Goal: Task Accomplishment & Management: Manage account settings

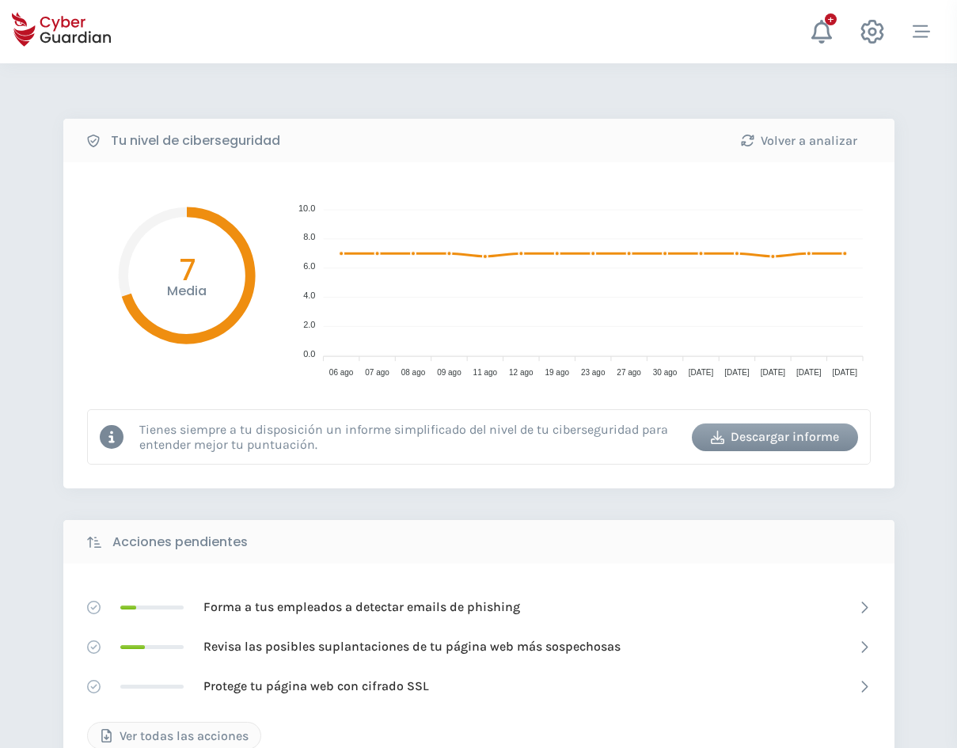
click at [793, 440] on div "Descargar informe" at bounding box center [775, 437] width 143 height 19
click at [793, 139] on div "Volver a analizar" at bounding box center [799, 140] width 143 height 19
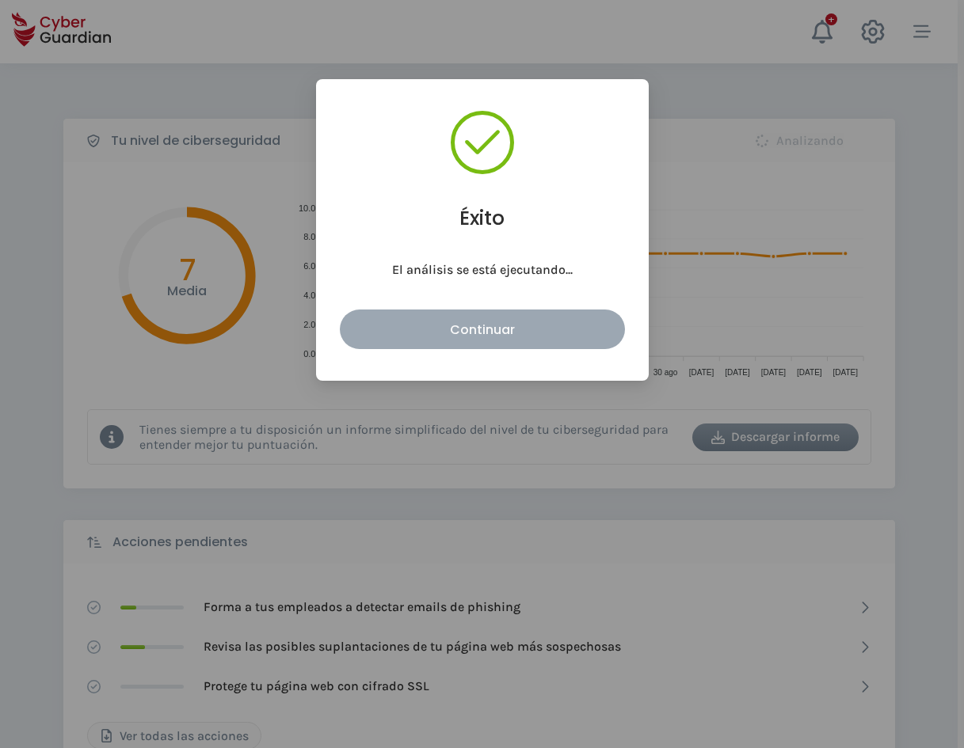
click at [542, 321] on div "Continuar" at bounding box center [482, 330] width 261 height 20
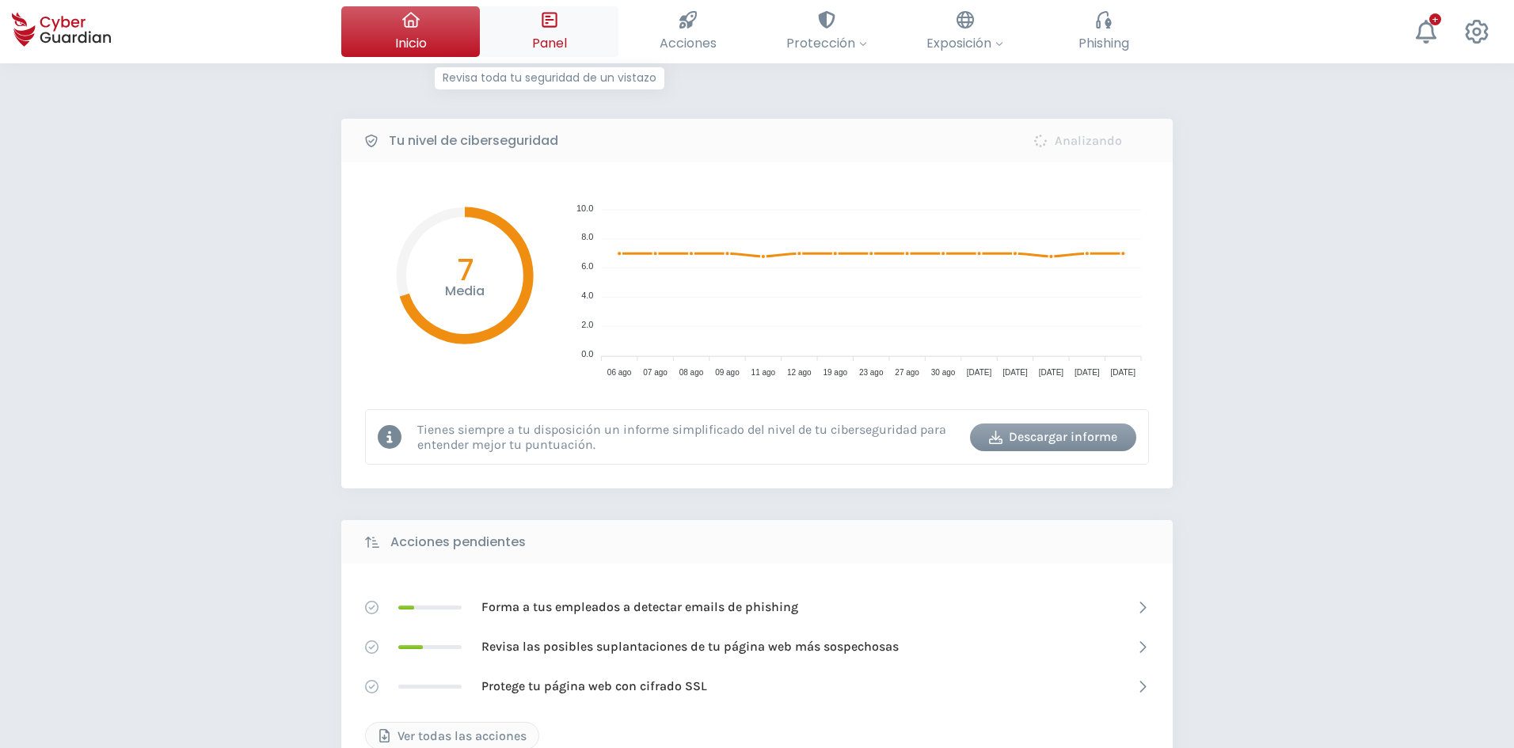
click at [559, 33] on span "Panel" at bounding box center [549, 43] width 35 height 20
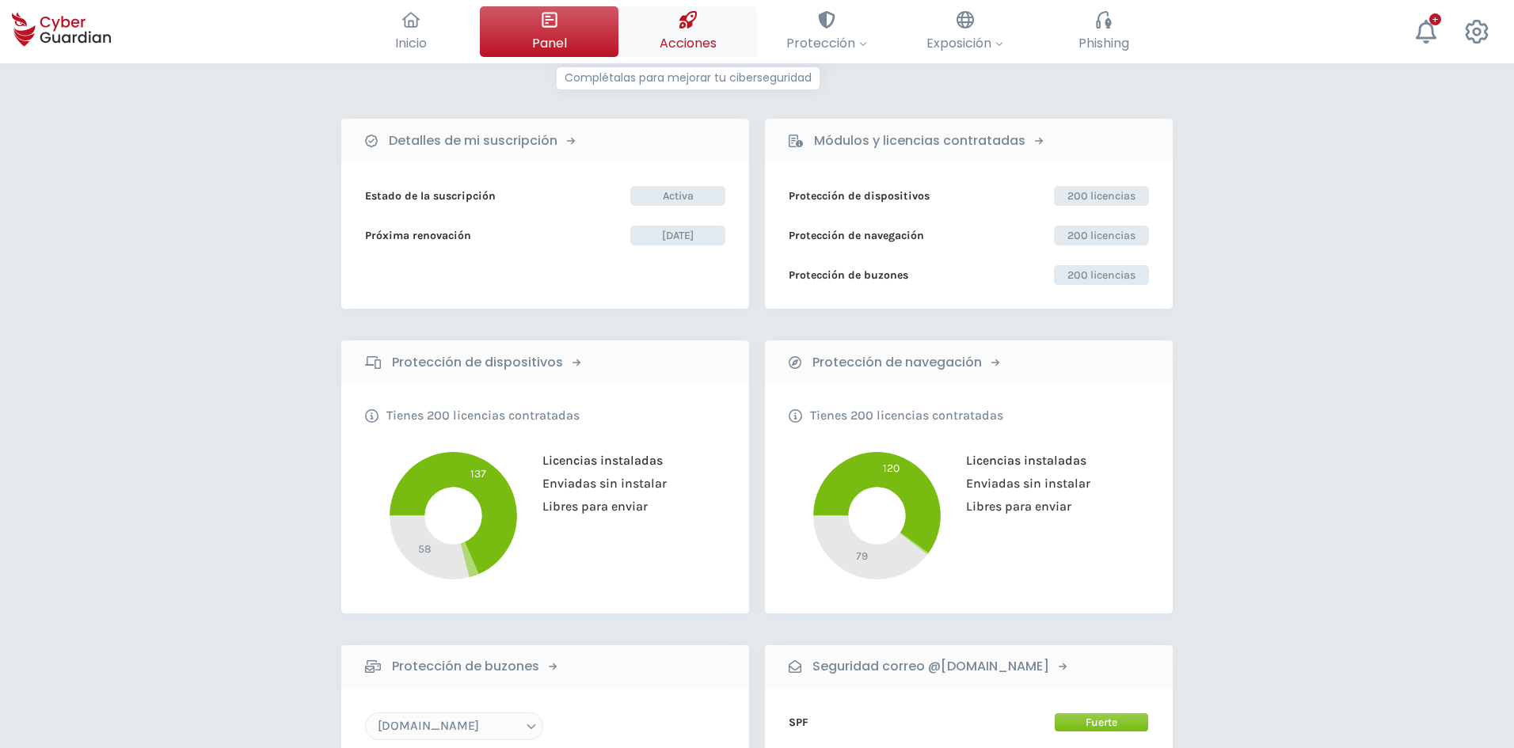
click at [678, 48] on span "Acciones" at bounding box center [688, 43] width 57 height 20
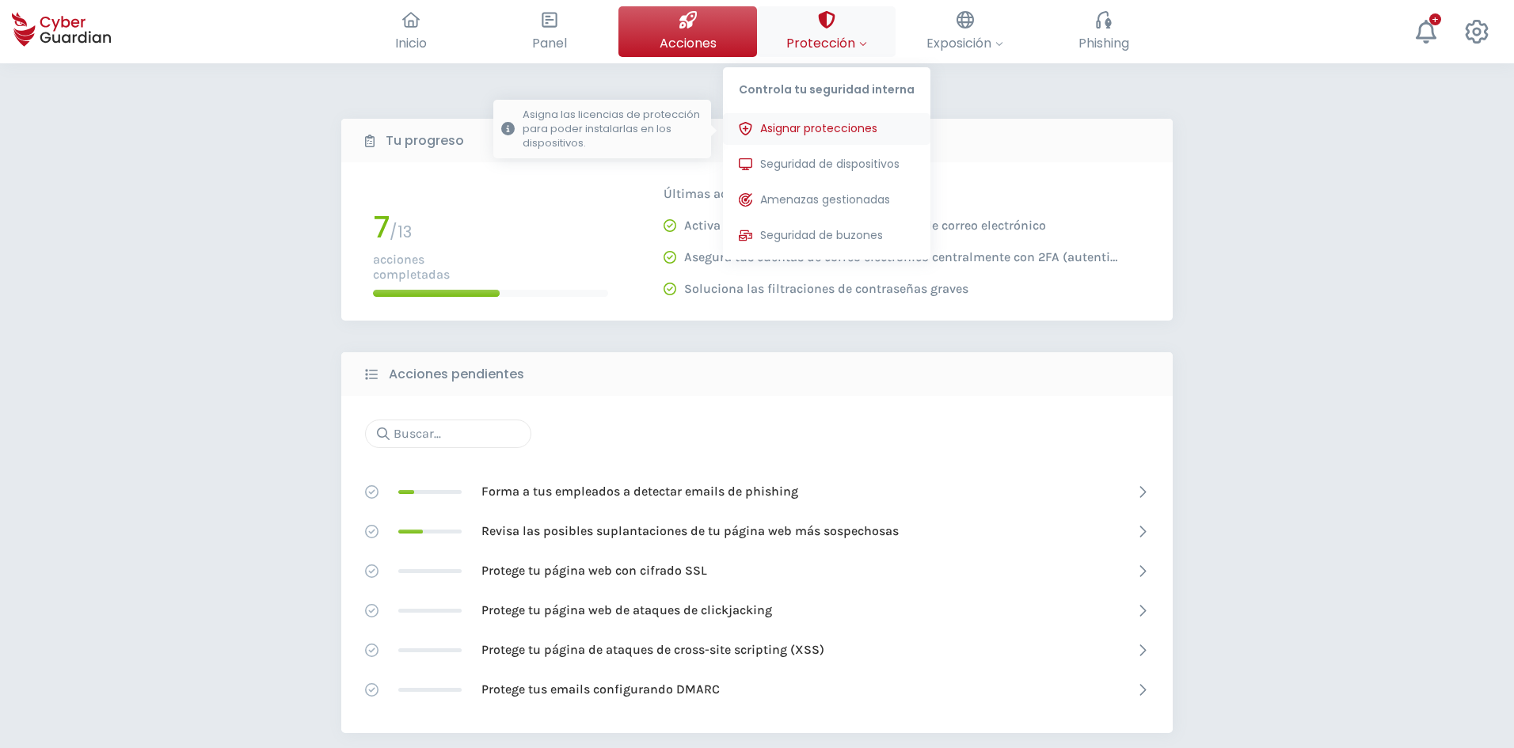
click at [828, 133] on span "Asignar protecciones" at bounding box center [818, 128] width 117 height 17
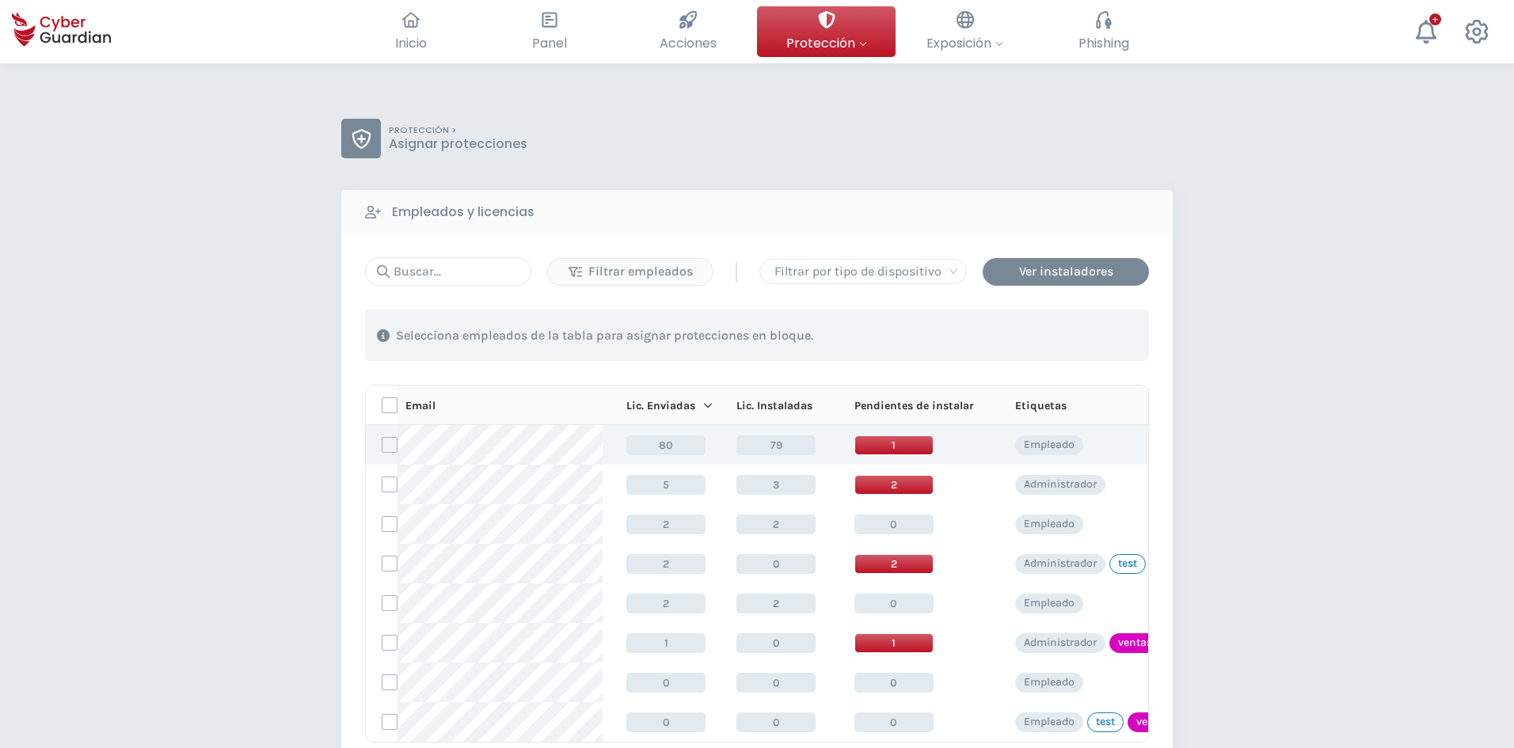
click at [387, 443] on label at bounding box center [390, 445] width 16 height 16
click at [382, 443] on input "checkbox" at bounding box center [382, 445] width 0 height 14
click at [999, 333] on div "Asignar protecciones" at bounding box center [1052, 335] width 143 height 19
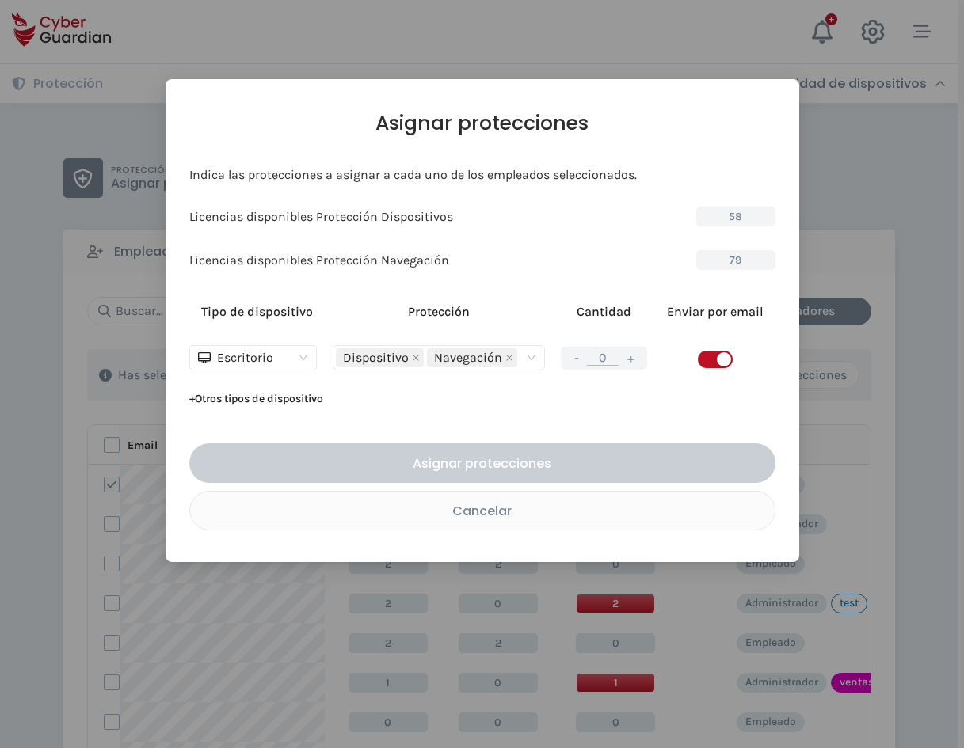
click at [620, 359] on div "- 0 +" at bounding box center [604, 358] width 86 height 23
click at [625, 359] on button "+" at bounding box center [630, 358] width 19 height 20
type input "1"
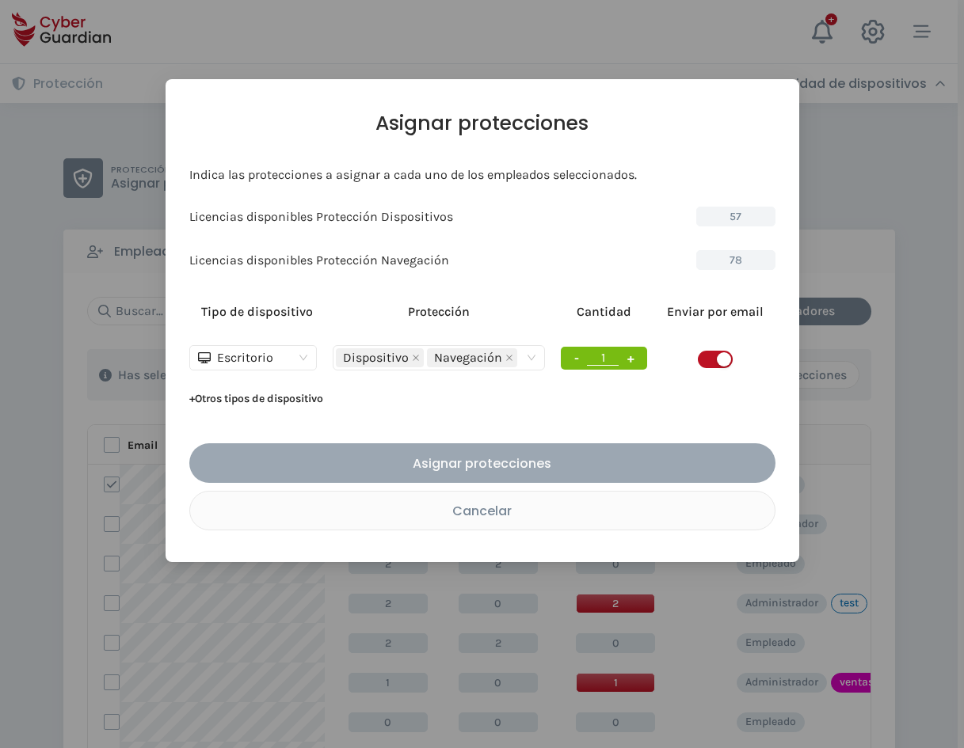
click at [601, 458] on div "Asignar protecciones" at bounding box center [482, 464] width 562 height 20
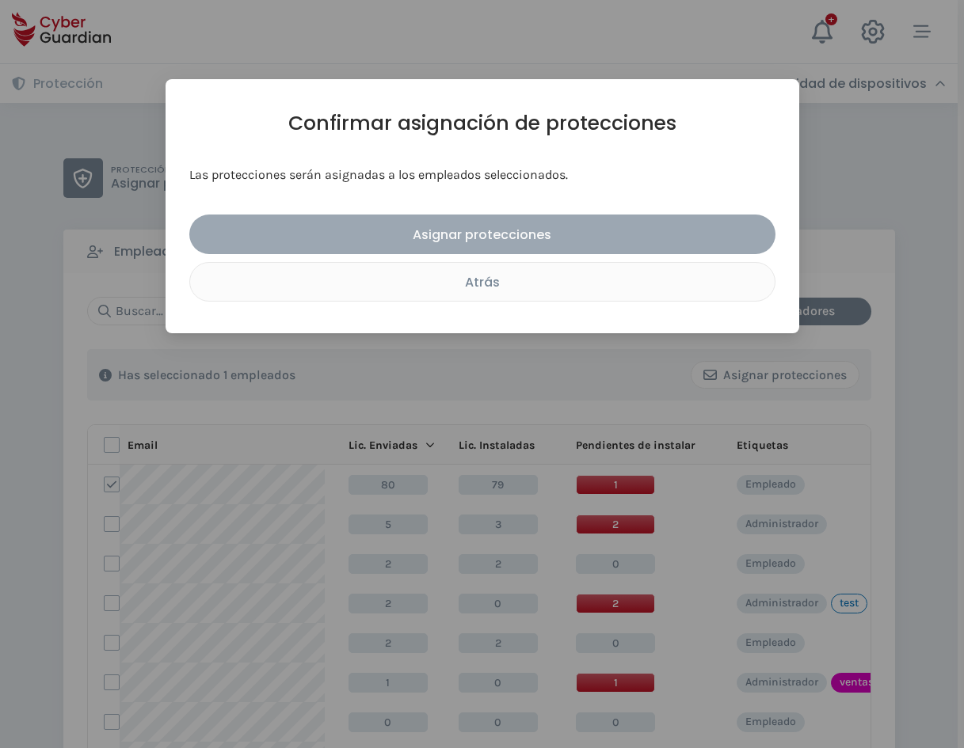
click at [595, 238] on div "Asignar protecciones" at bounding box center [482, 235] width 562 height 20
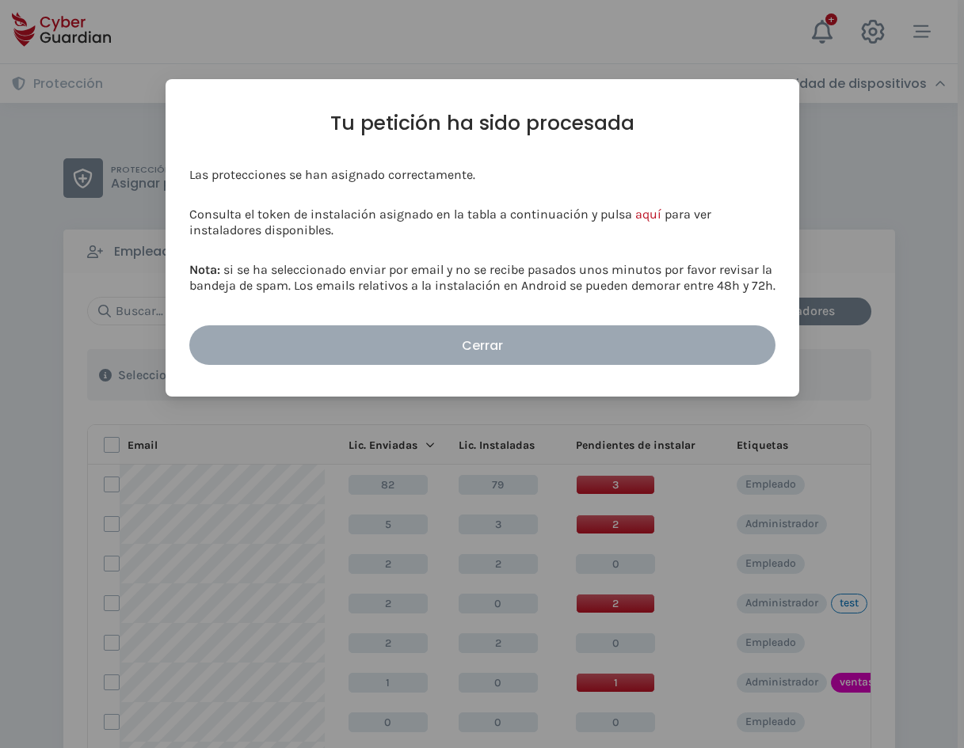
click at [624, 344] on div "Cerrar" at bounding box center [482, 346] width 562 height 20
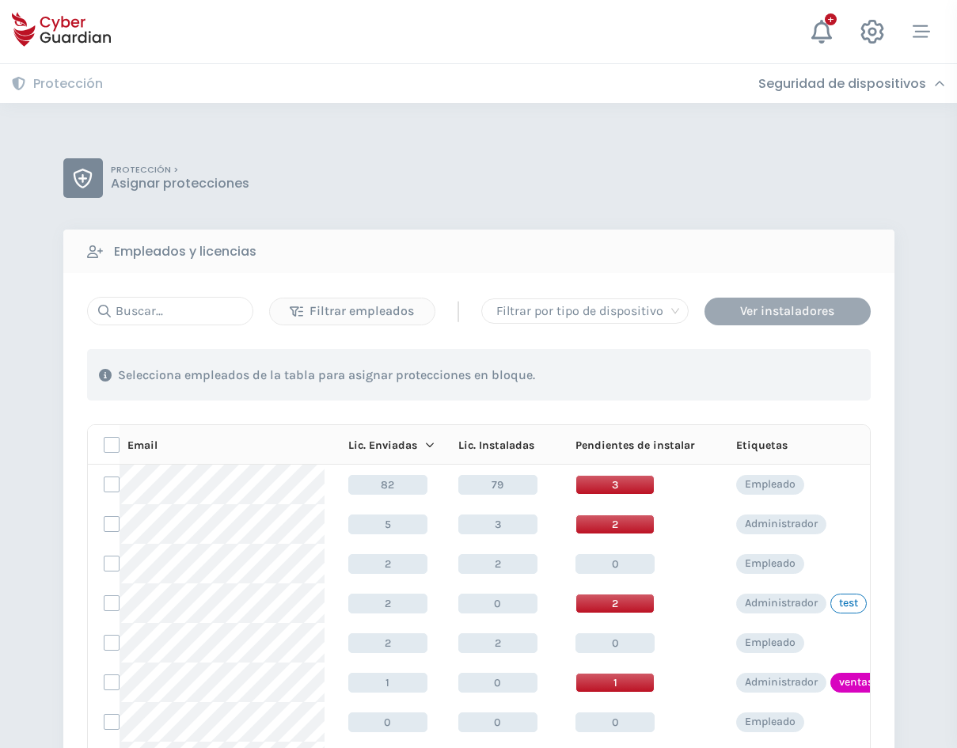
click at [753, 314] on div "Ver instaladores" at bounding box center [788, 311] width 143 height 19
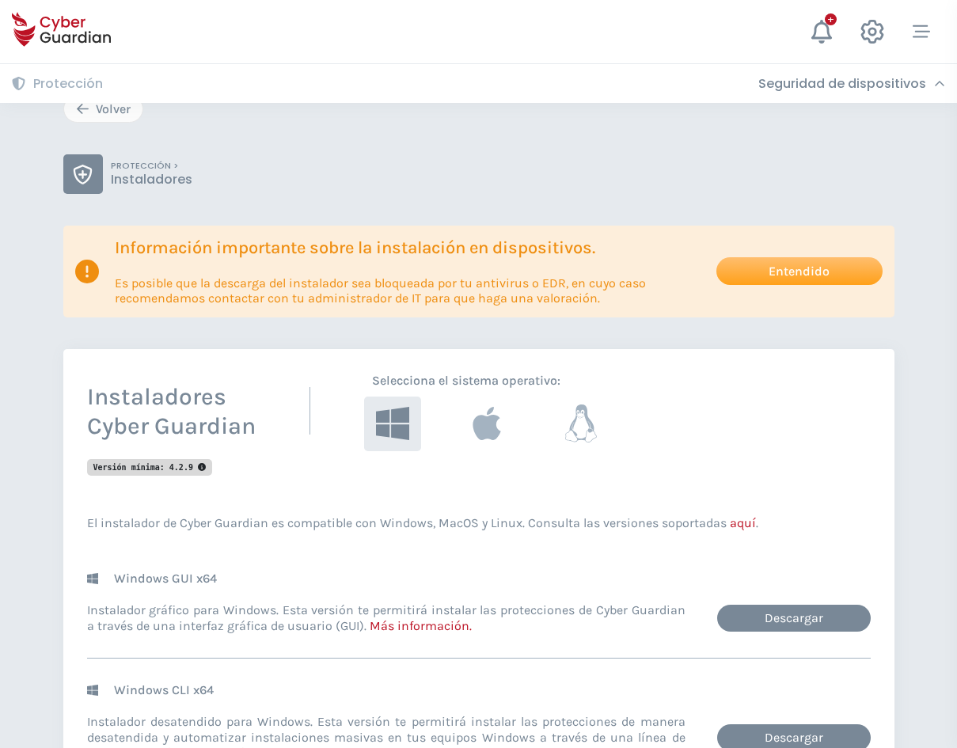
scroll to position [158, 0]
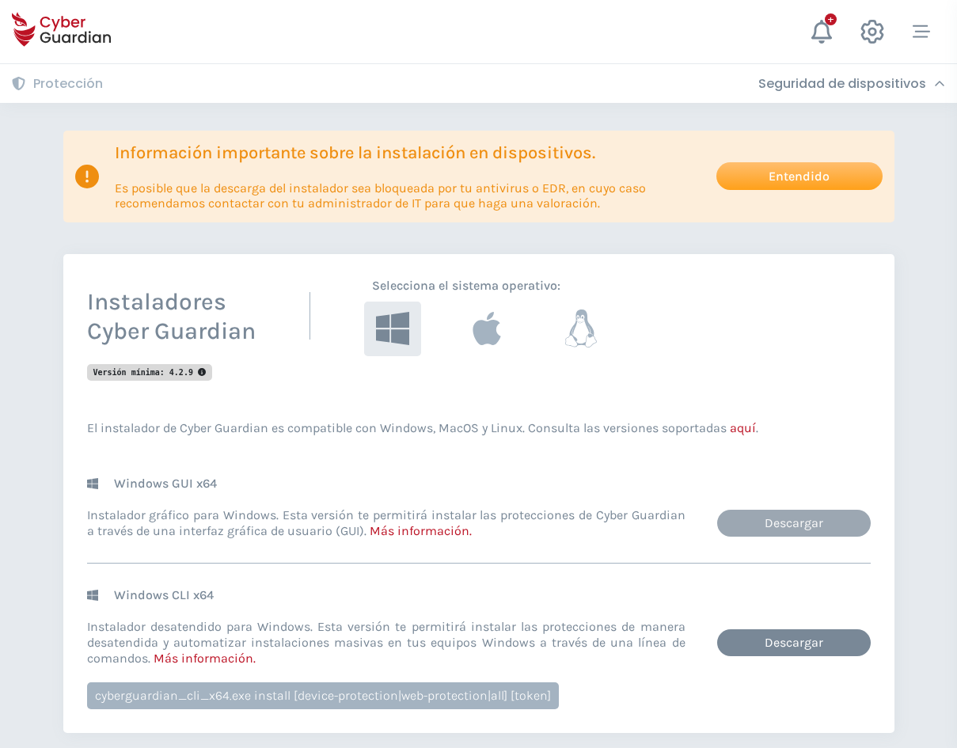
click at [791, 521] on link "Descargar" at bounding box center [794, 523] width 154 height 27
click at [789, 647] on link "Descargar" at bounding box center [794, 642] width 154 height 27
click at [494, 345] on icon at bounding box center [486, 328] width 31 height 36
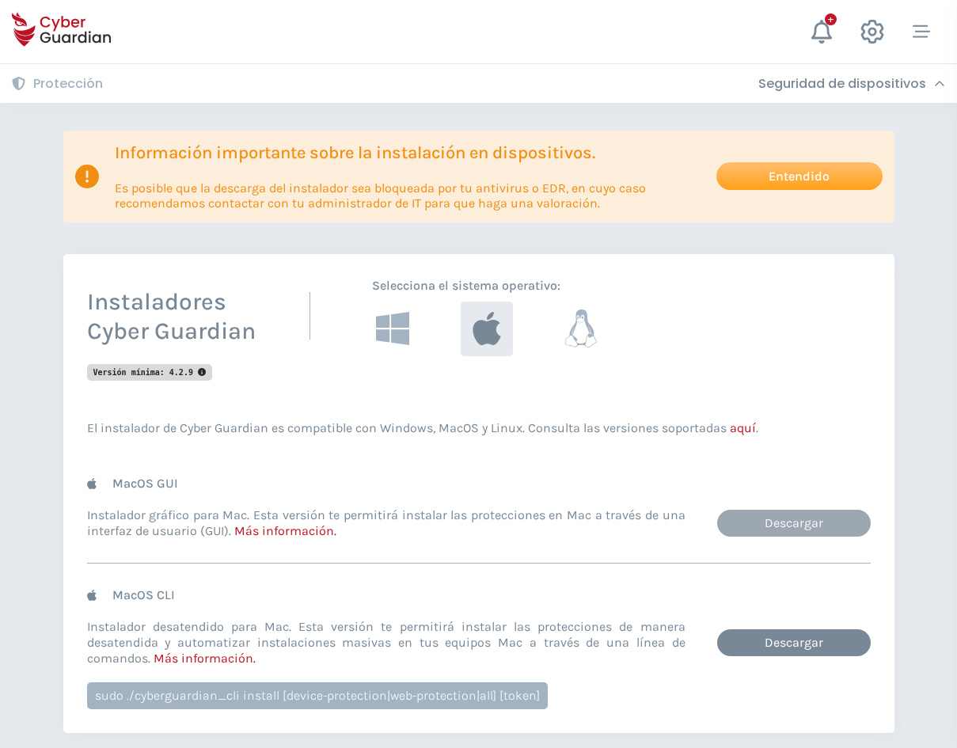
drag, startPoint x: 770, startPoint y: 527, endPoint x: 774, endPoint y: 535, distance: 9.9
click at [770, 527] on link "Descargar" at bounding box center [794, 523] width 154 height 27
click at [796, 642] on link "Descargar" at bounding box center [794, 642] width 154 height 27
click at [589, 332] on icon at bounding box center [580, 328] width 36 height 42
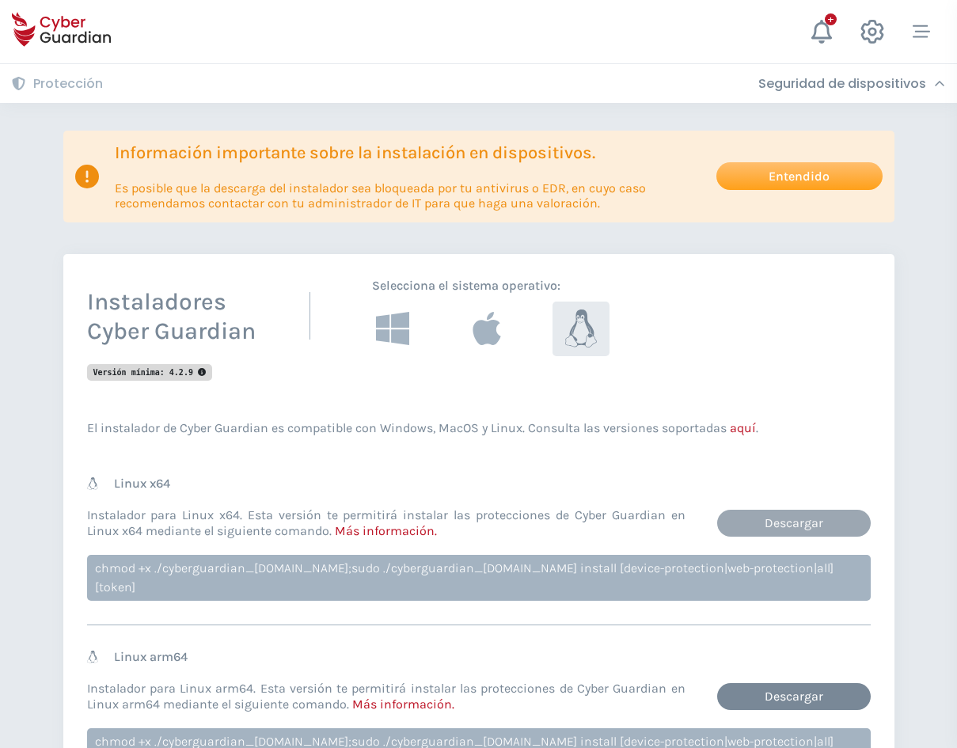
click at [797, 519] on link "Descargar" at bounding box center [794, 523] width 154 height 27
click at [810, 683] on link "Descargar" at bounding box center [794, 696] width 154 height 27
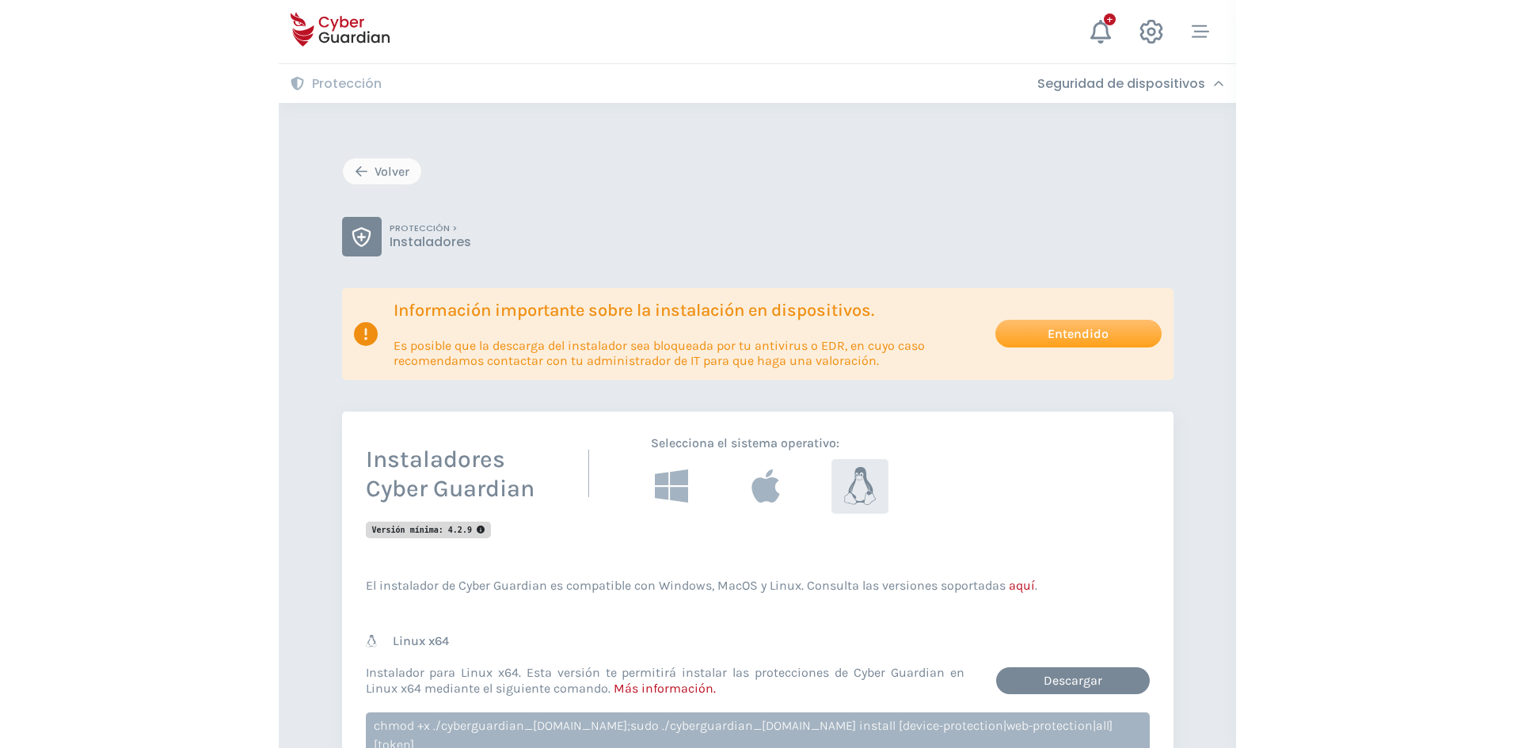
scroll to position [0, 0]
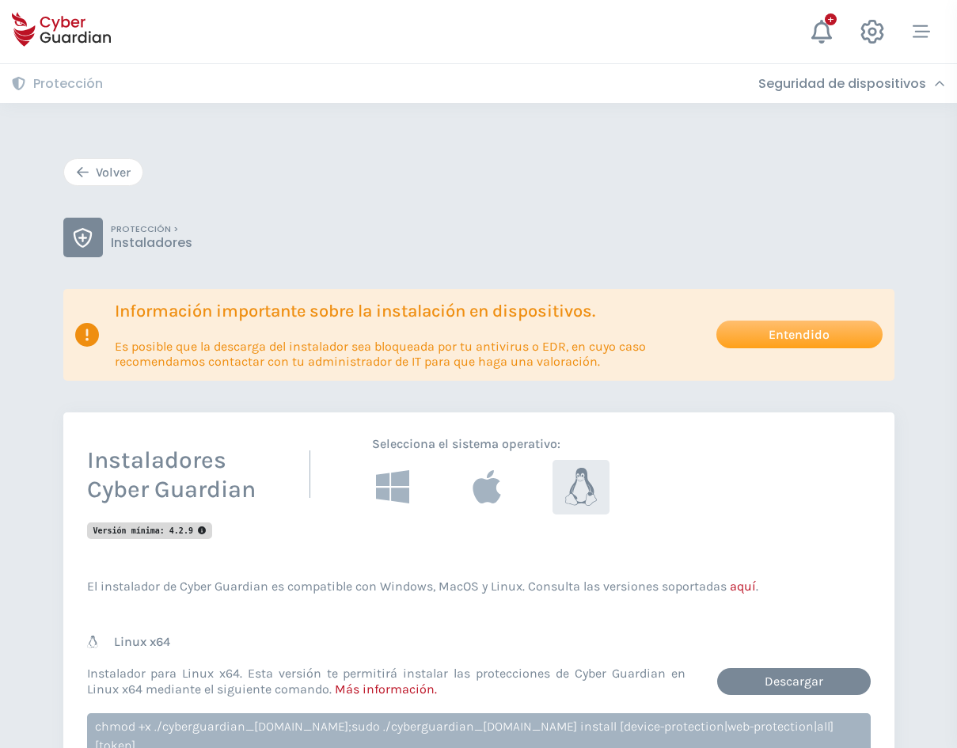
click at [120, 174] on div "Volver" at bounding box center [103, 172] width 55 height 19
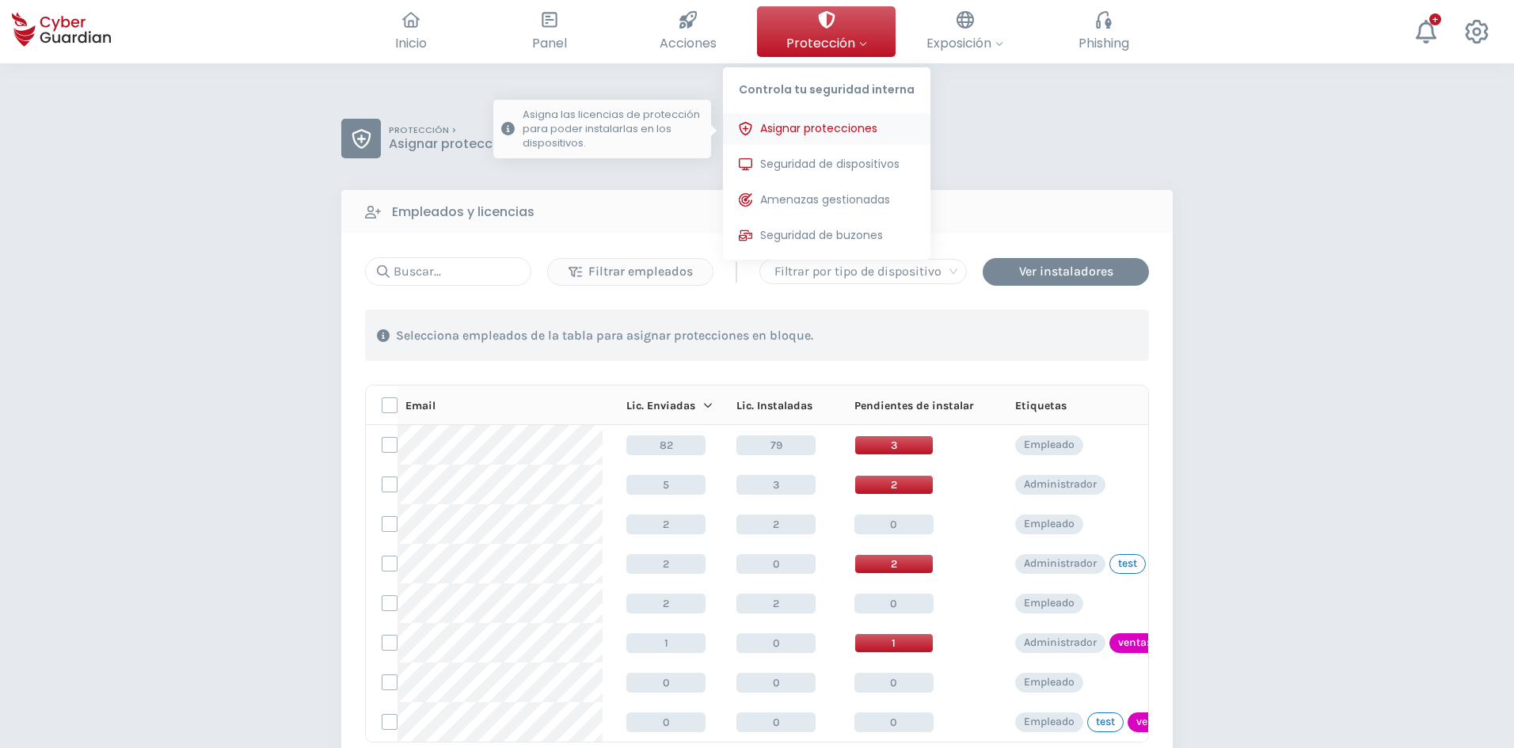
click at [835, 131] on span "Asignar protecciones" at bounding box center [818, 128] width 117 height 17
click at [835, 164] on span "Seguridad de dispositivos" at bounding box center [829, 164] width 139 height 17
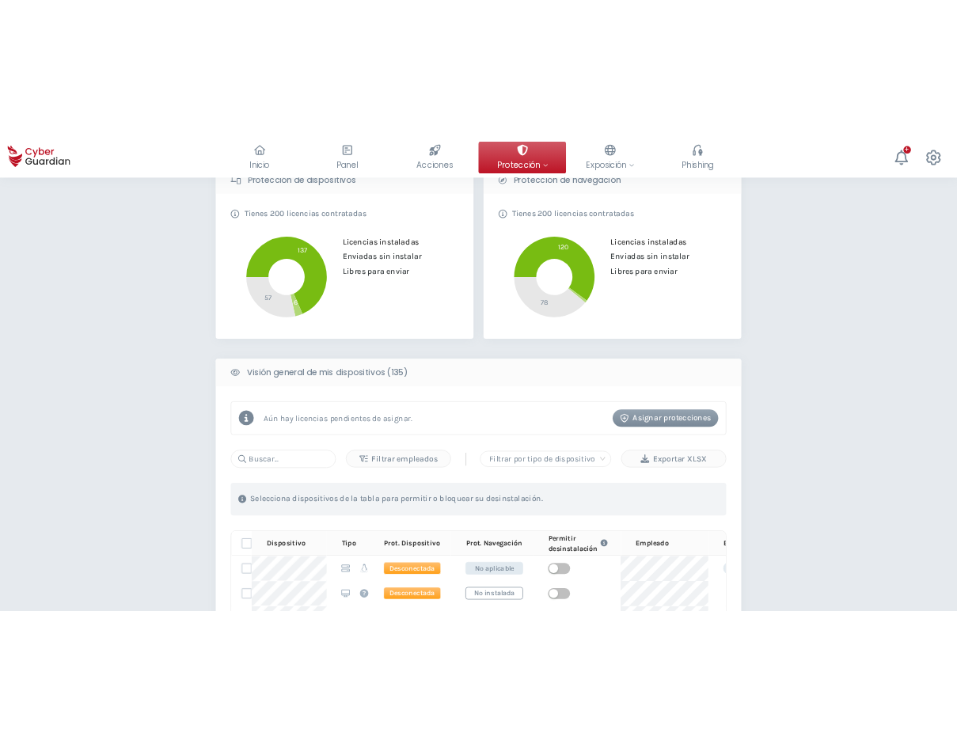
scroll to position [238, 0]
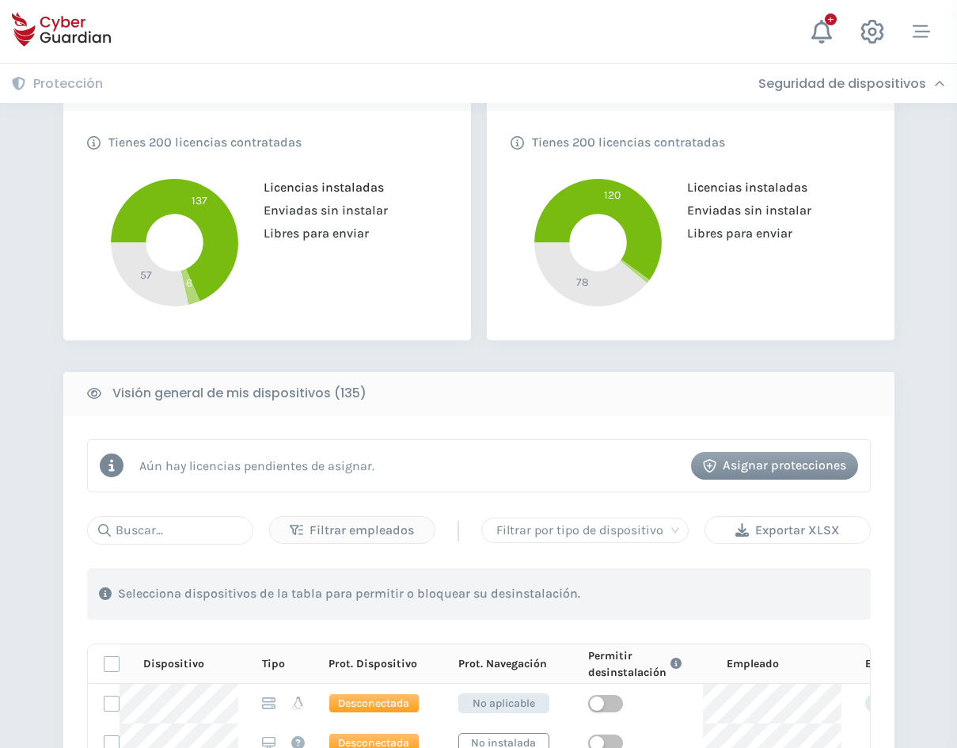
click at [785, 530] on div "Exportar XLSX" at bounding box center [787, 530] width 141 height 19
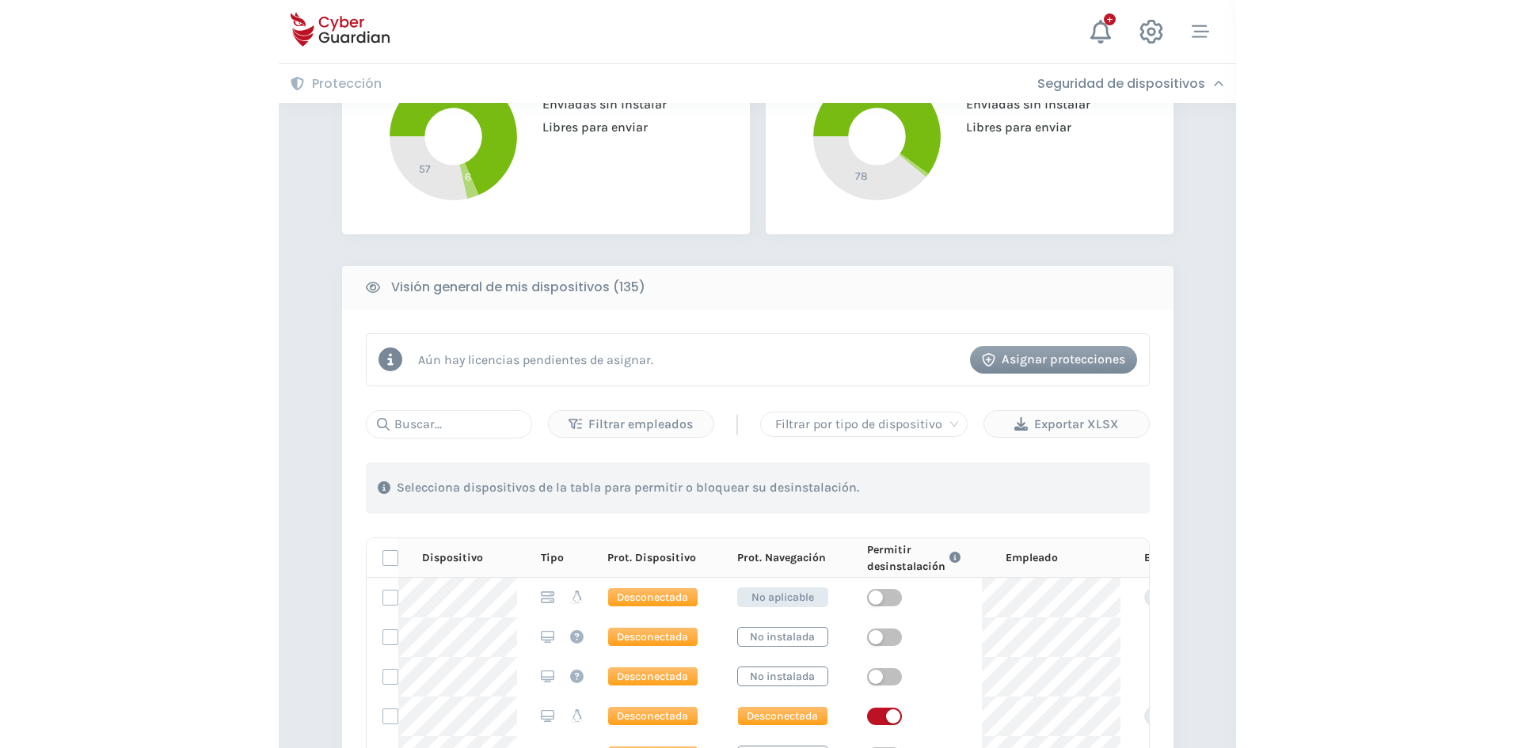
scroll to position [396, 0]
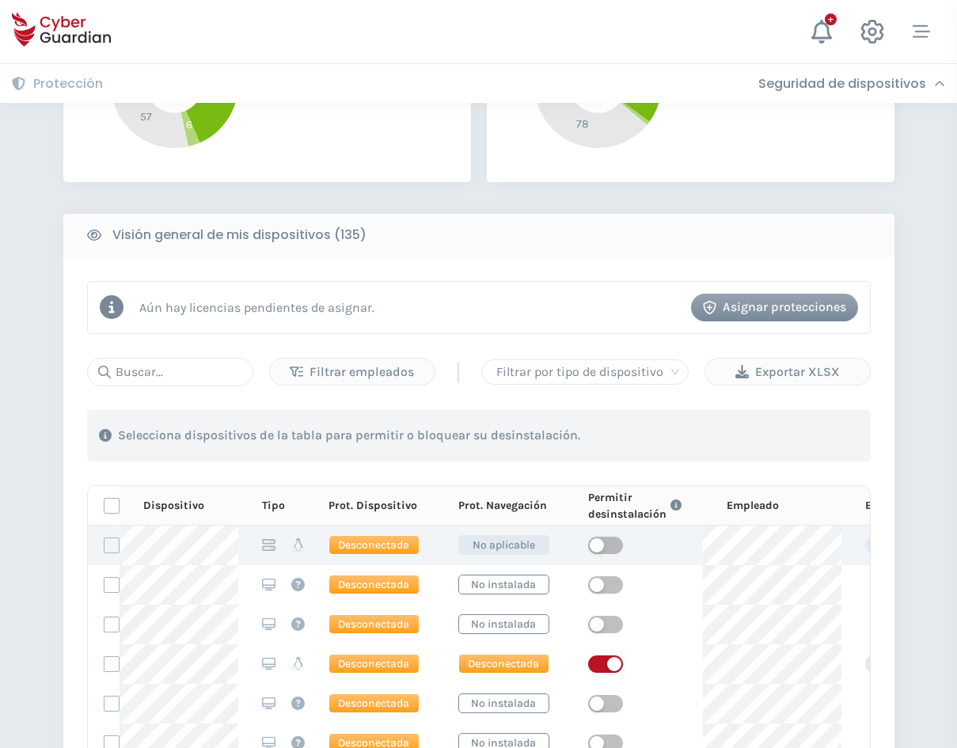
click at [111, 546] on label at bounding box center [112, 546] width 16 height 16
click at [105, 546] on input "checkbox" at bounding box center [105, 545] width 0 height 14
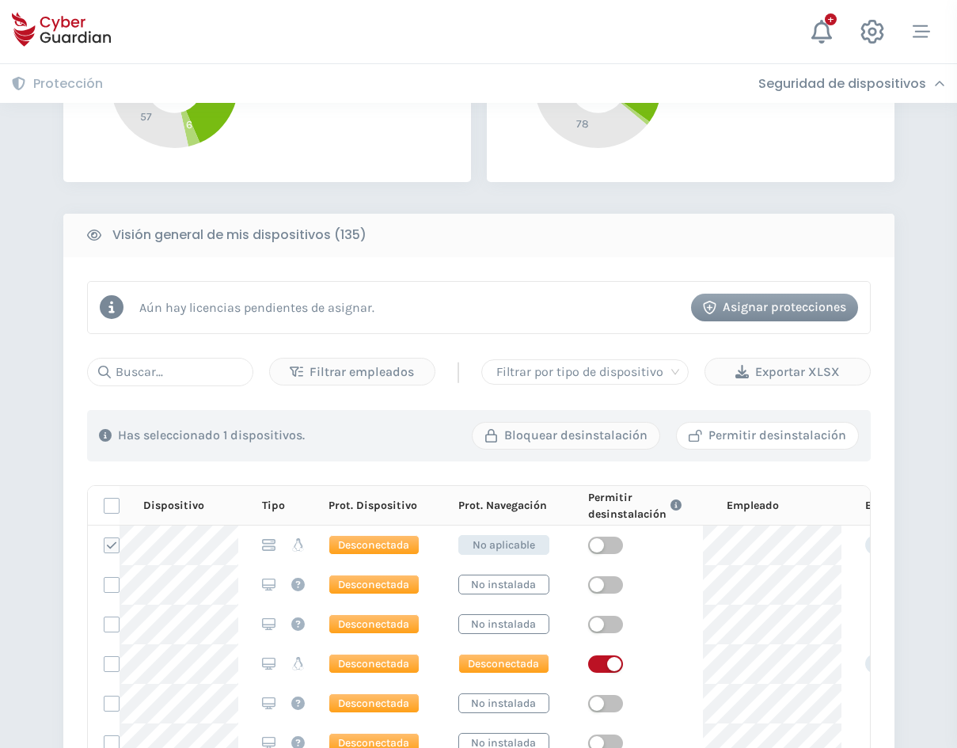
click at [816, 430] on div "Permitir desinstalación" at bounding box center [768, 435] width 158 height 19
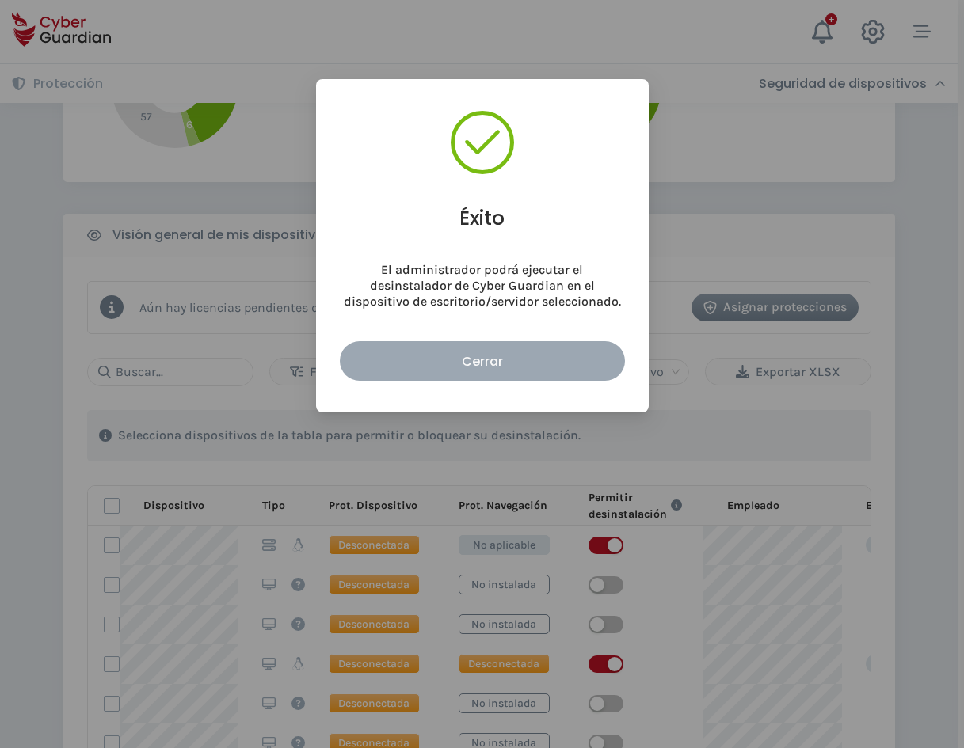
click at [417, 361] on div "Cerrar" at bounding box center [482, 362] width 261 height 20
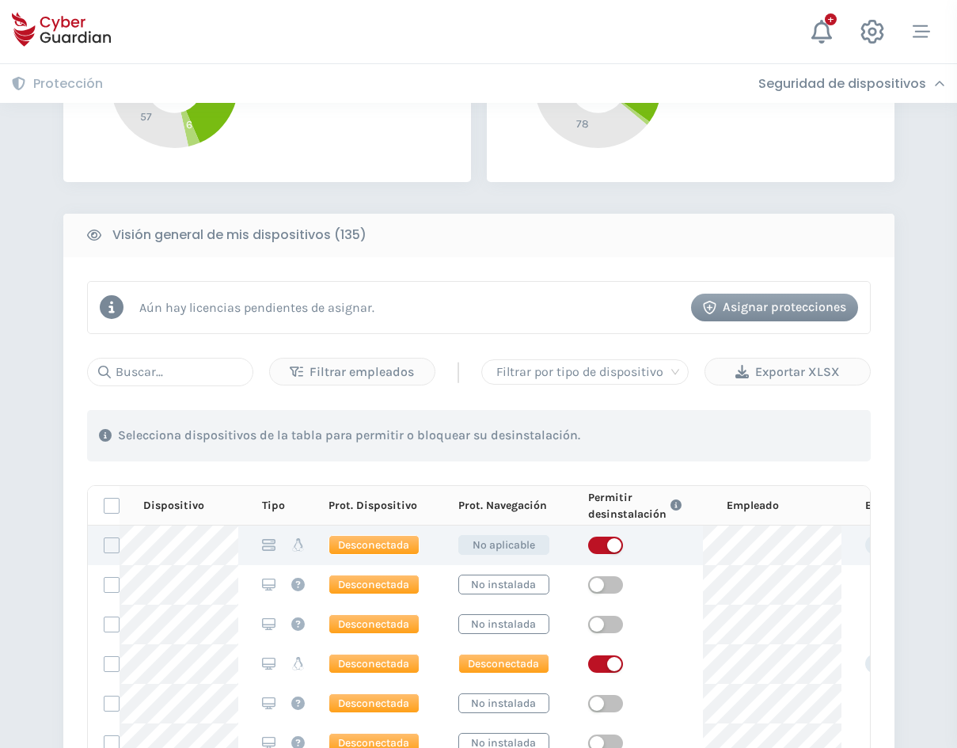
click at [601, 542] on span "button" at bounding box center [605, 545] width 35 height 17
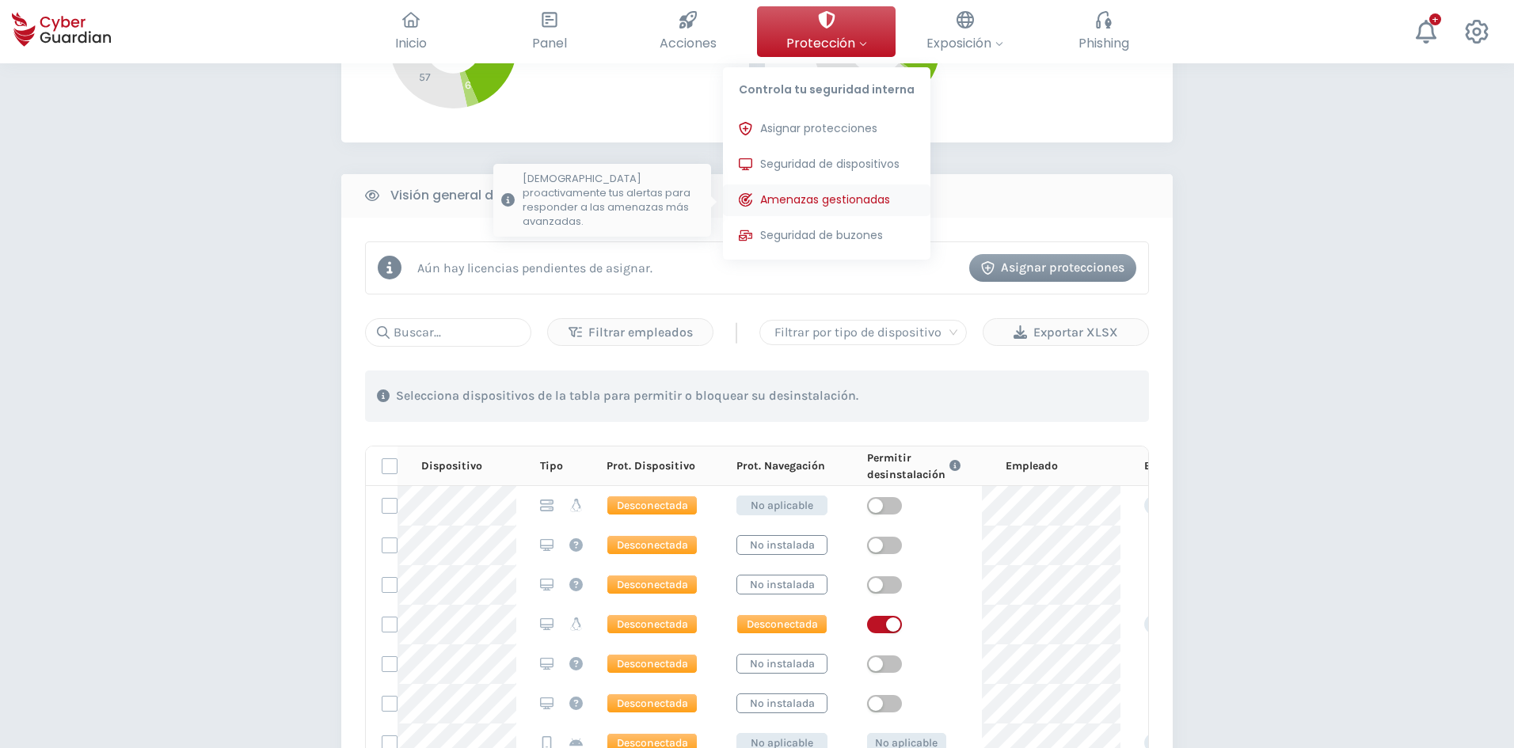
click at [854, 203] on span "Amenazas gestionadas" at bounding box center [825, 200] width 130 height 17
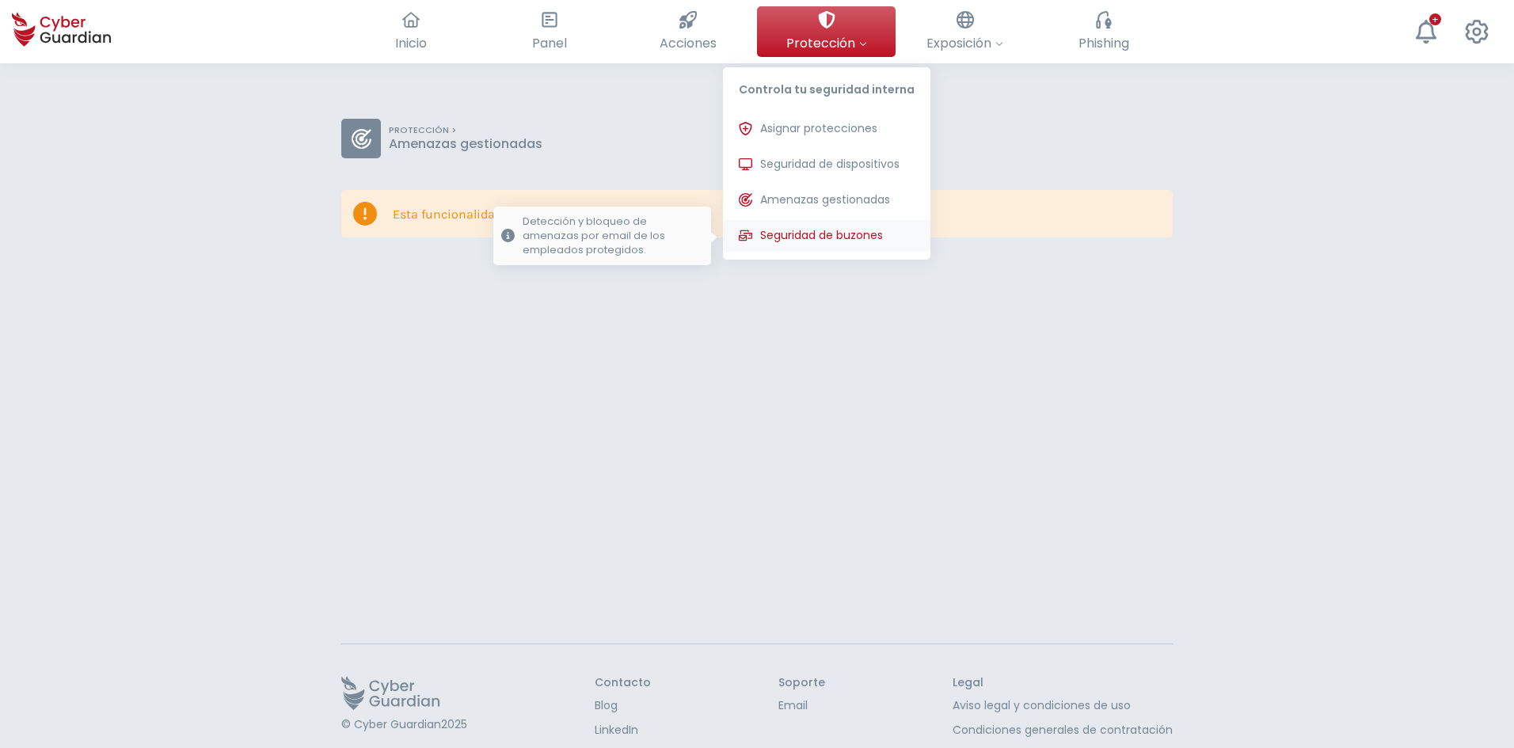
click at [849, 231] on span "Seguridad de buzones" at bounding box center [821, 235] width 123 height 17
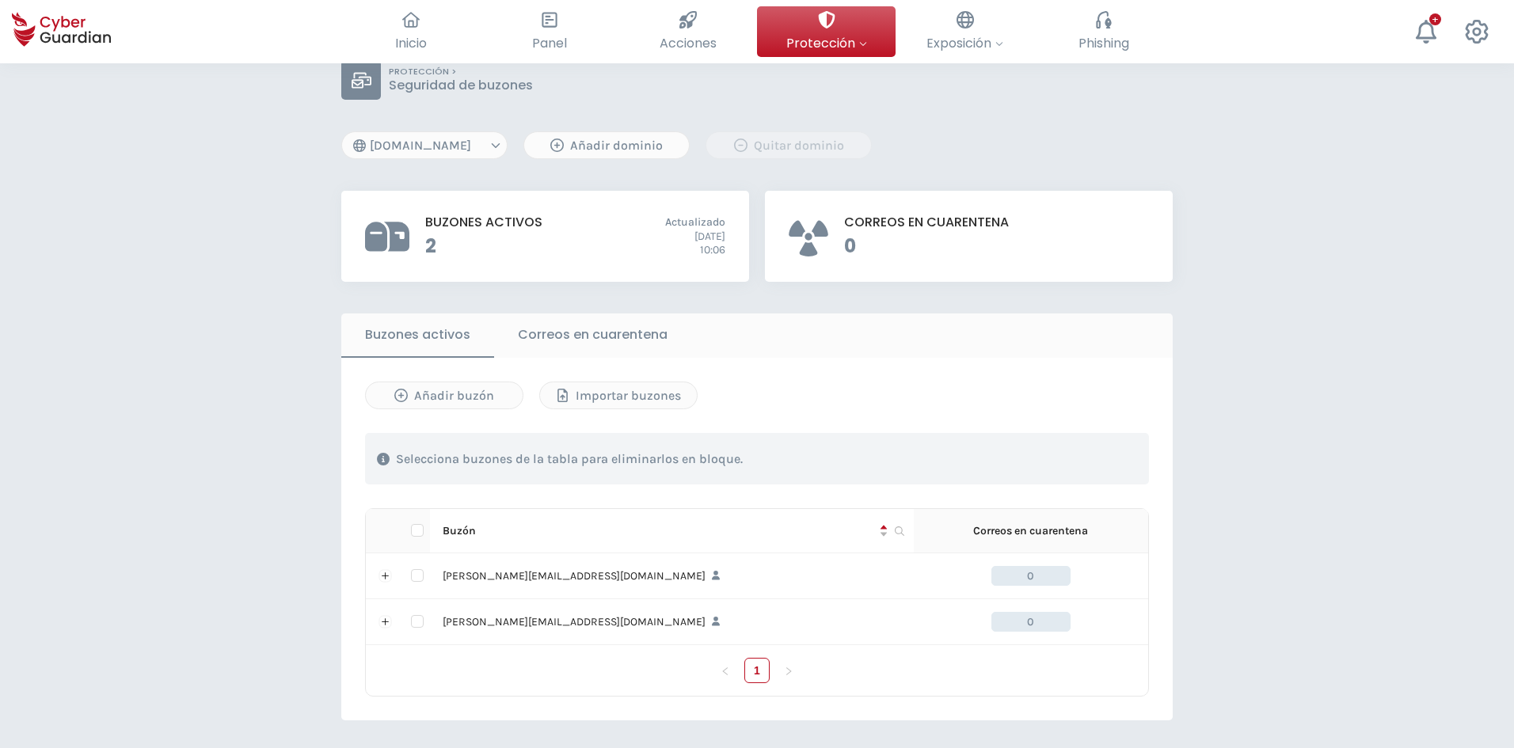
scroll to position [53, 0]
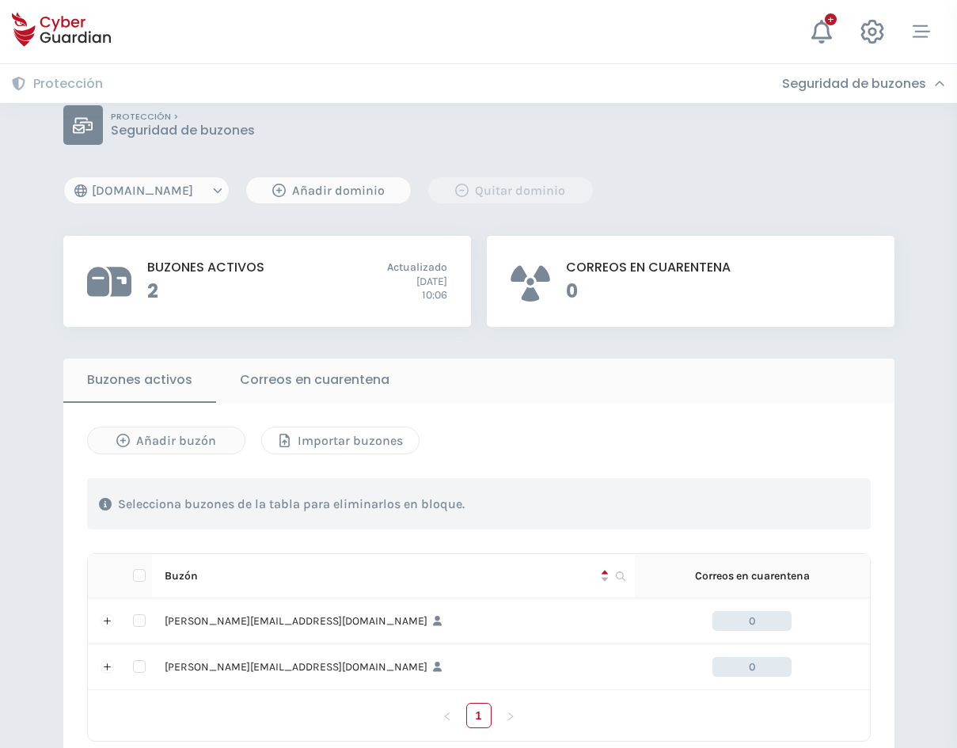
click at [314, 436] on div "Importar buzones" at bounding box center [340, 441] width 133 height 19
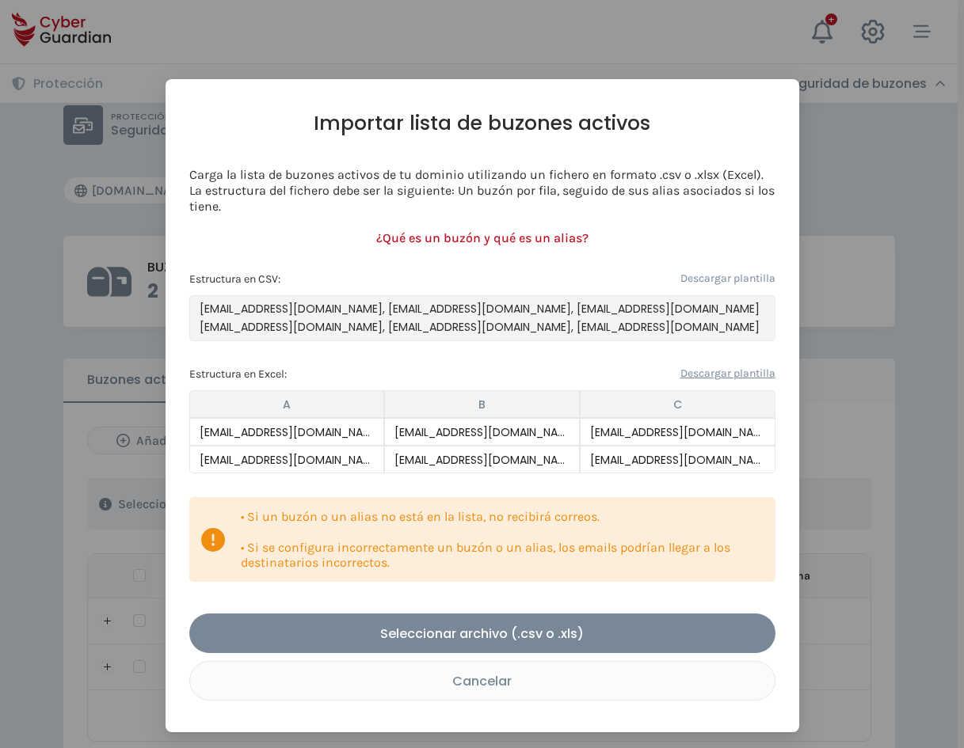
click at [724, 378] on link "Descargar plantilla" at bounding box center [727, 373] width 95 height 17
click at [721, 275] on link "Descargar plantilla" at bounding box center [727, 278] width 95 height 17
click at [502, 686] on div "Cancelar" at bounding box center [482, 681] width 561 height 20
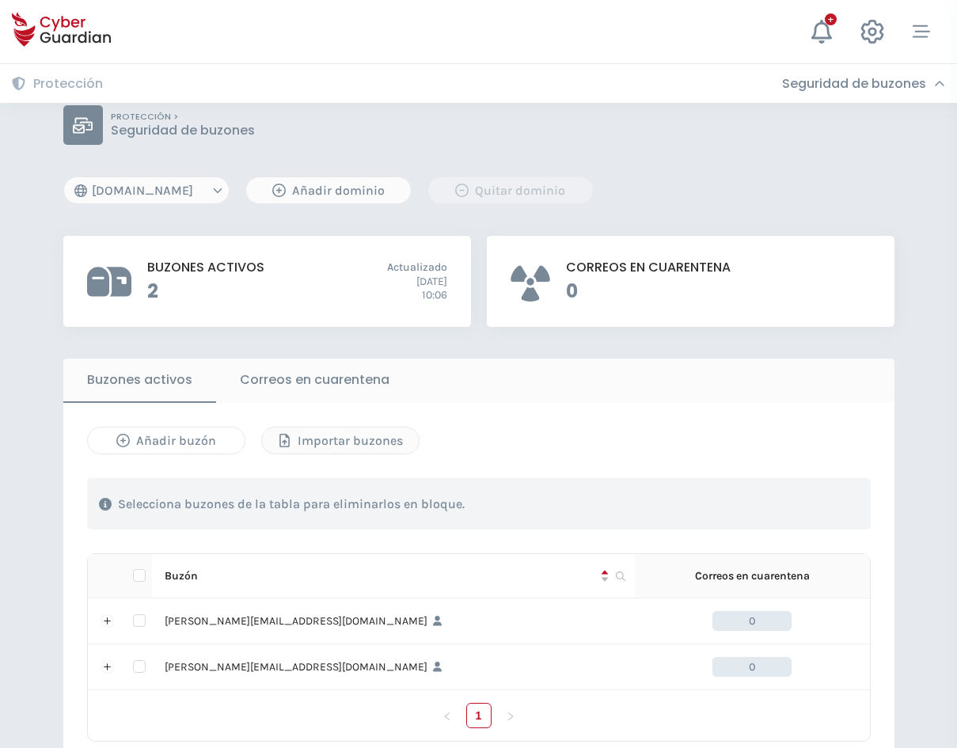
click at [195, 436] on div "Añadir buzón" at bounding box center [166, 441] width 133 height 19
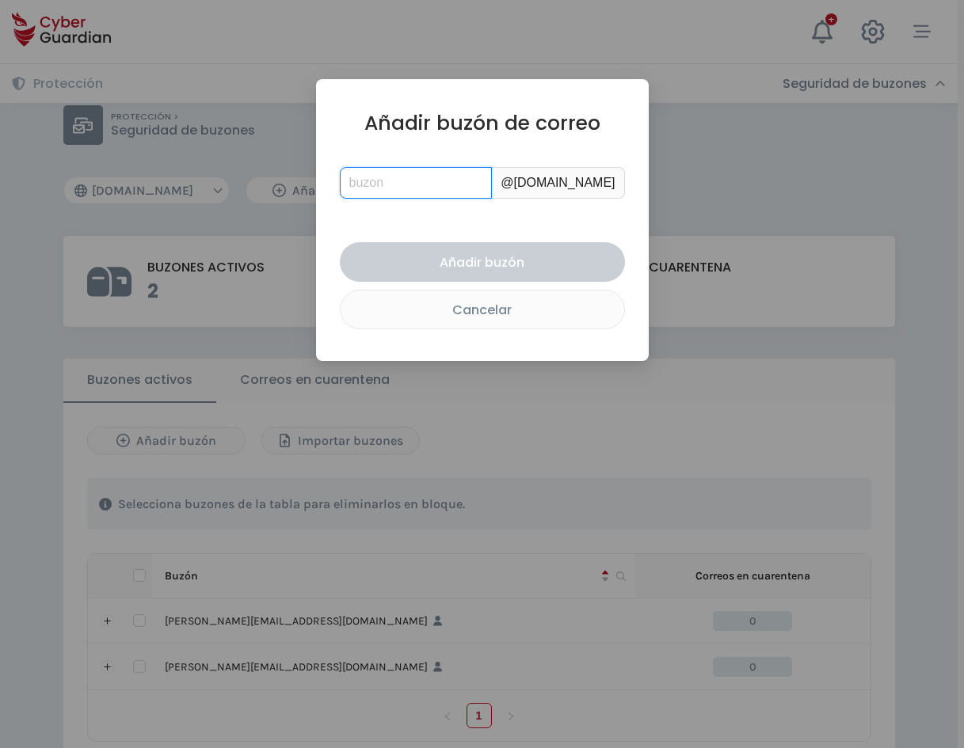
click at [434, 183] on input "text" at bounding box center [416, 183] width 153 height 32
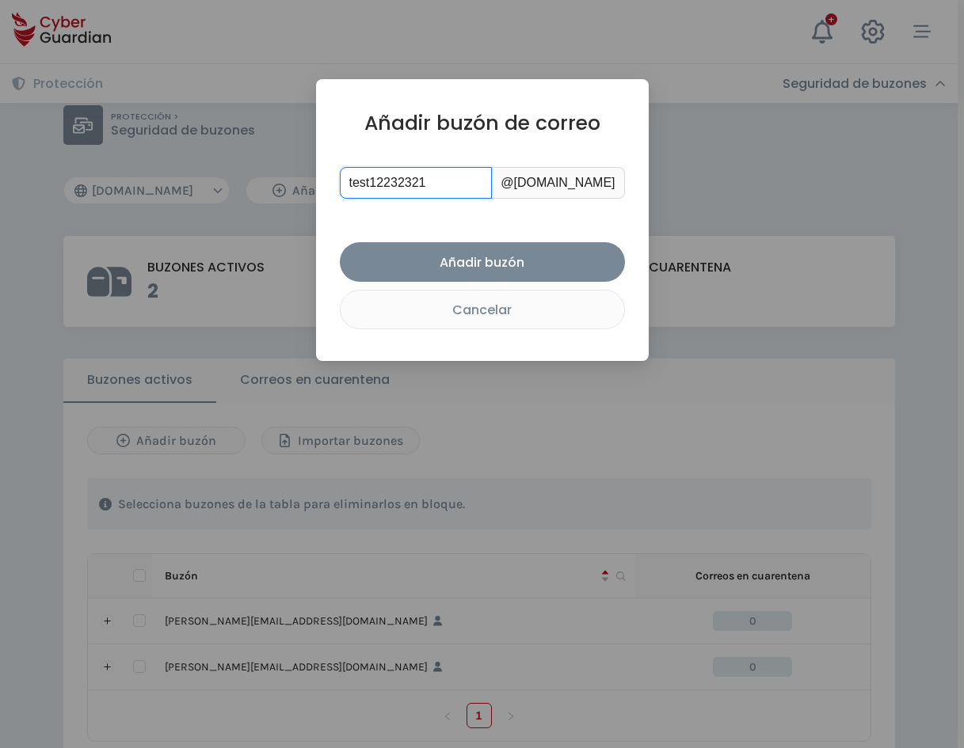
type input "test12232321"
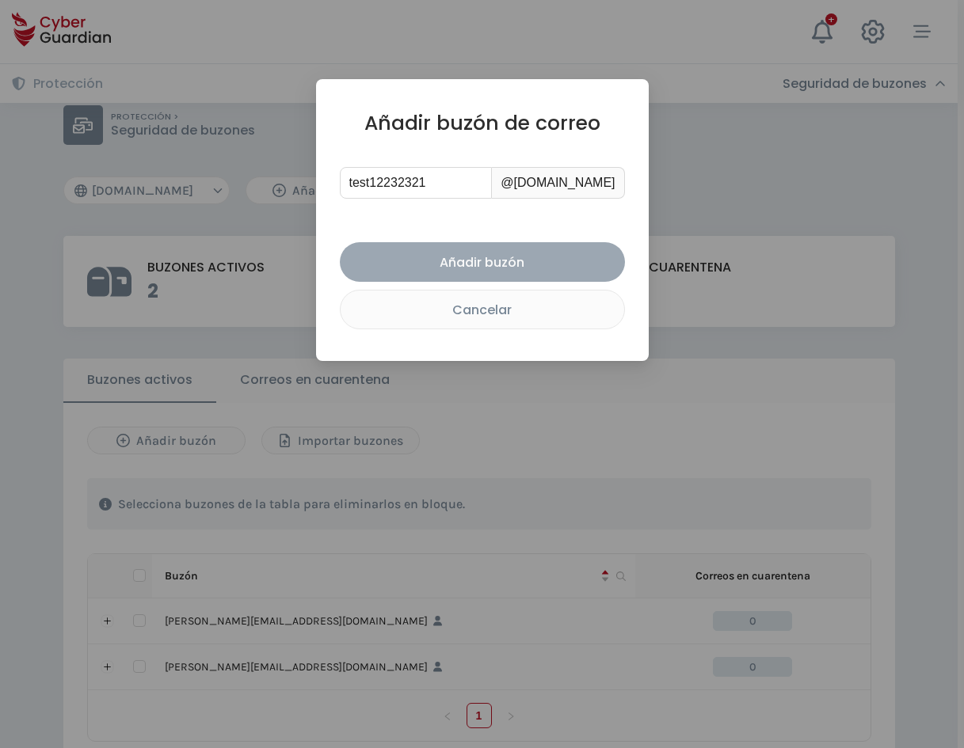
click at [507, 249] on button "Añadir buzón" at bounding box center [482, 262] width 285 height 40
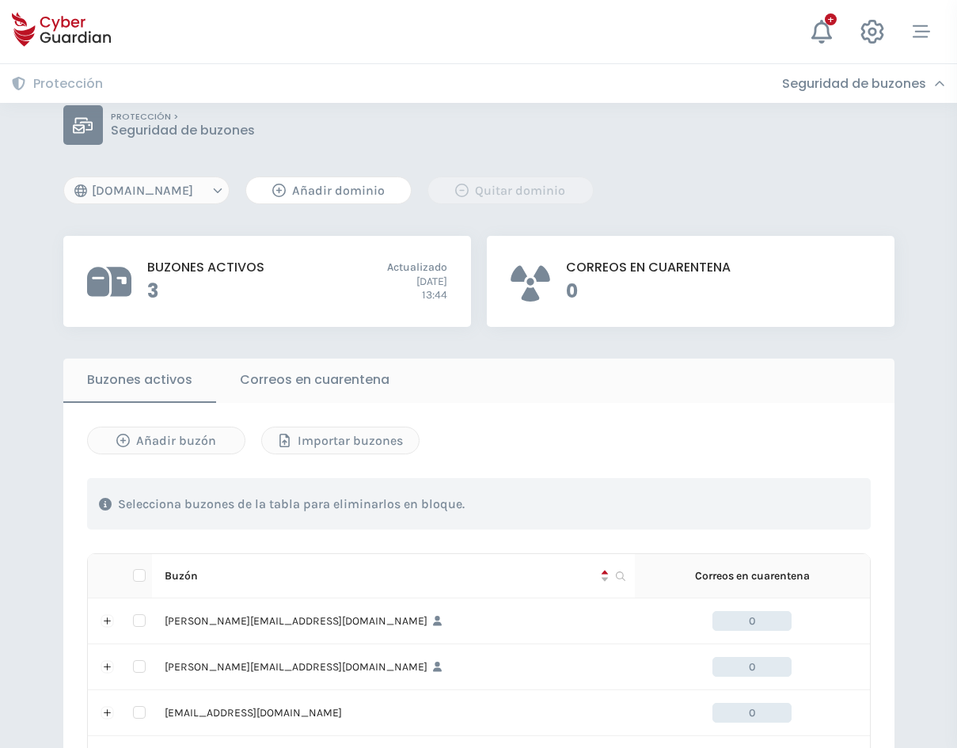
click at [314, 194] on div "Añadir dominio" at bounding box center [328, 190] width 141 height 19
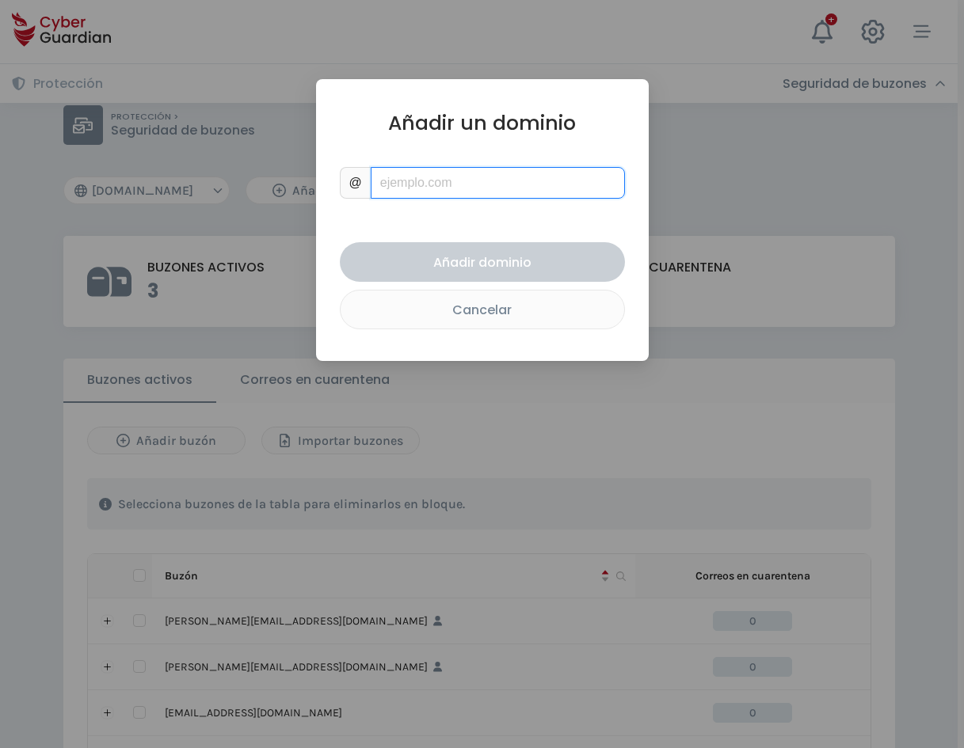
click at [402, 169] on input "text" at bounding box center [498, 183] width 254 height 32
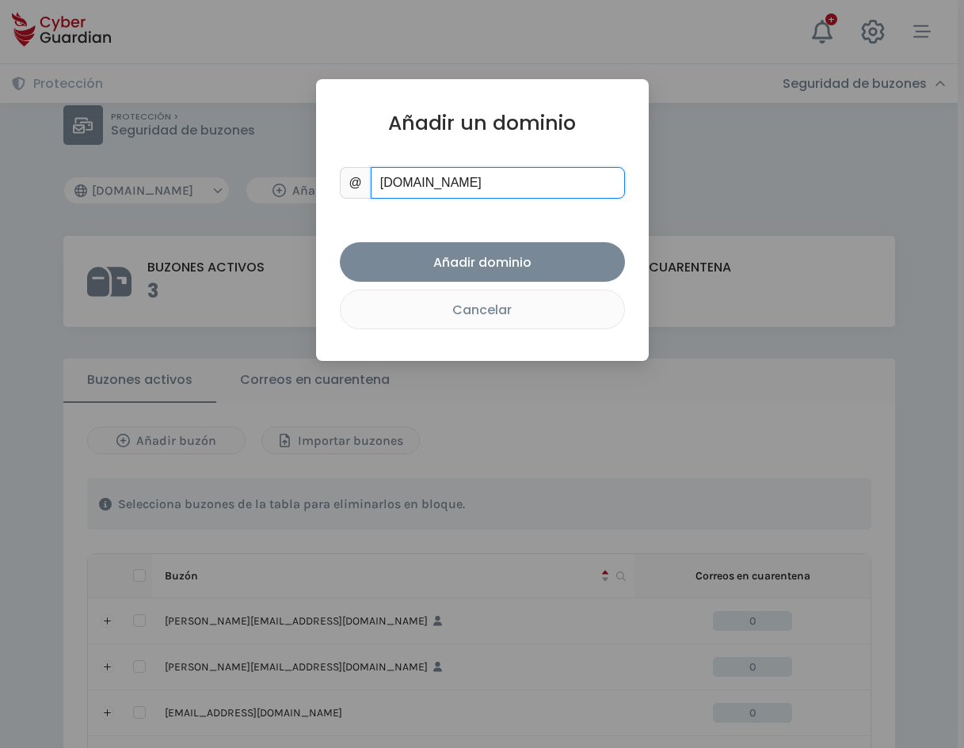
type input "[DOMAIN_NAME]"
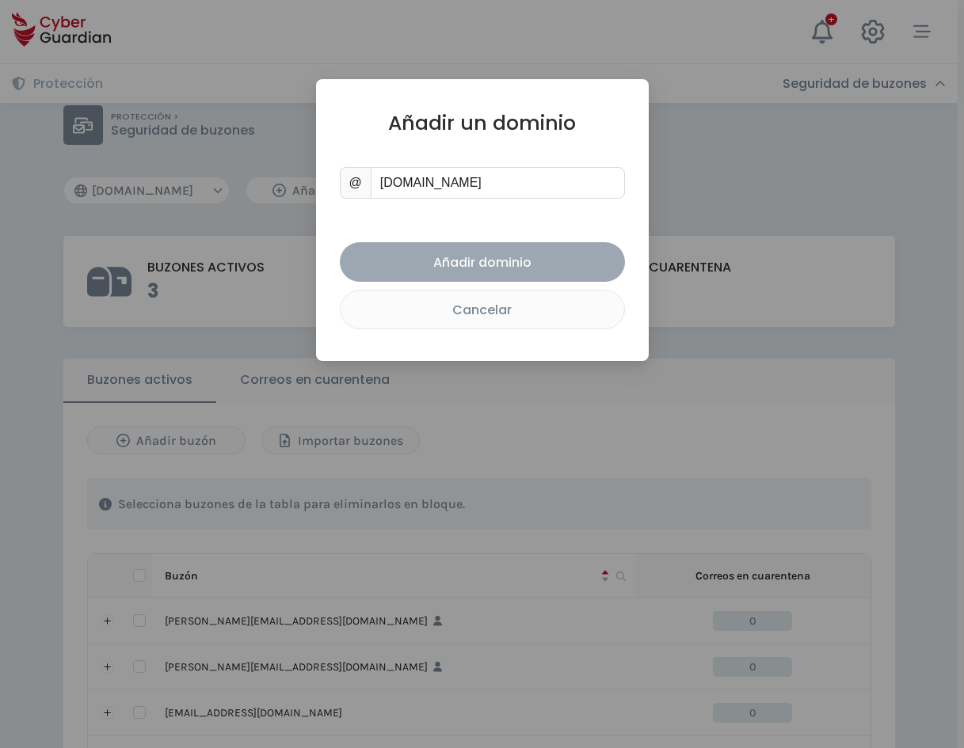
click at [534, 249] on button "Añadir dominio" at bounding box center [482, 262] width 285 height 40
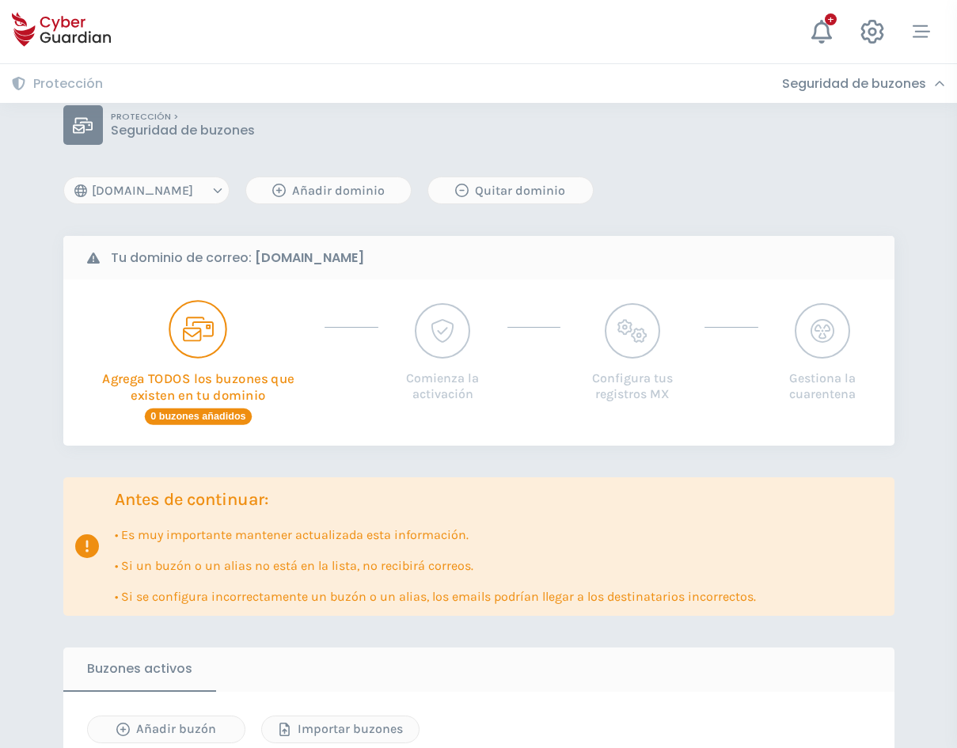
click at [162, 352] on div "Agrega TODOS los buzones que existen en tu dominio 0 buzones añadidos" at bounding box center [198, 362] width 234 height 125
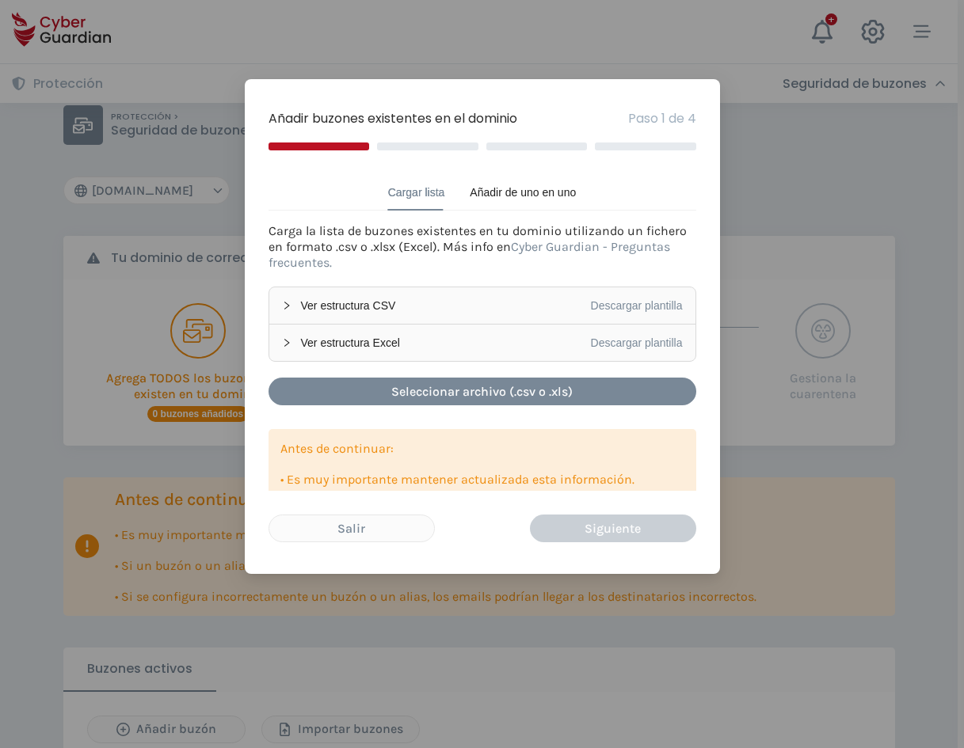
click at [666, 297] on div "Descargar plantilla" at bounding box center [637, 305] width 92 height 17
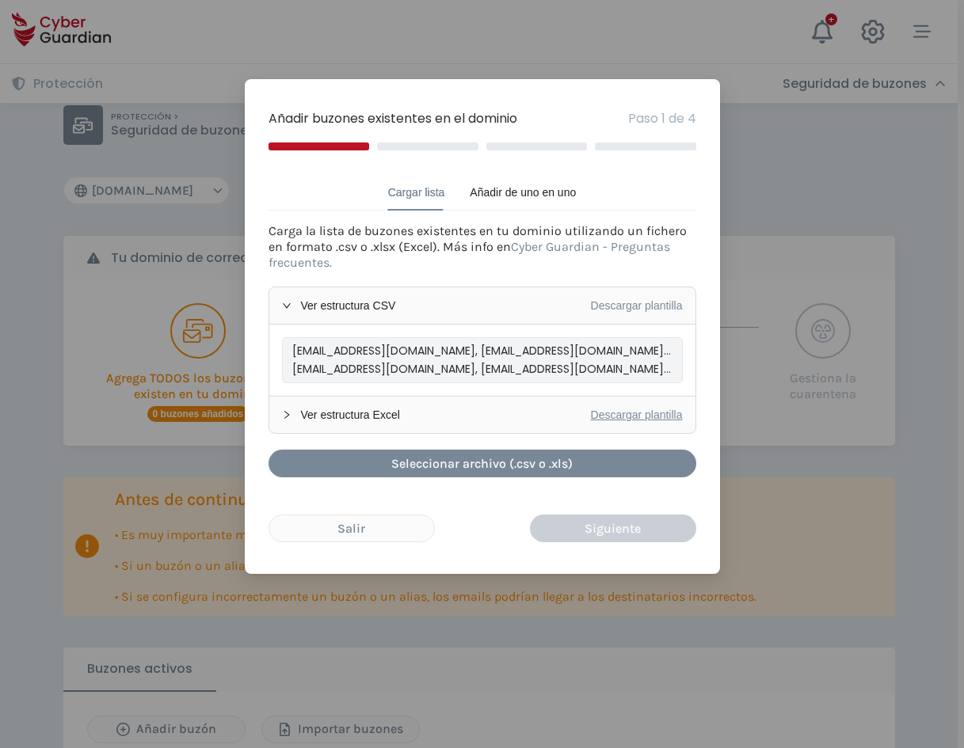
click at [635, 417] on link "Descargar plantilla" at bounding box center [637, 415] width 92 height 13
click at [619, 311] on link "Descargar plantilla" at bounding box center [637, 305] width 92 height 13
click at [778, 553] on div "Añadir buzones existentes en el dominio Paso 1 de 4 Cargar lista Añadir de uno …" at bounding box center [482, 374] width 964 height 748
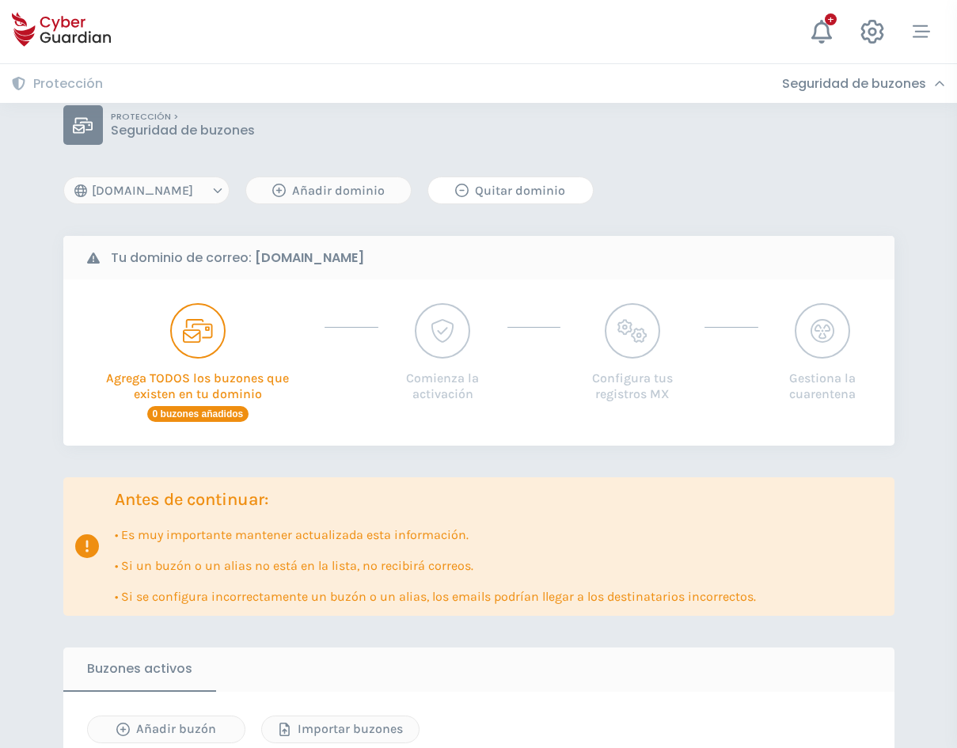
click at [566, 197] on div "Quitar dominio" at bounding box center [510, 190] width 141 height 19
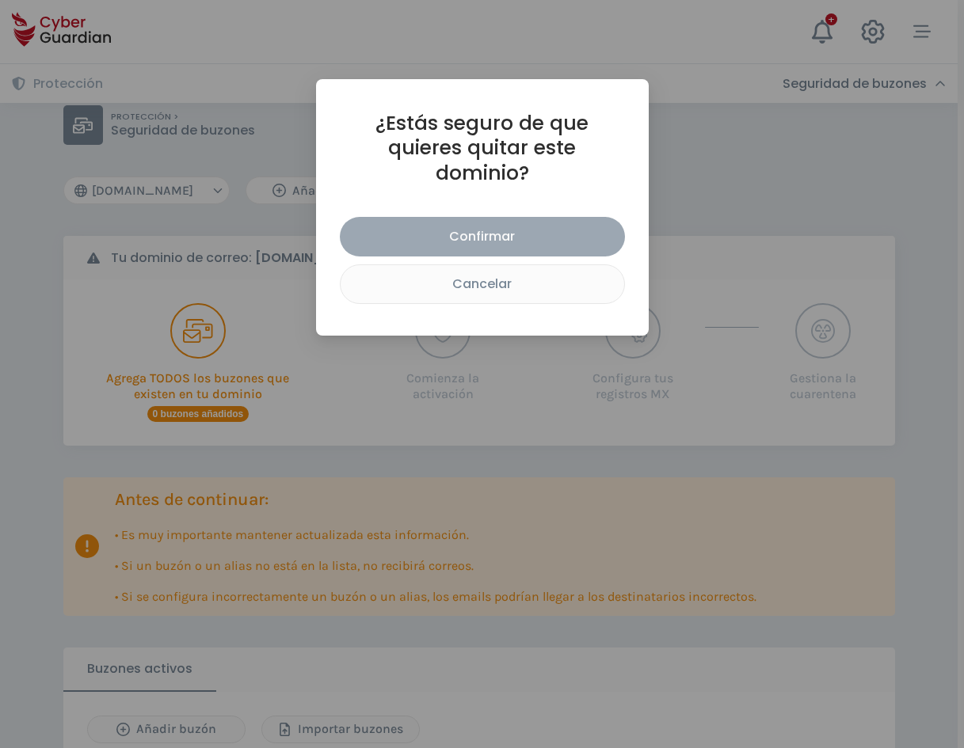
click at [527, 226] on div "Confirmar" at bounding box center [482, 236] width 261 height 20
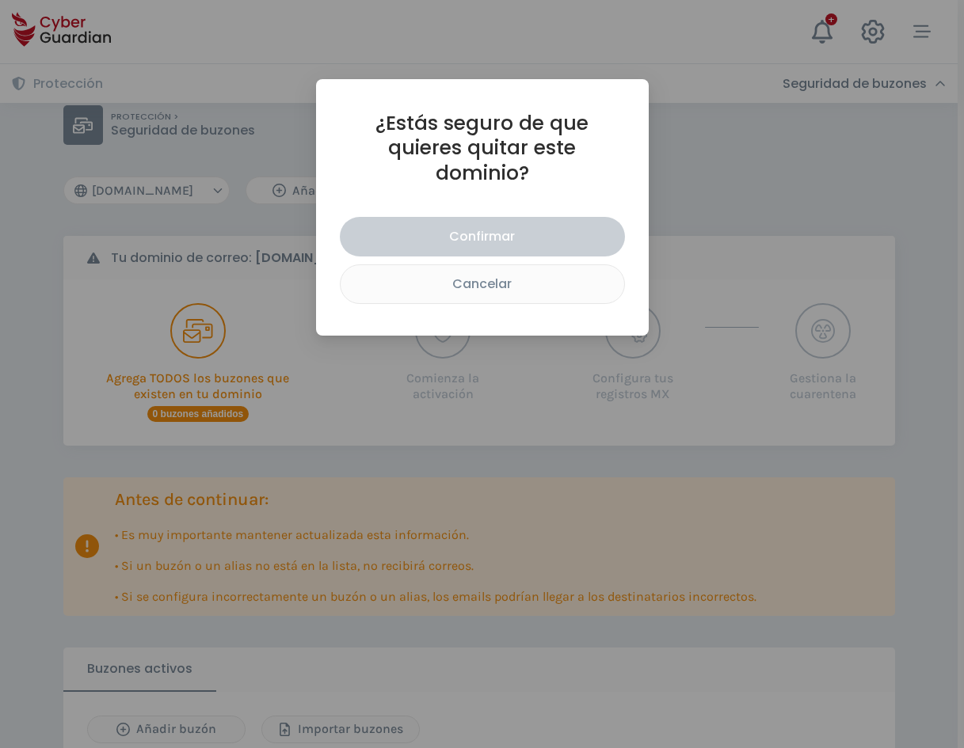
select select "[DOMAIN_NAME]"
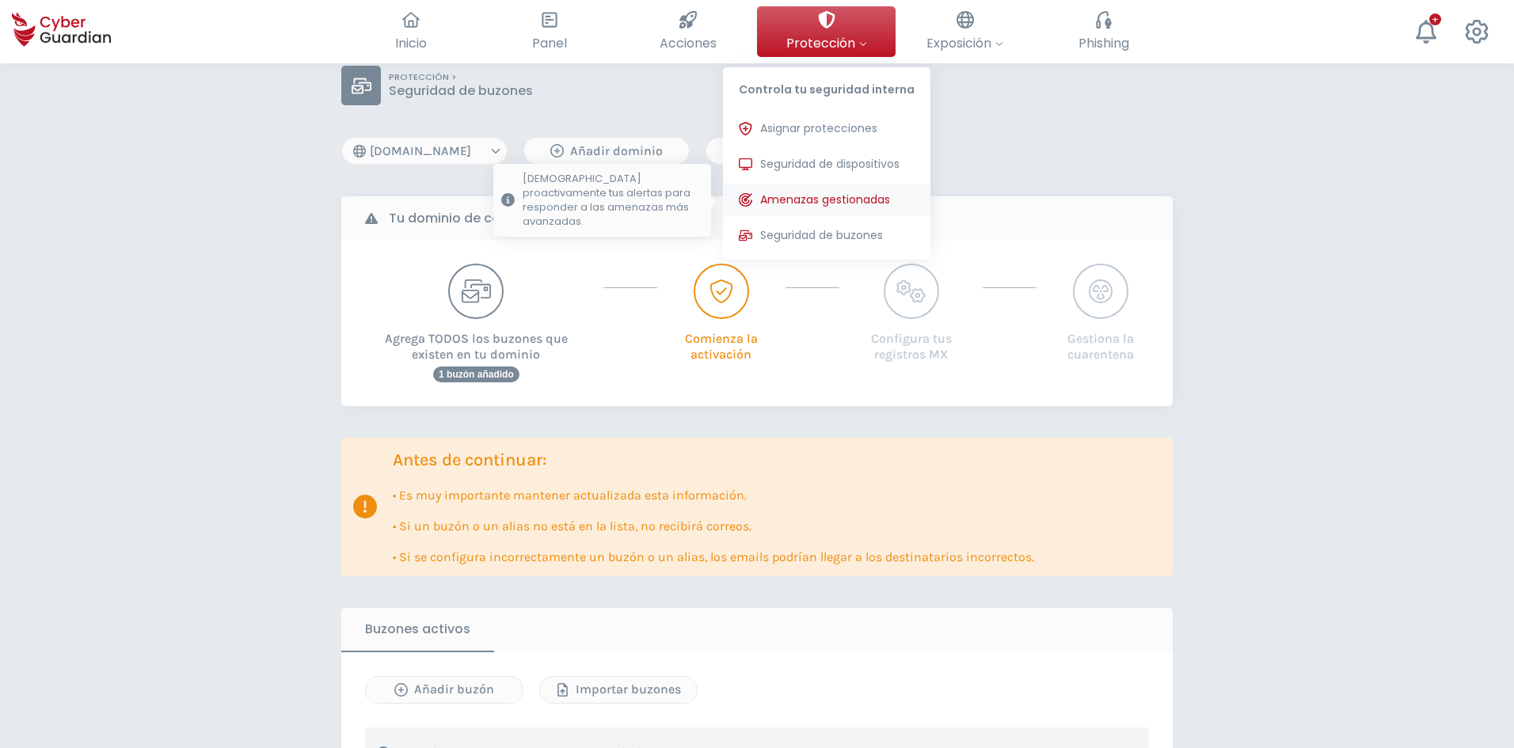
click at [880, 207] on span "Amenazas gestionadas" at bounding box center [825, 200] width 130 height 17
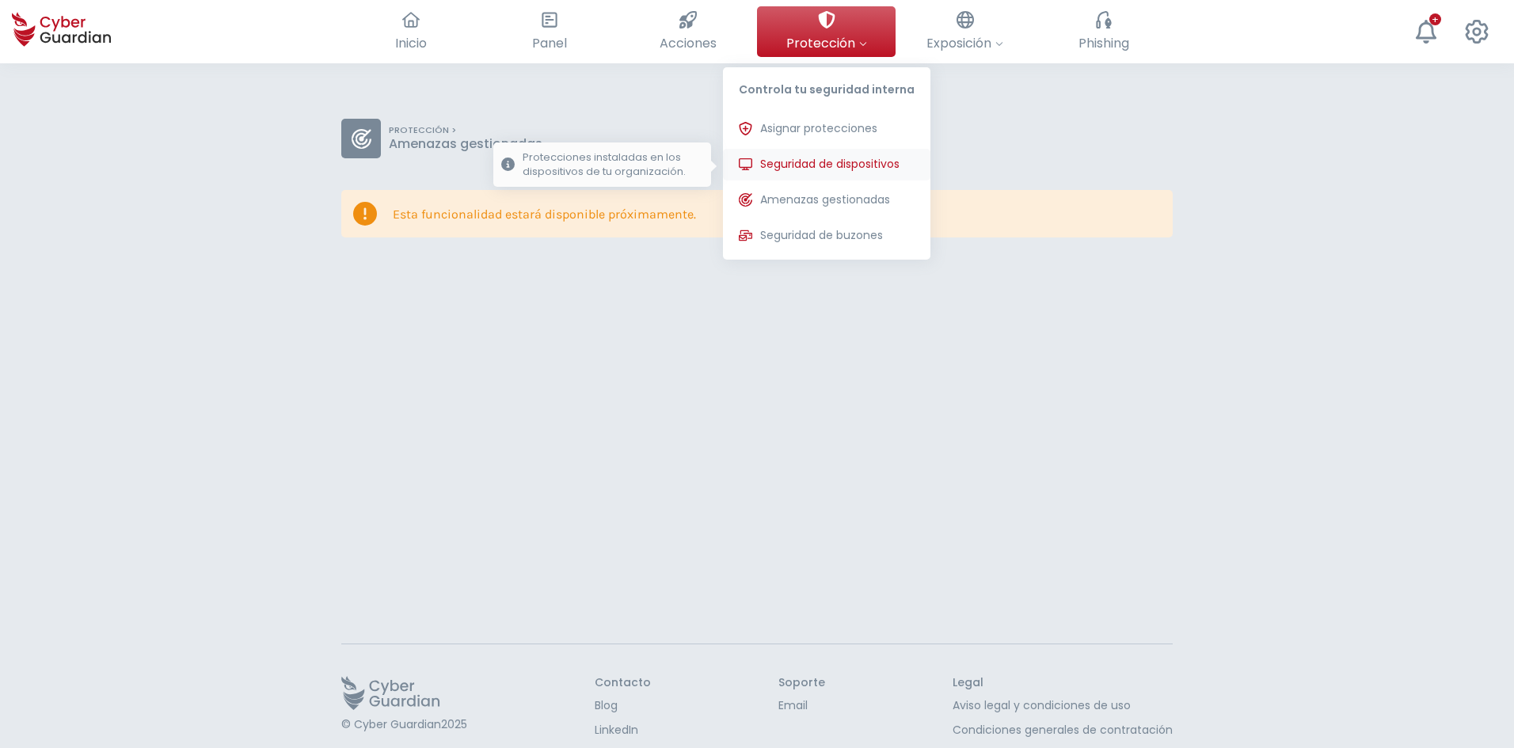
click at [877, 169] on span "Seguridad de dispositivos" at bounding box center [829, 164] width 139 height 17
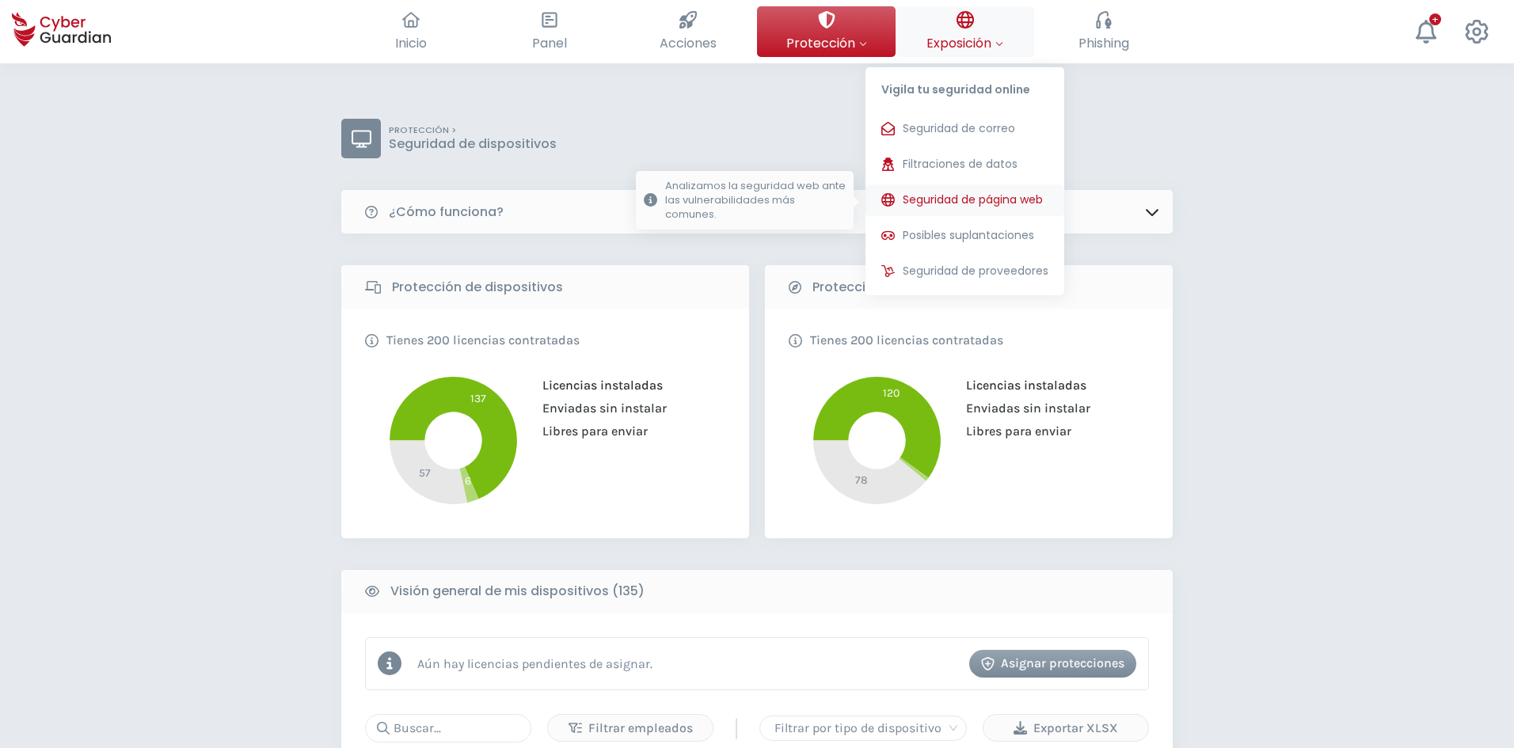
click at [974, 207] on span "Seguridad de página web" at bounding box center [973, 200] width 140 height 17
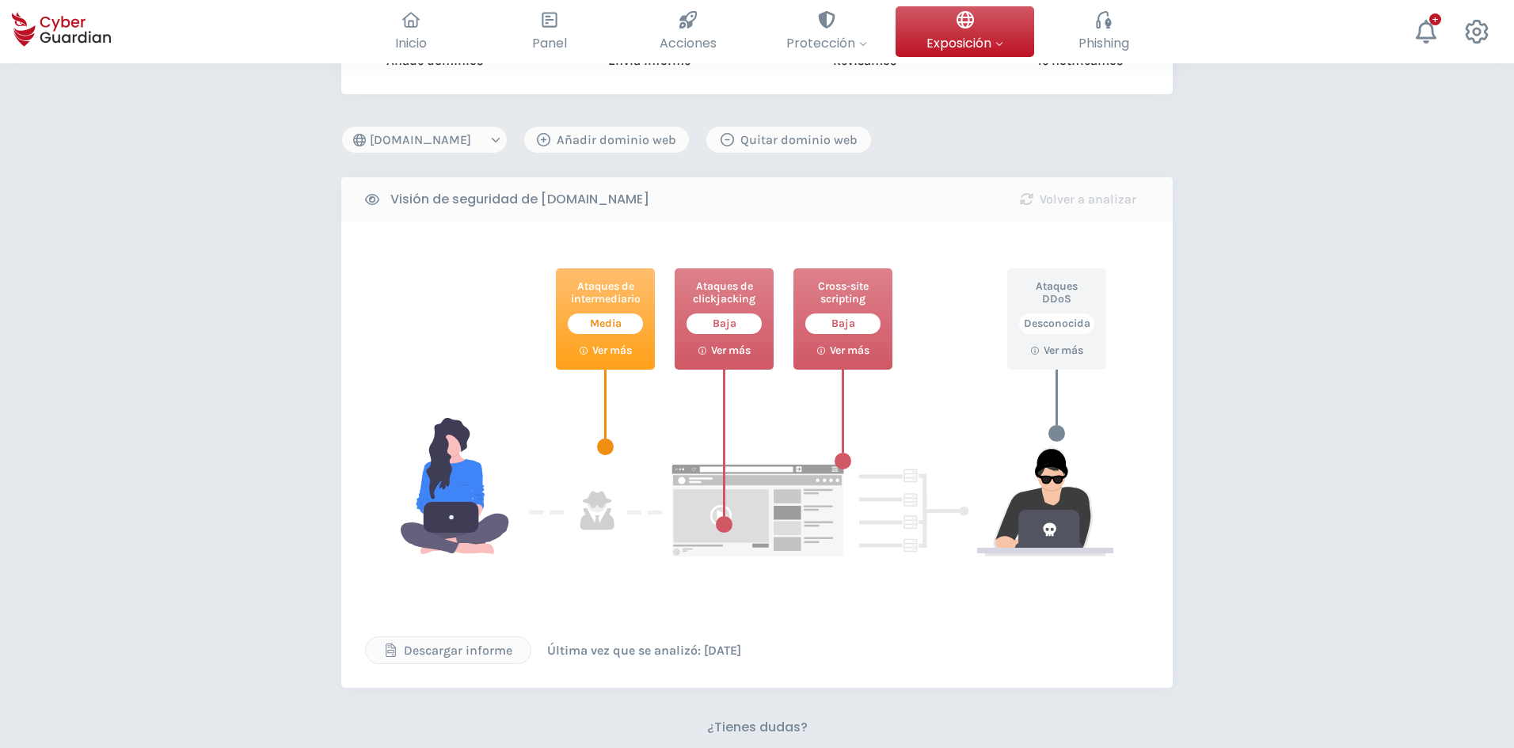
scroll to position [238, 0]
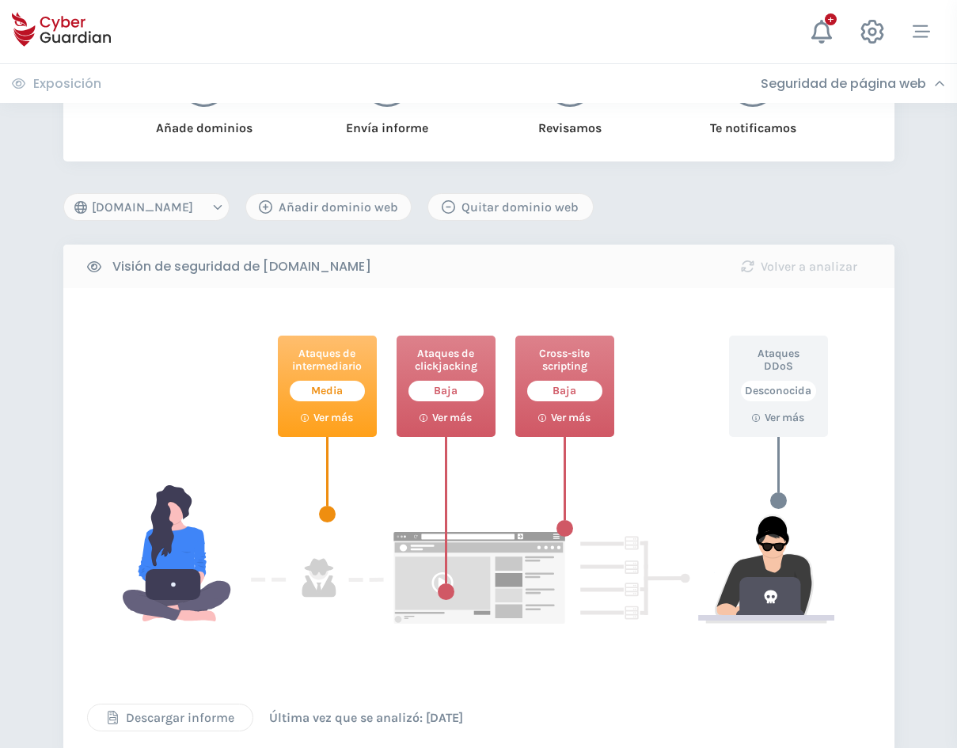
click at [207, 709] on div "Descargar informe" at bounding box center [170, 718] width 141 height 19
click at [194, 200] on select "[DOMAIN_NAME] [DOMAIN_NAME] [DOMAIN_NAME] [DOMAIN_NAME]" at bounding box center [146, 207] width 166 height 28
click at [342, 198] on div "Añadir dominio web" at bounding box center [328, 207] width 141 height 19
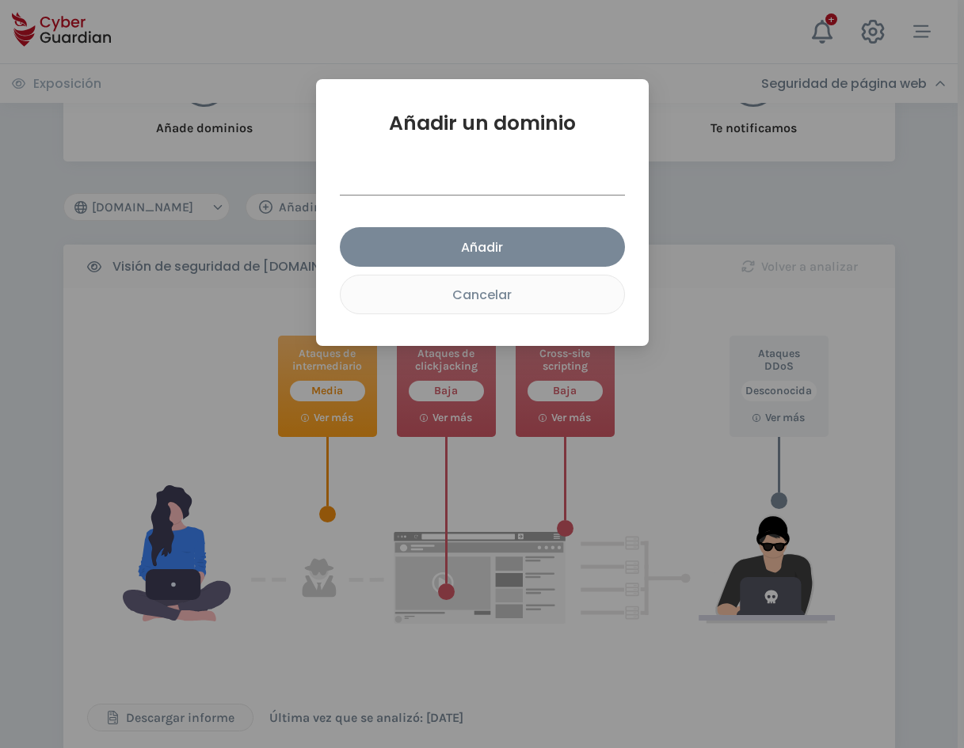
click at [491, 183] on input "text" at bounding box center [482, 181] width 285 height 29
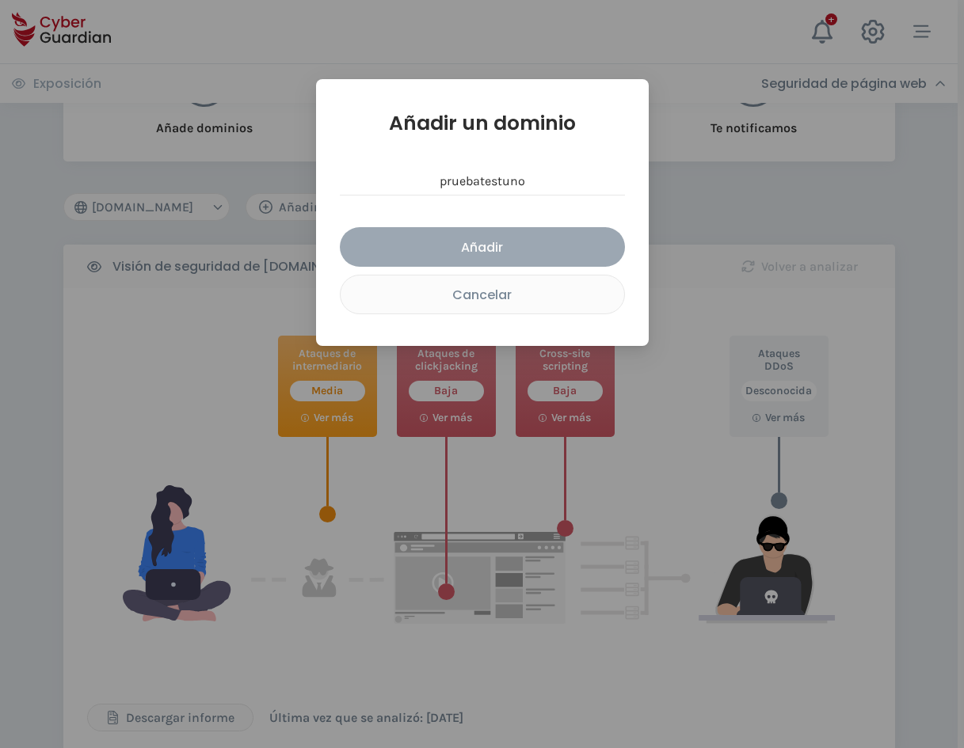
click at [515, 248] on div "Añadir" at bounding box center [482, 248] width 261 height 20
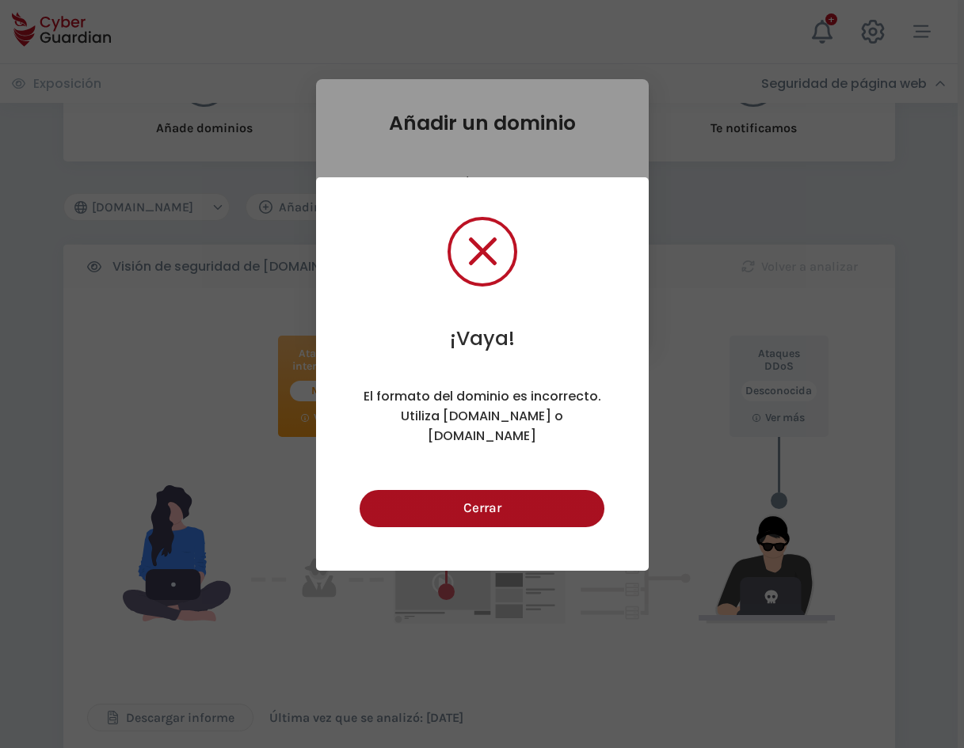
click at [538, 508] on button "Cerrar" at bounding box center [481, 508] width 245 height 37
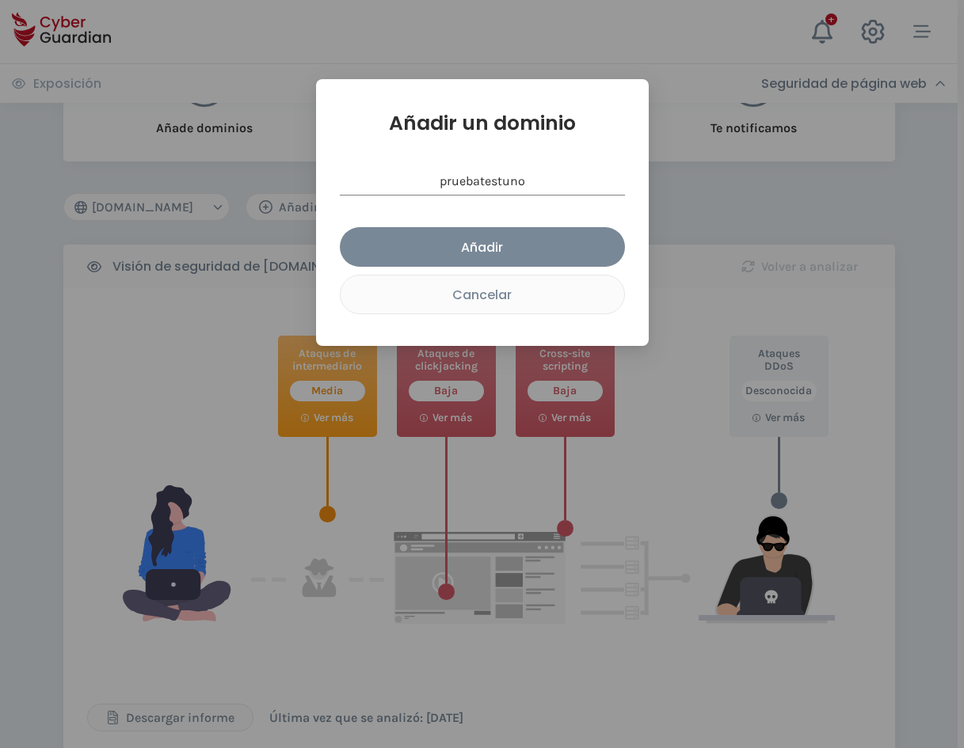
click at [436, 188] on input "pruebatestuno" at bounding box center [482, 181] width 285 height 29
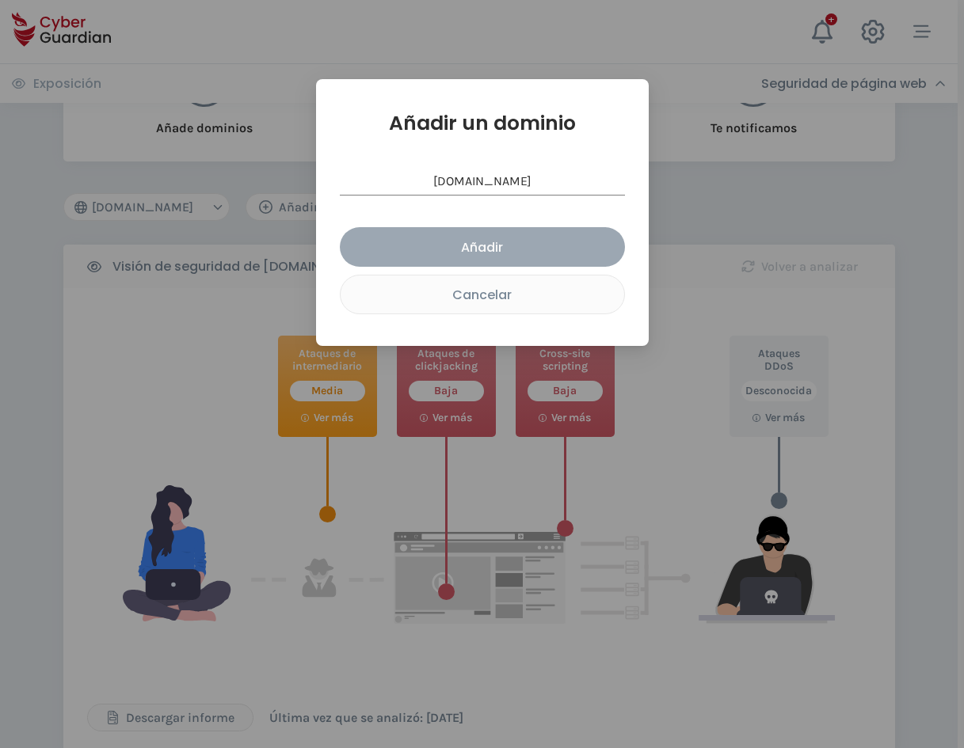
type input "[DOMAIN_NAME]"
click at [495, 249] on div "Añadir" at bounding box center [482, 248] width 261 height 20
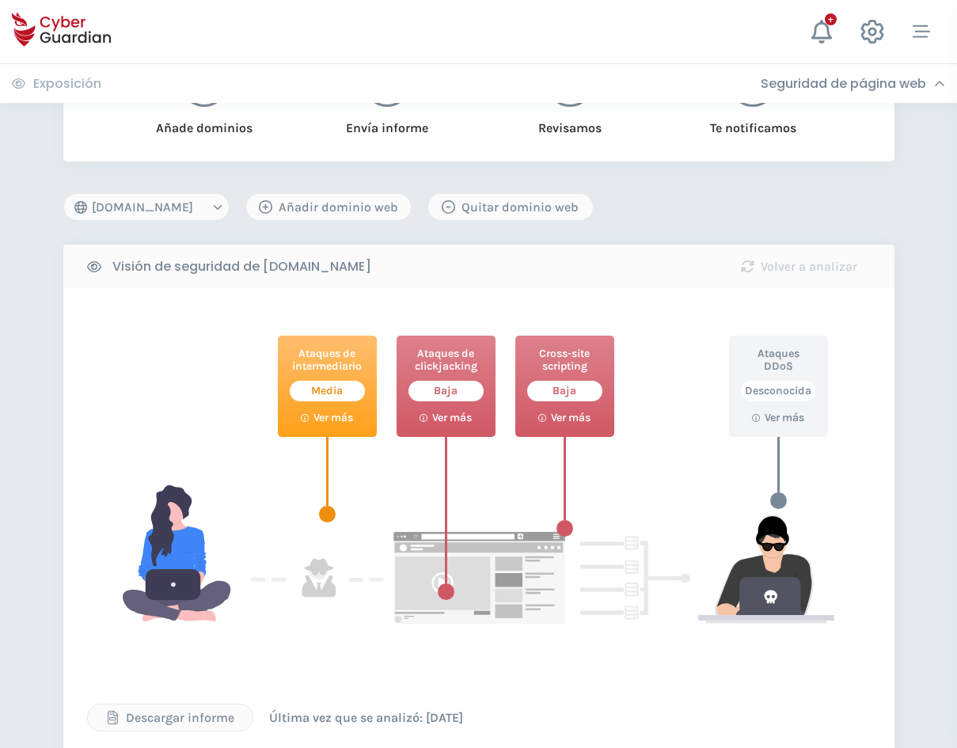
click at [203, 204] on select "[DOMAIN_NAME] [DOMAIN_NAME] [DOMAIN_NAME] [DOMAIN_NAME] [DOMAIN_NAME]" at bounding box center [146, 207] width 166 height 28
click at [63, 193] on select "[DOMAIN_NAME] [DOMAIN_NAME] [DOMAIN_NAME] [DOMAIN_NAME] [DOMAIN_NAME]" at bounding box center [146, 207] width 166 height 28
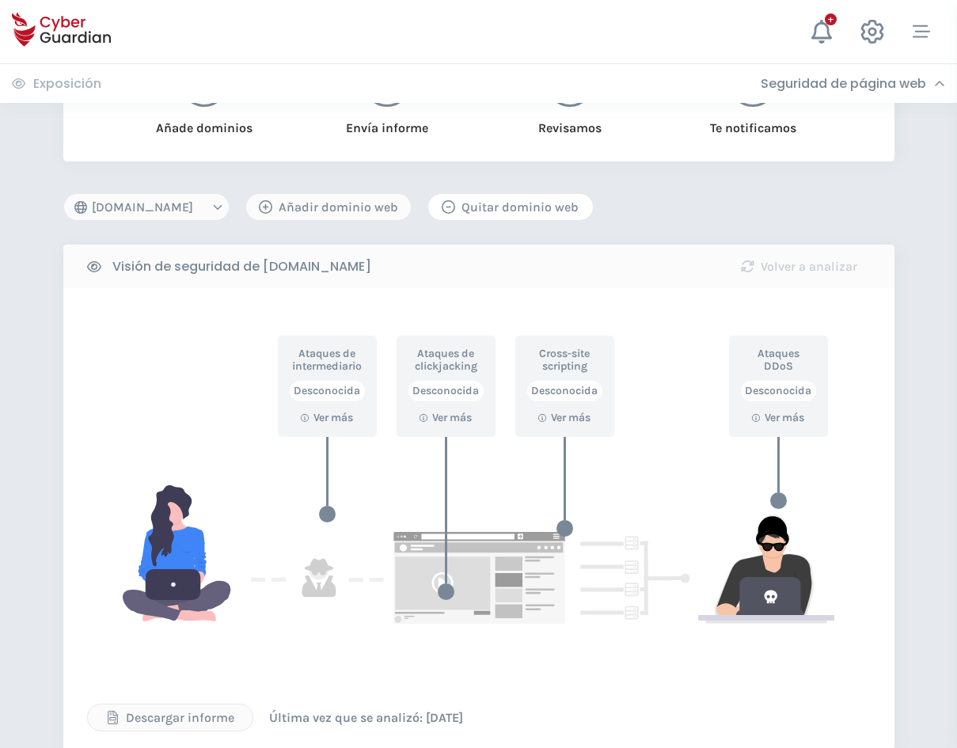
click at [538, 209] on div "Quitar dominio web" at bounding box center [510, 207] width 141 height 19
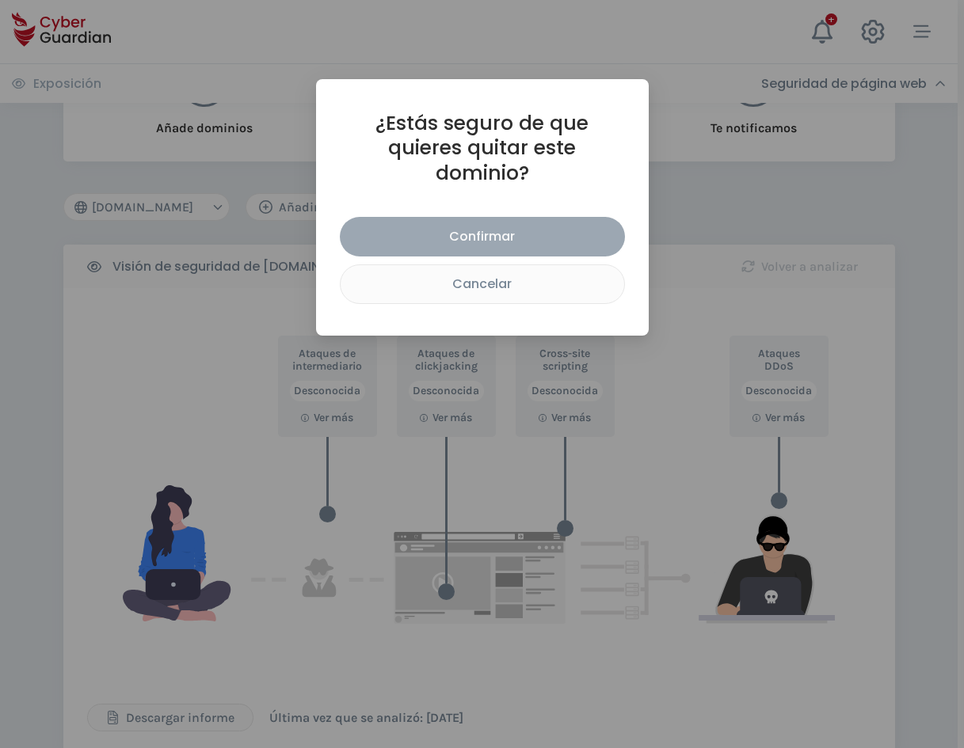
click at [570, 226] on div "Confirmar" at bounding box center [482, 236] width 261 height 20
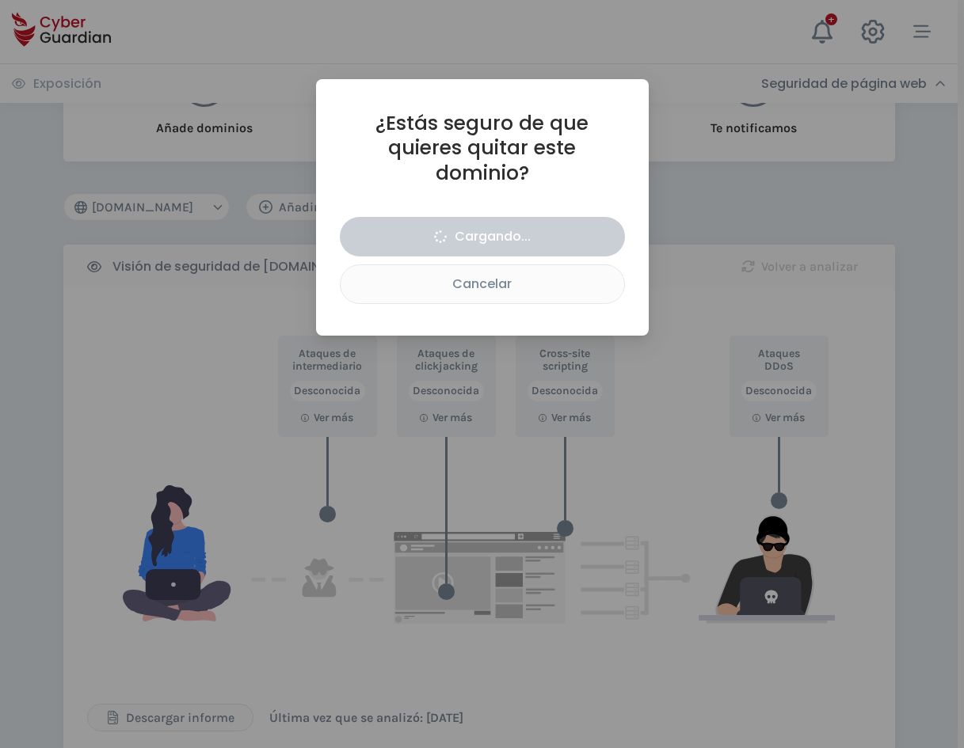
select select "[DOMAIN_NAME]"
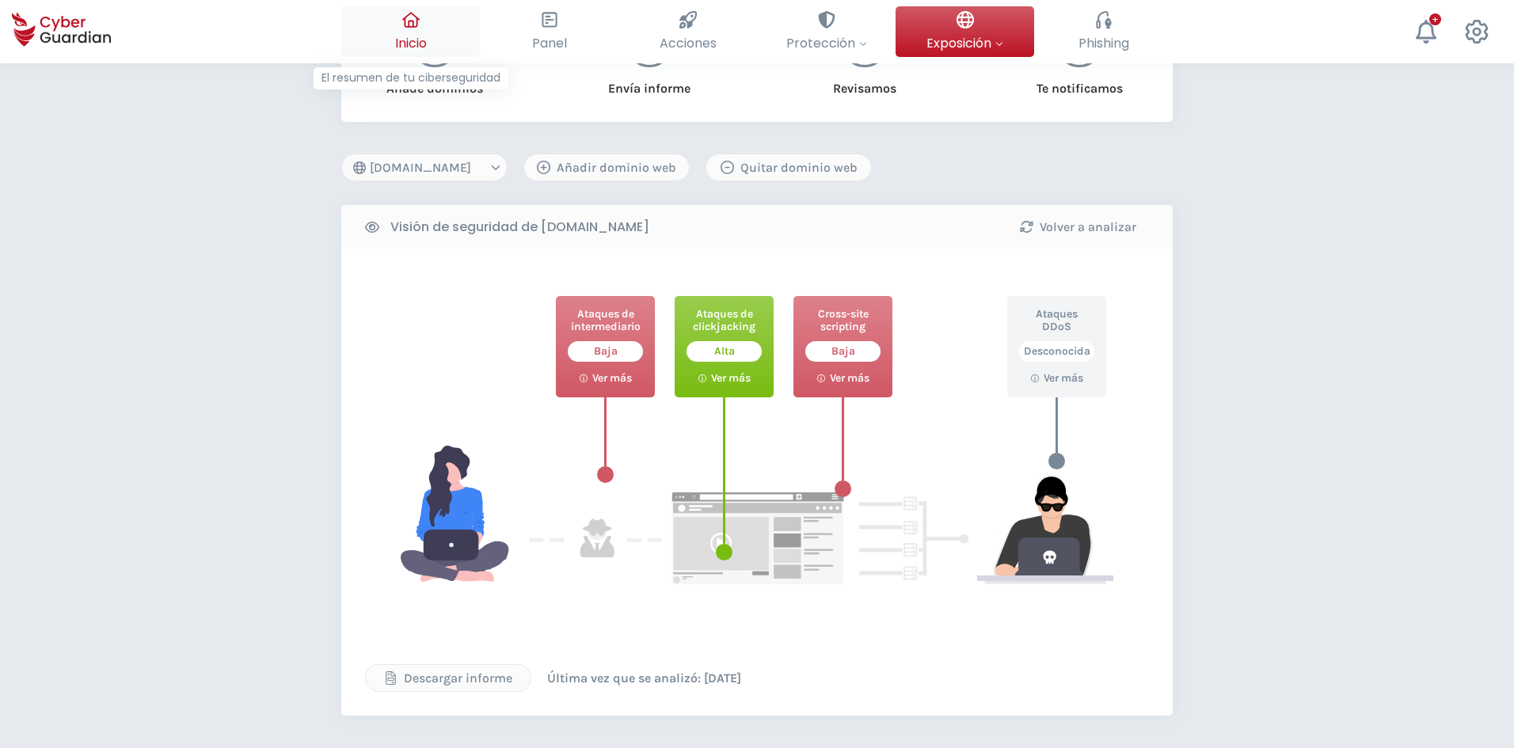
click at [405, 28] on icon at bounding box center [410, 19] width 17 height 17
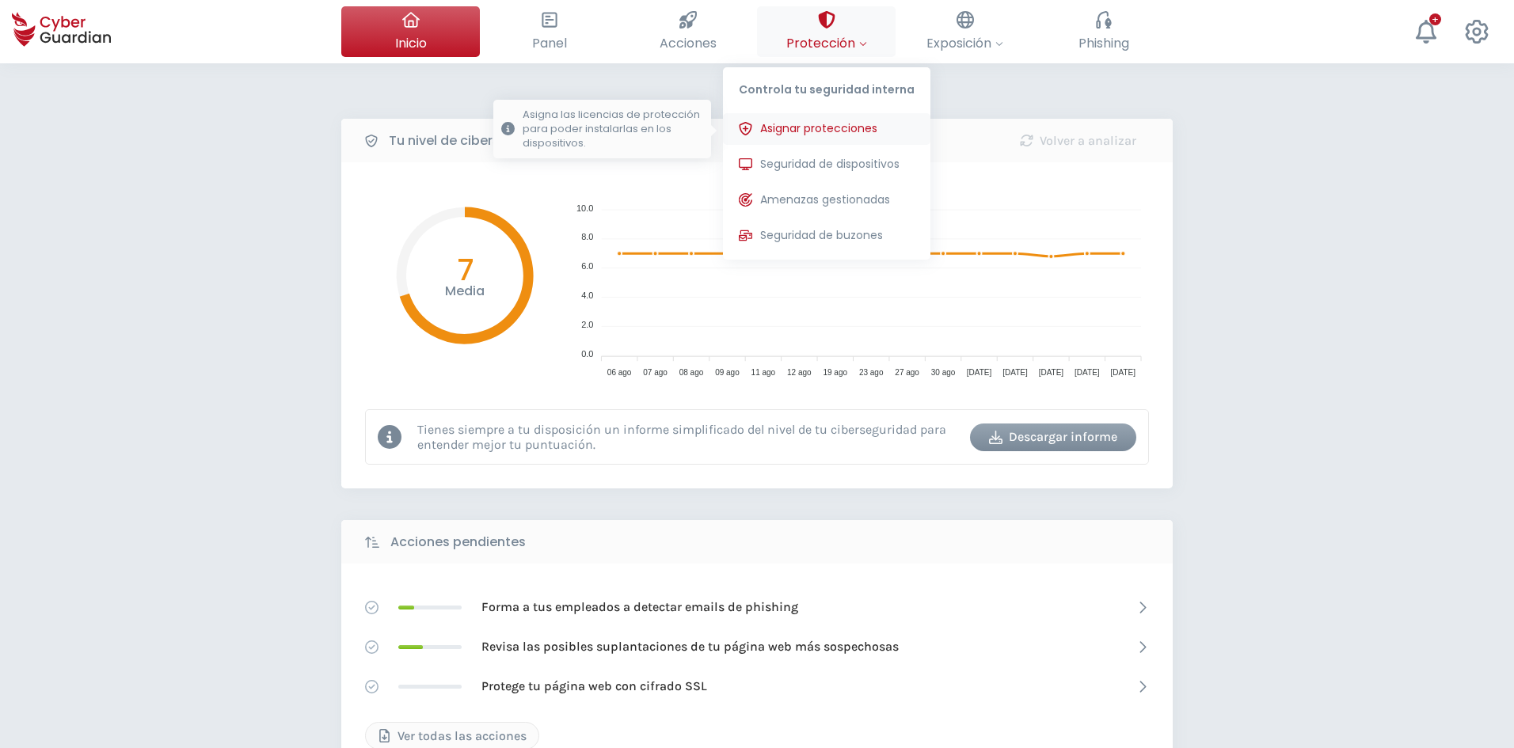
click at [860, 138] on button "Asignar protecciones Asigna las licencias de protección para poder instalarlas …" at bounding box center [826, 129] width 207 height 32
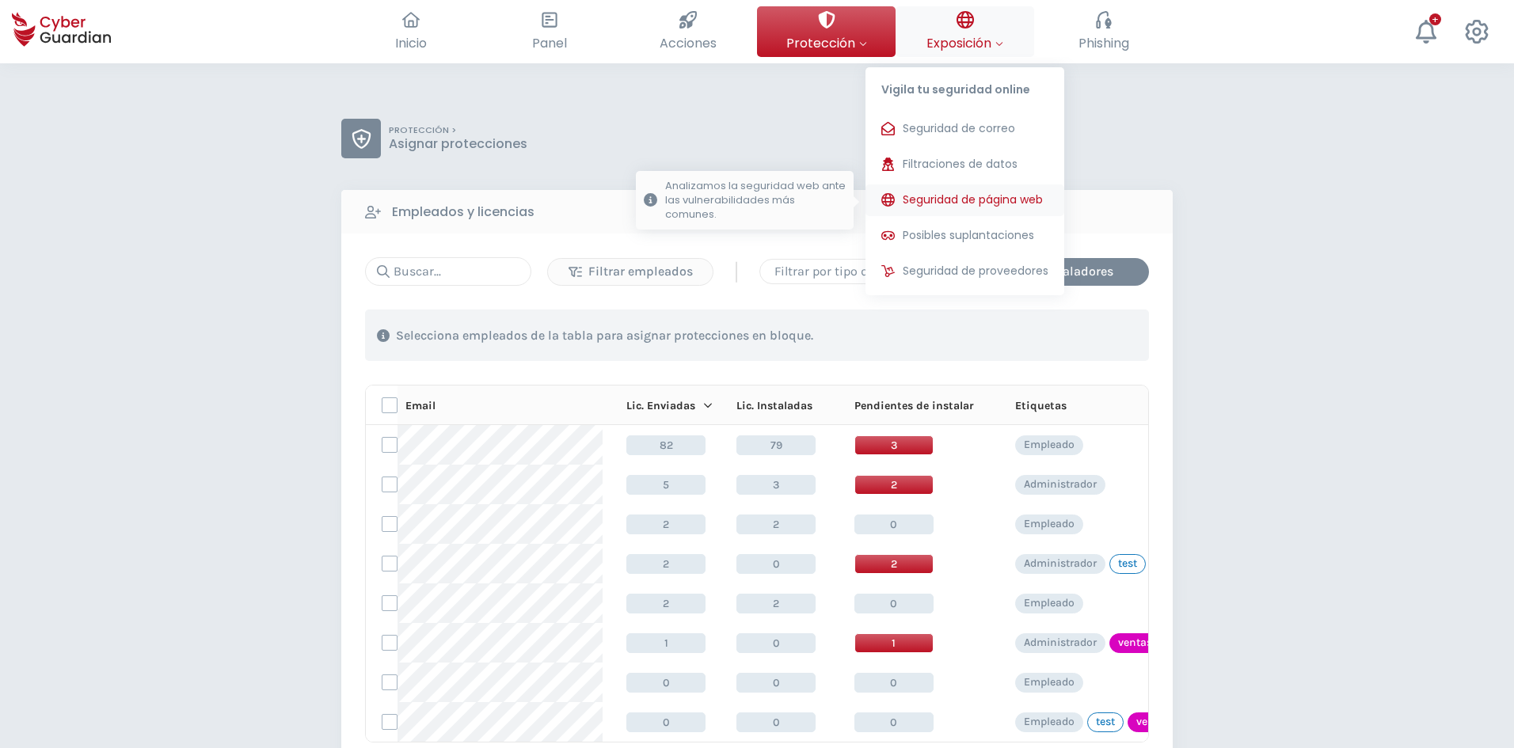
click at [985, 212] on button "Seguridad de página web Analizamos la seguridad web ante las vulnerabilidades m…" at bounding box center [964, 200] width 199 height 32
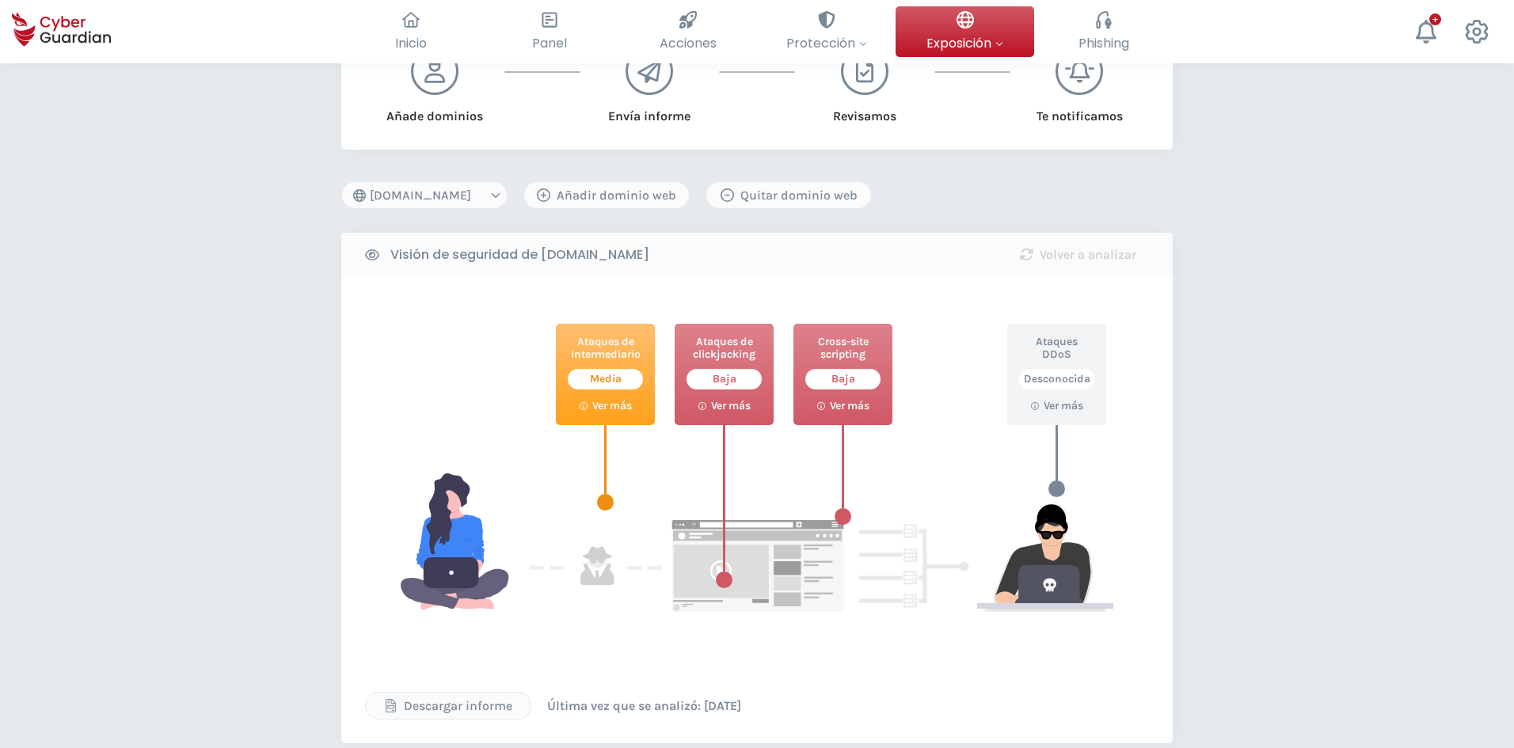
scroll to position [238, 0]
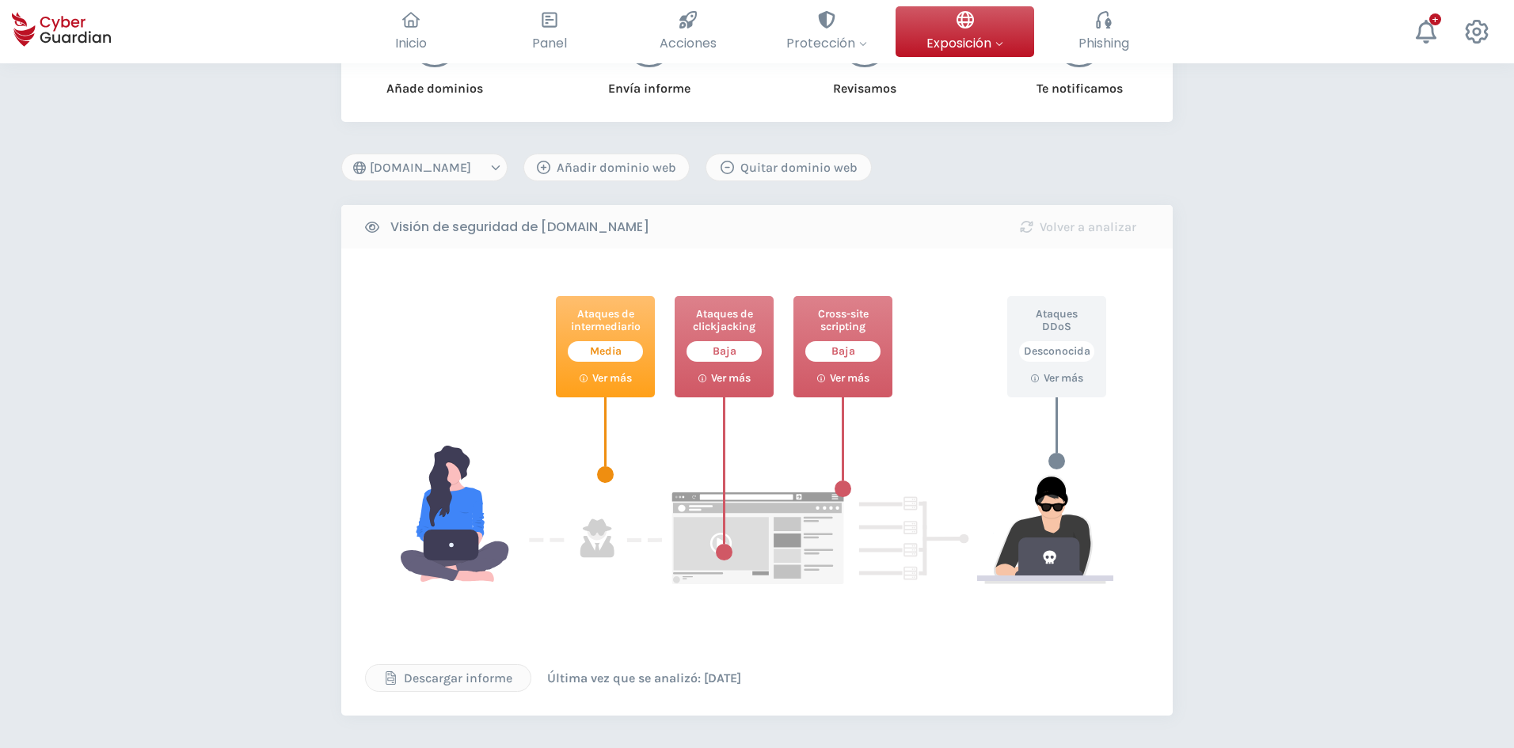
click at [479, 169] on select "[DOMAIN_NAME] [DOMAIN_NAME] [DOMAIN_NAME] [DOMAIN_NAME]" at bounding box center [424, 168] width 166 height 28
select select "[DOMAIN_NAME]"
click at [341, 154] on select "[DOMAIN_NAME] [DOMAIN_NAME] [DOMAIN_NAME] [DOMAIN_NAME]" at bounding box center [424, 168] width 166 height 28
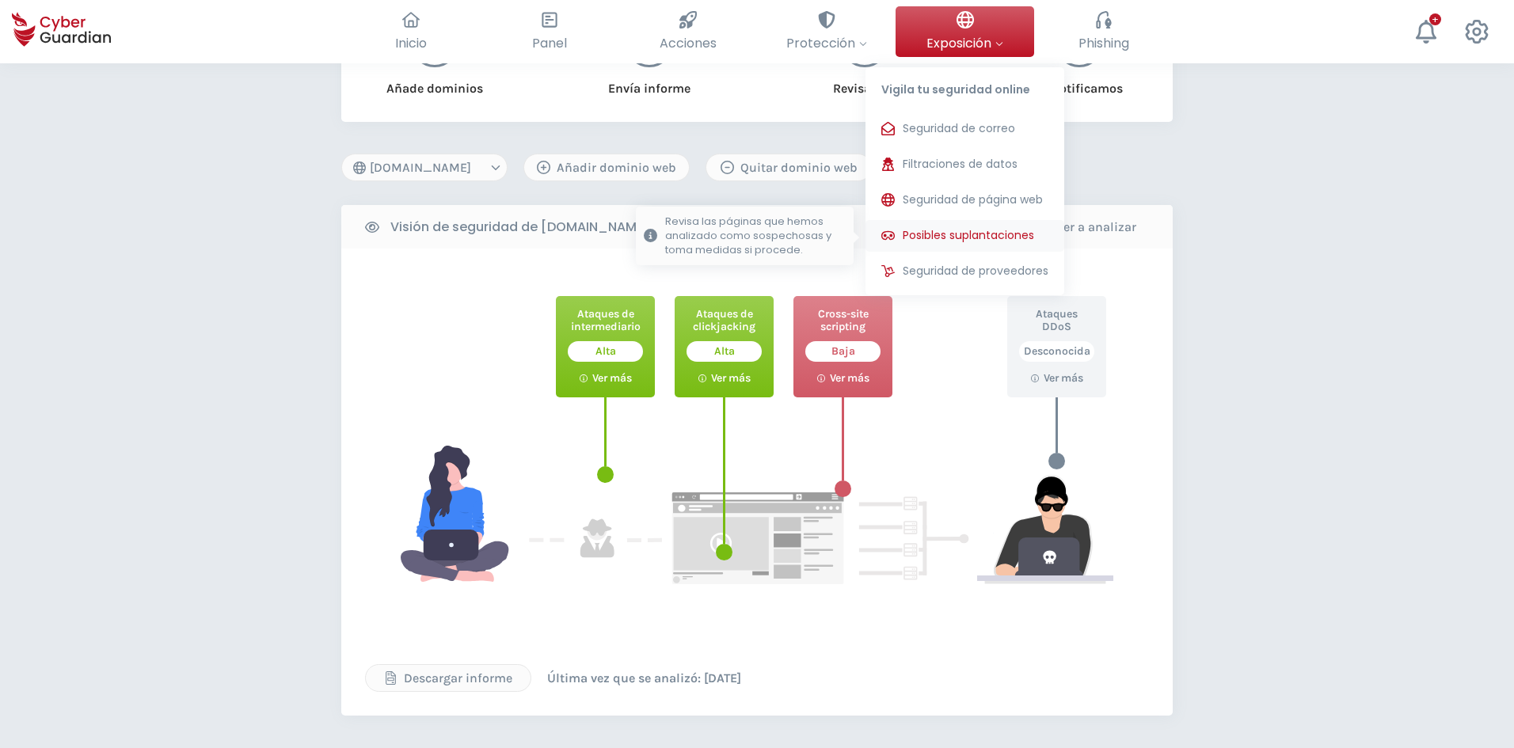
click at [990, 242] on span "Posibles suplantaciones" at bounding box center [968, 235] width 131 height 17
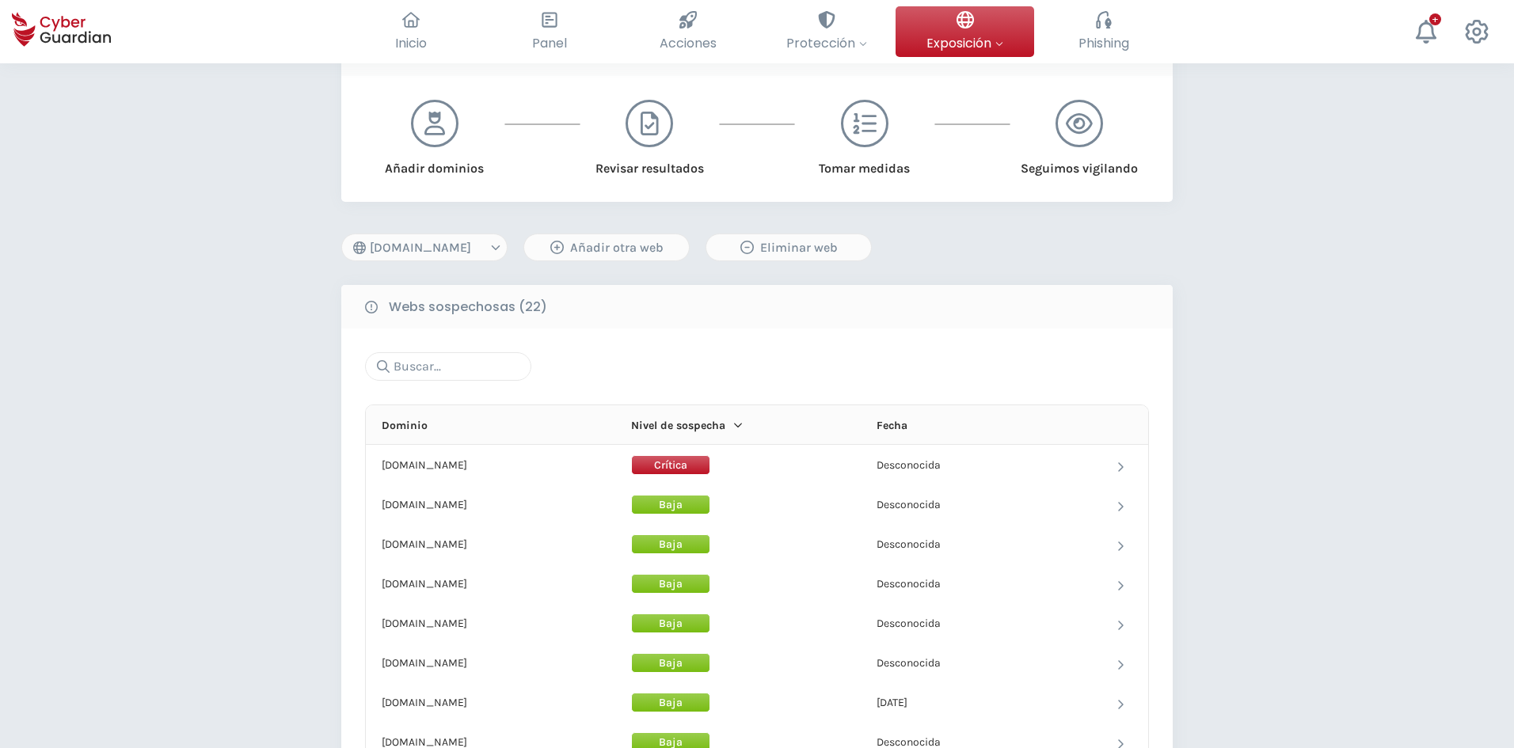
scroll to position [158, 0]
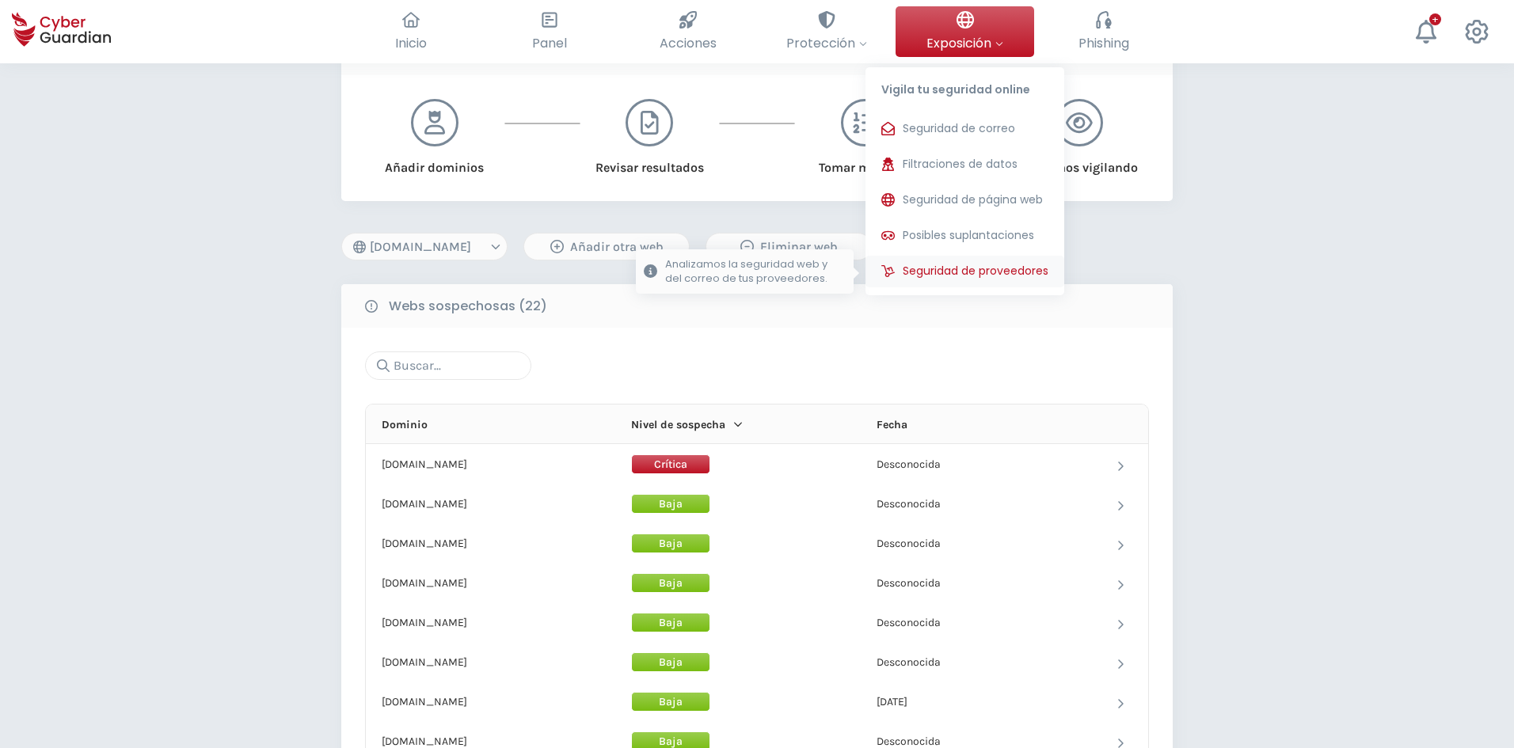
click at [997, 274] on span "Seguridad de proveedores" at bounding box center [976, 271] width 146 height 17
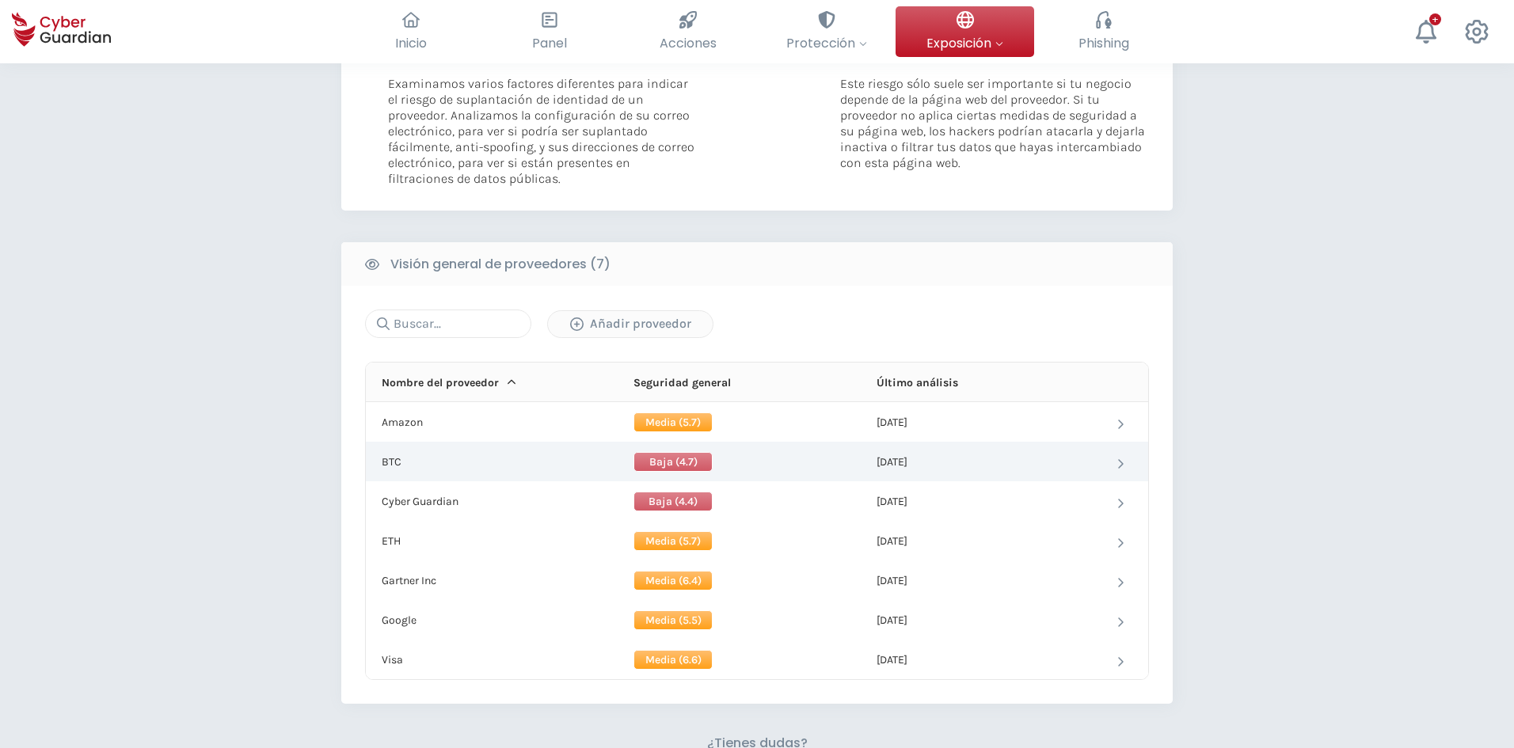
scroll to position [475, 0]
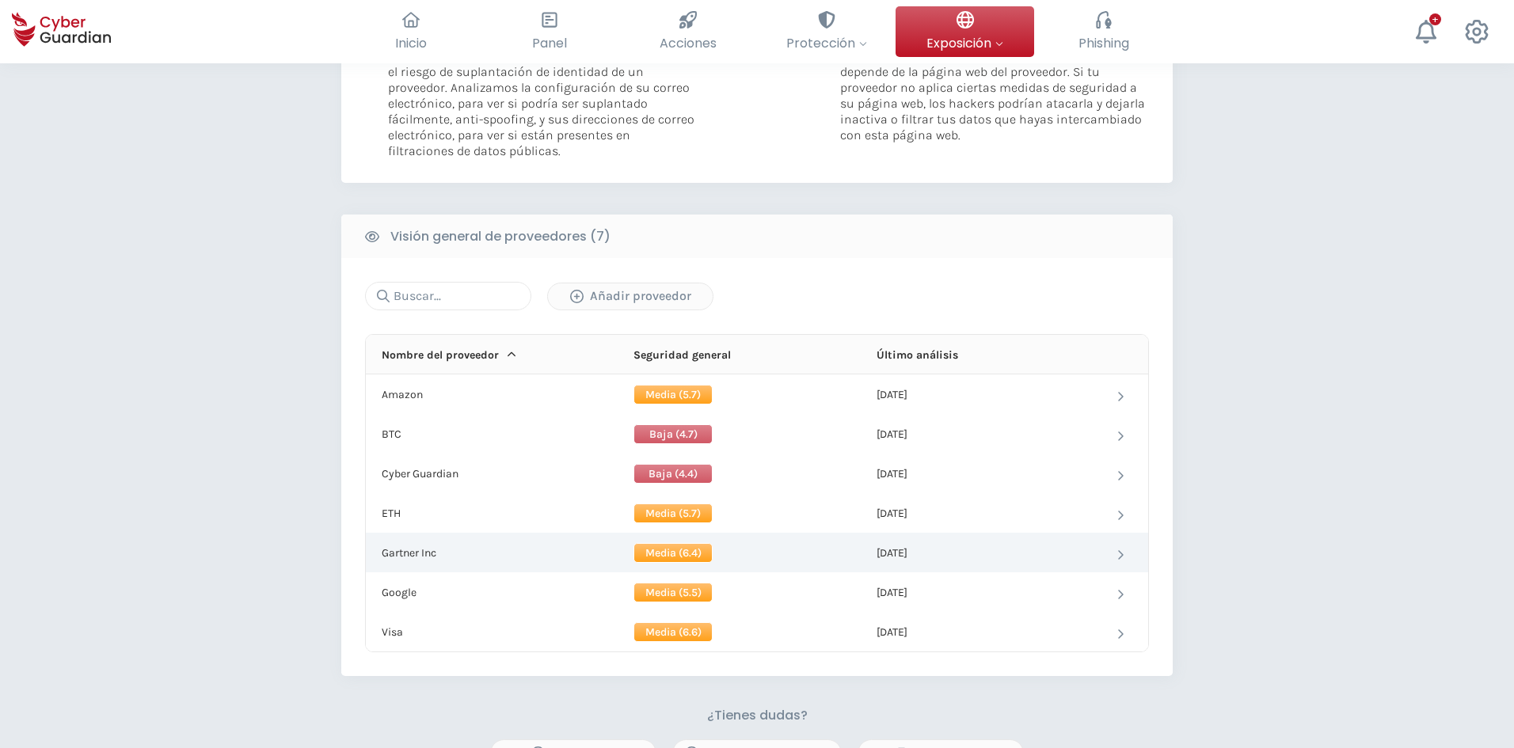
click at [485, 557] on td "Gartner Inc" at bounding box center [488, 553] width 244 height 40
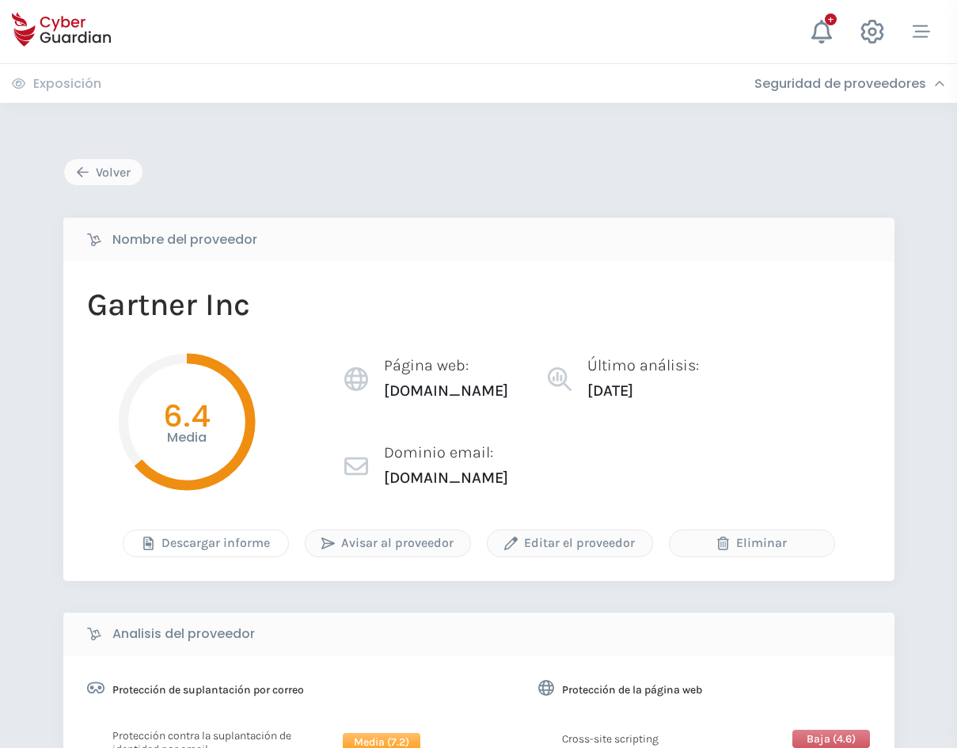
click at [241, 545] on div "Descargar informe" at bounding box center [205, 543] width 141 height 19
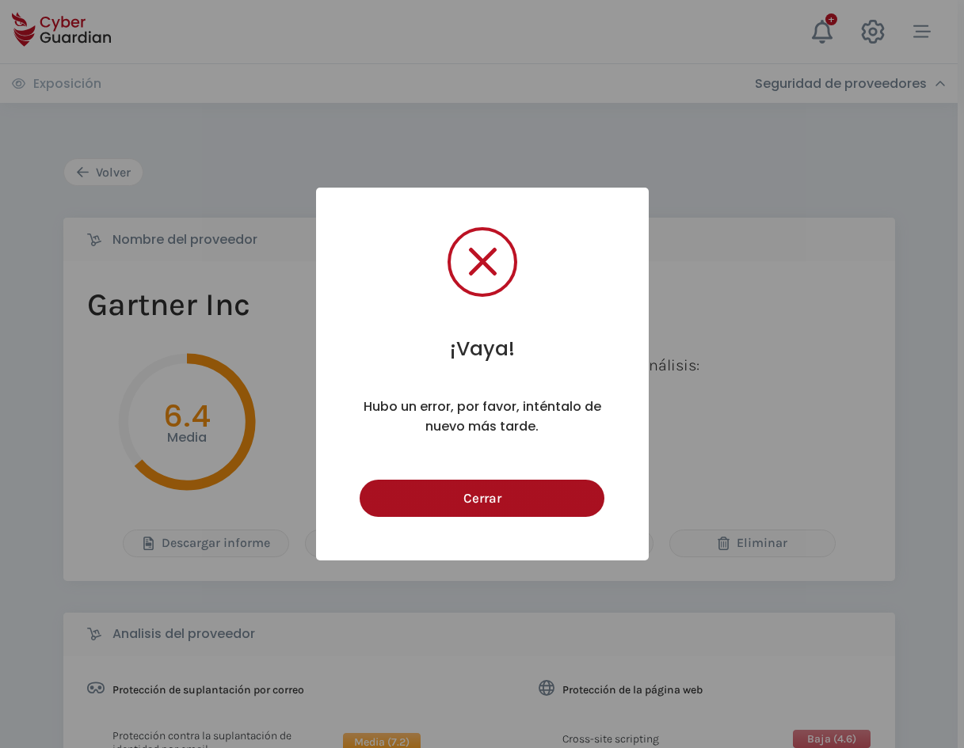
click at [539, 489] on button "Cerrar" at bounding box center [481, 498] width 245 height 37
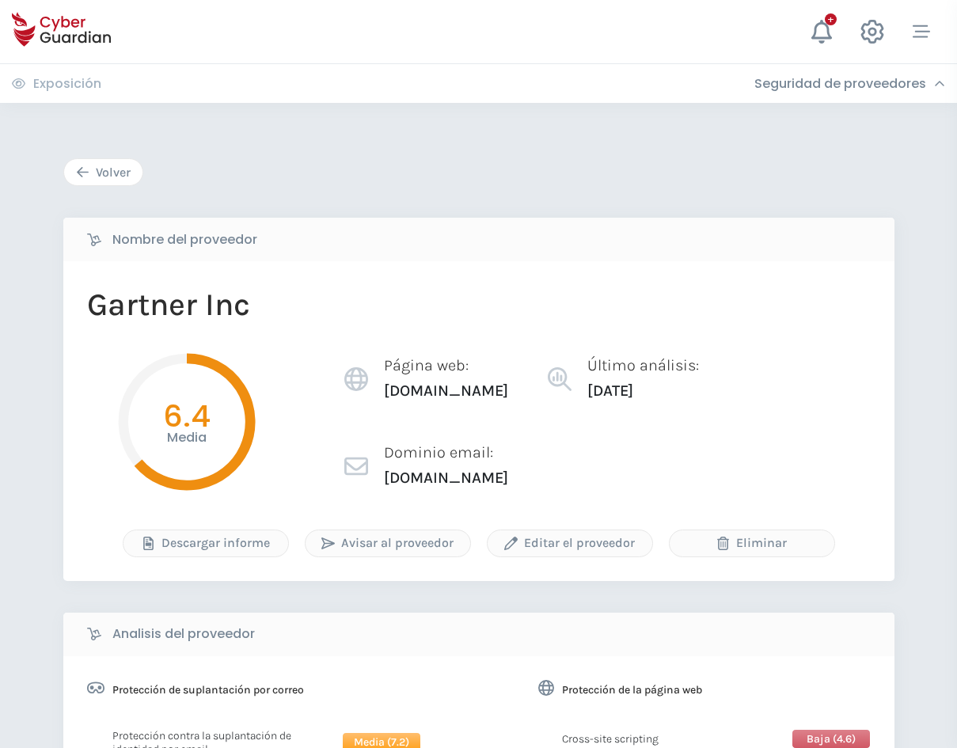
click at [116, 182] on button "Volver" at bounding box center [103, 172] width 80 height 28
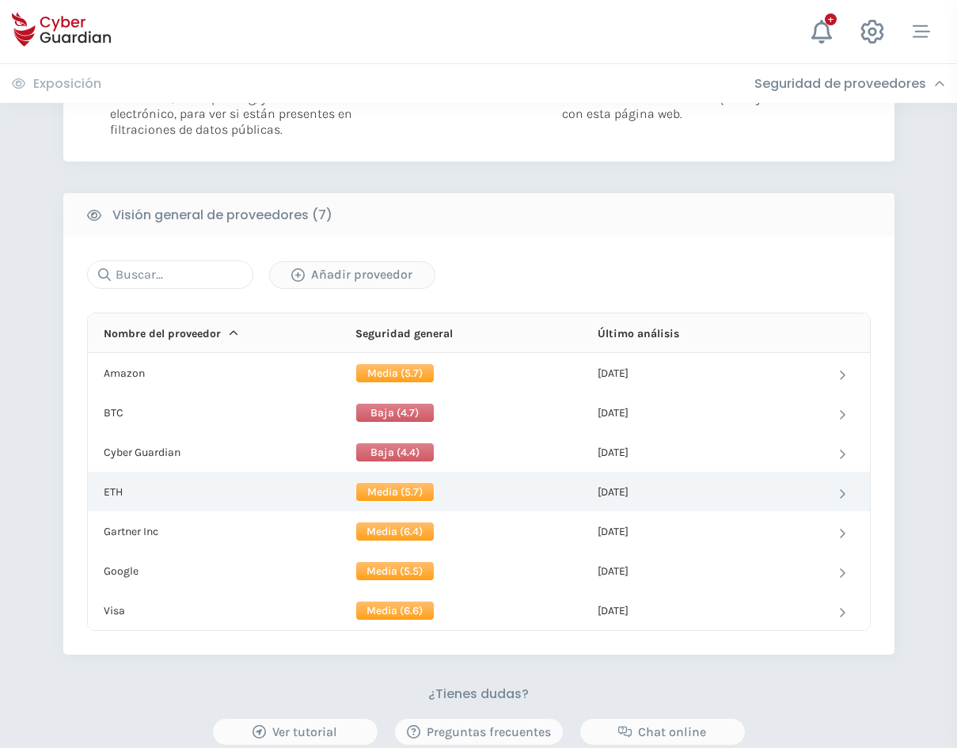
scroll to position [554, 0]
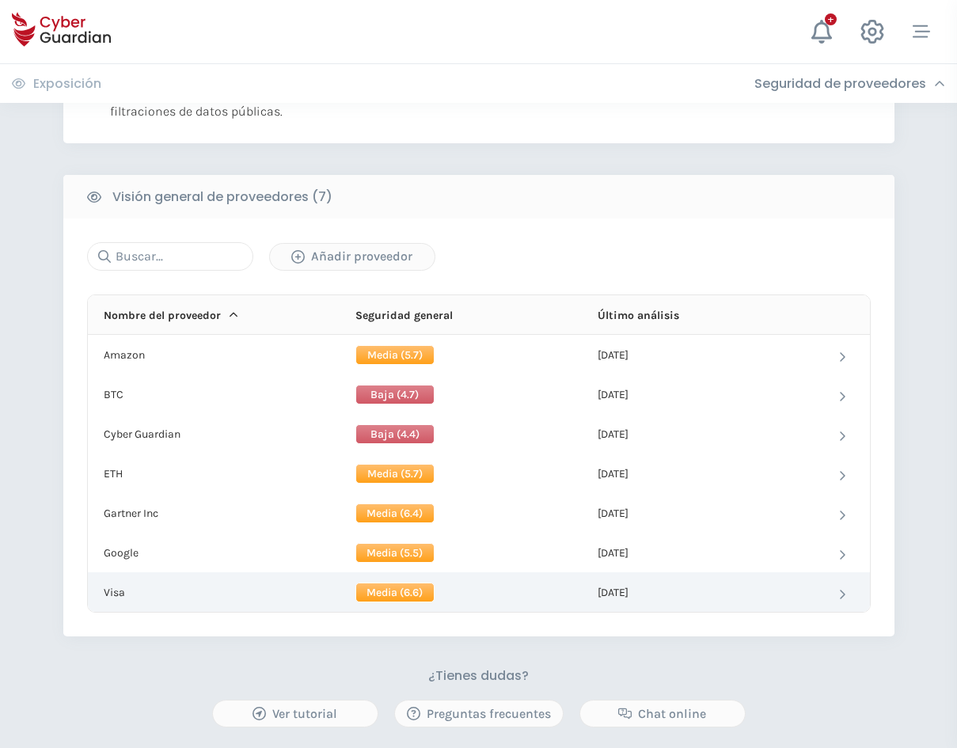
click at [166, 590] on td "Visa" at bounding box center [210, 592] width 244 height 40
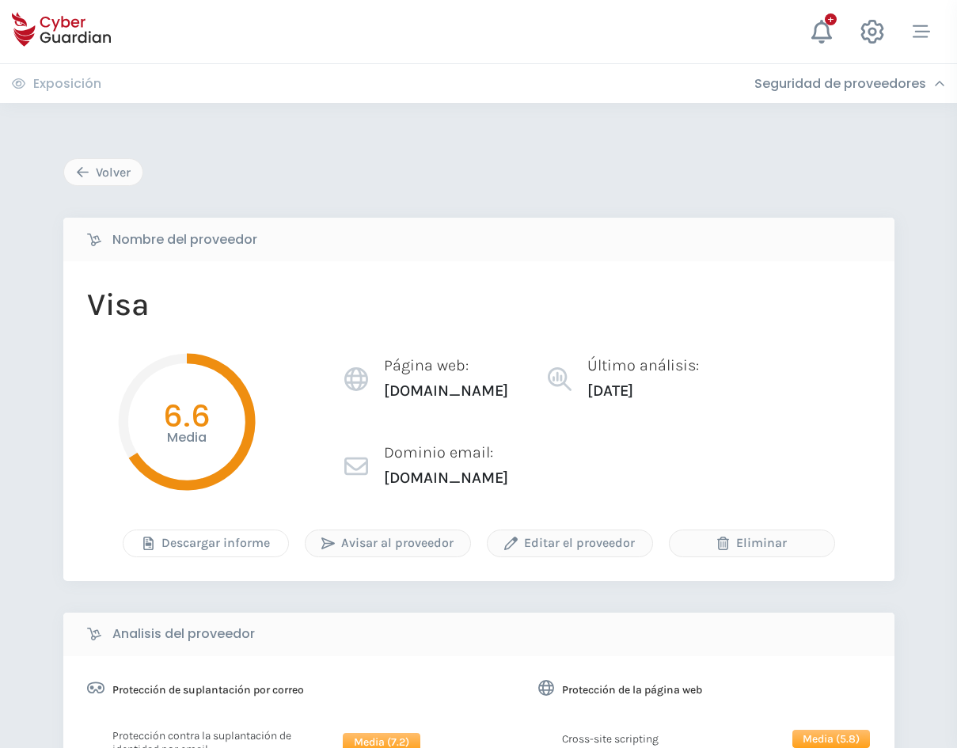
click at [230, 546] on div "Descargar informe" at bounding box center [205, 543] width 141 height 19
click at [523, 544] on div "Editar el proveedor" at bounding box center [570, 543] width 141 height 19
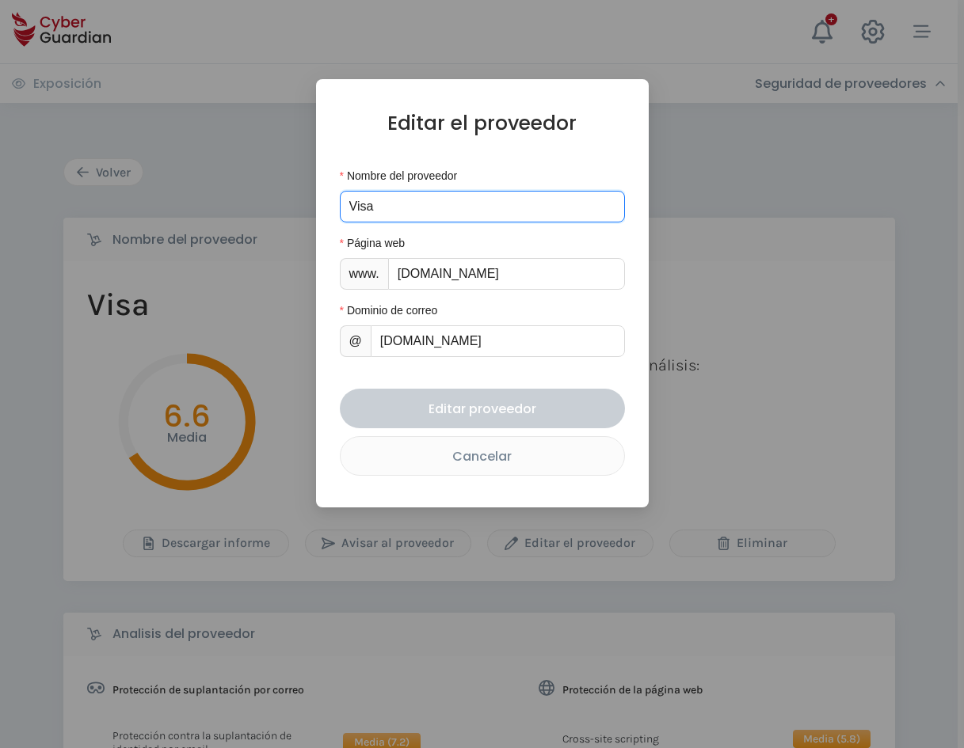
click at [442, 201] on input "Visa" at bounding box center [482, 207] width 285 height 32
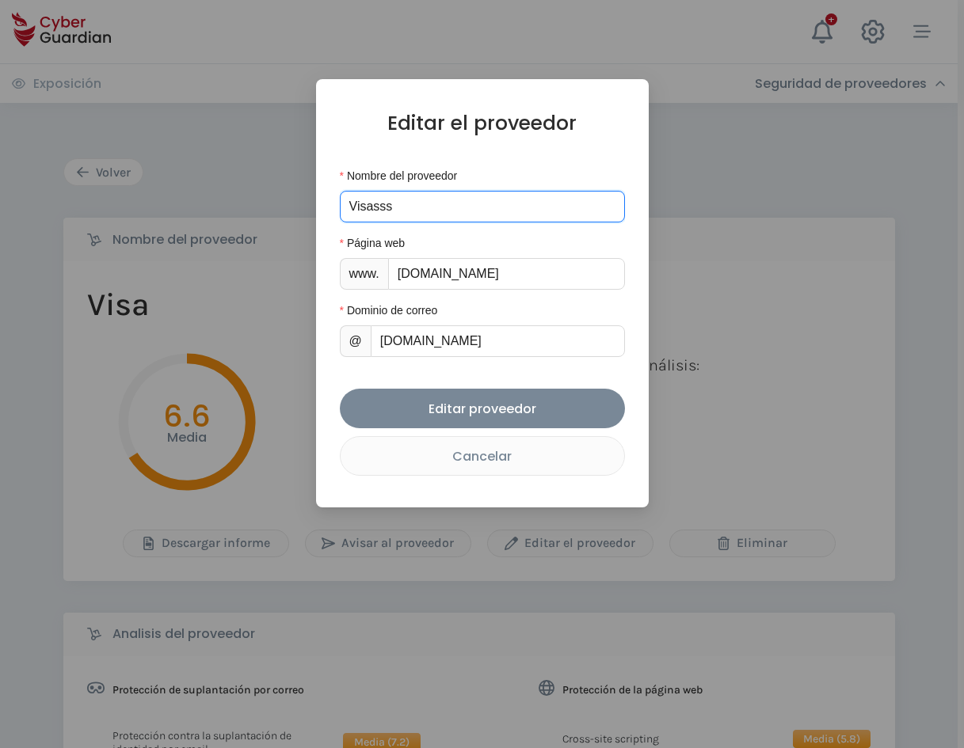
type input "Visasss"
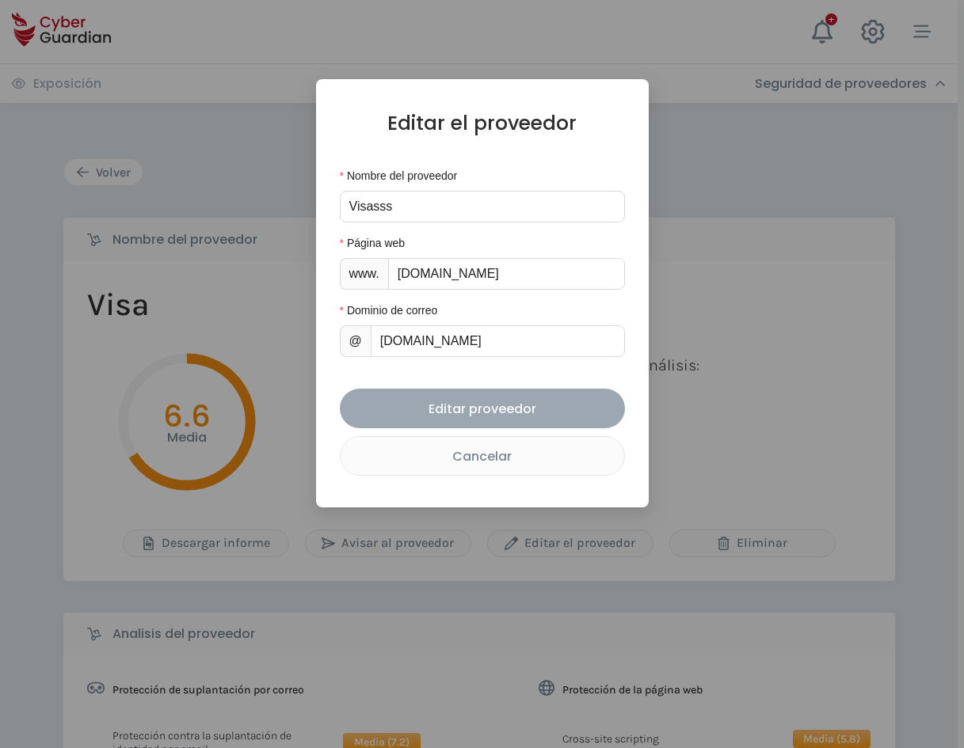
click at [523, 399] on div "Editar proveedor" at bounding box center [482, 409] width 261 height 20
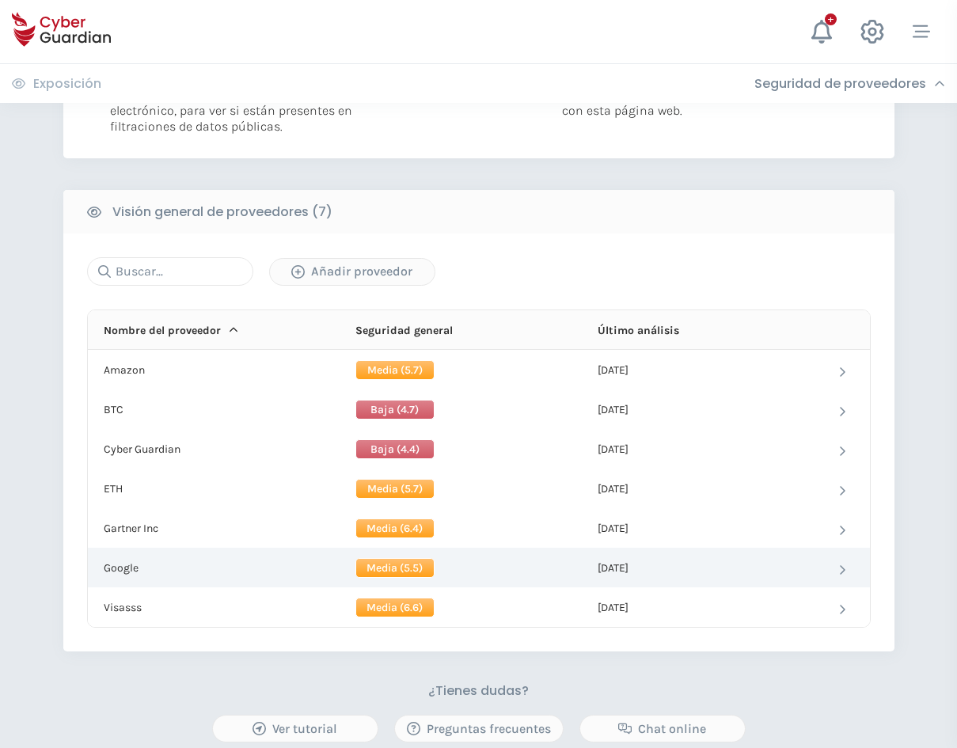
scroll to position [554, 0]
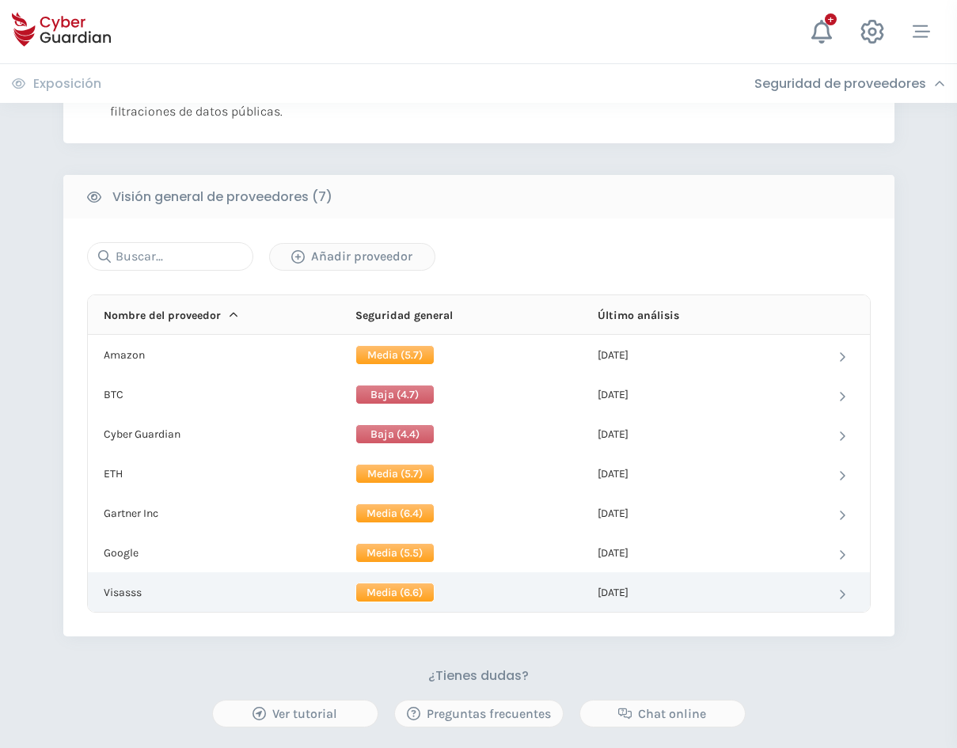
click at [146, 591] on td "Visasss" at bounding box center [210, 592] width 244 height 40
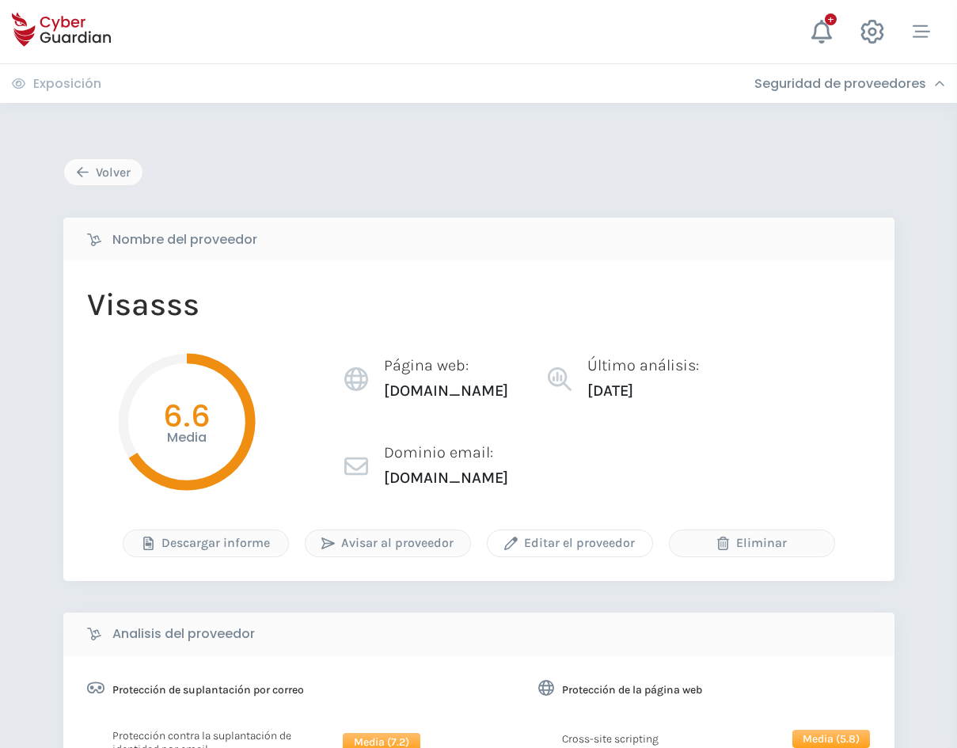
click at [618, 542] on div "Editar el proveedor" at bounding box center [570, 543] width 141 height 19
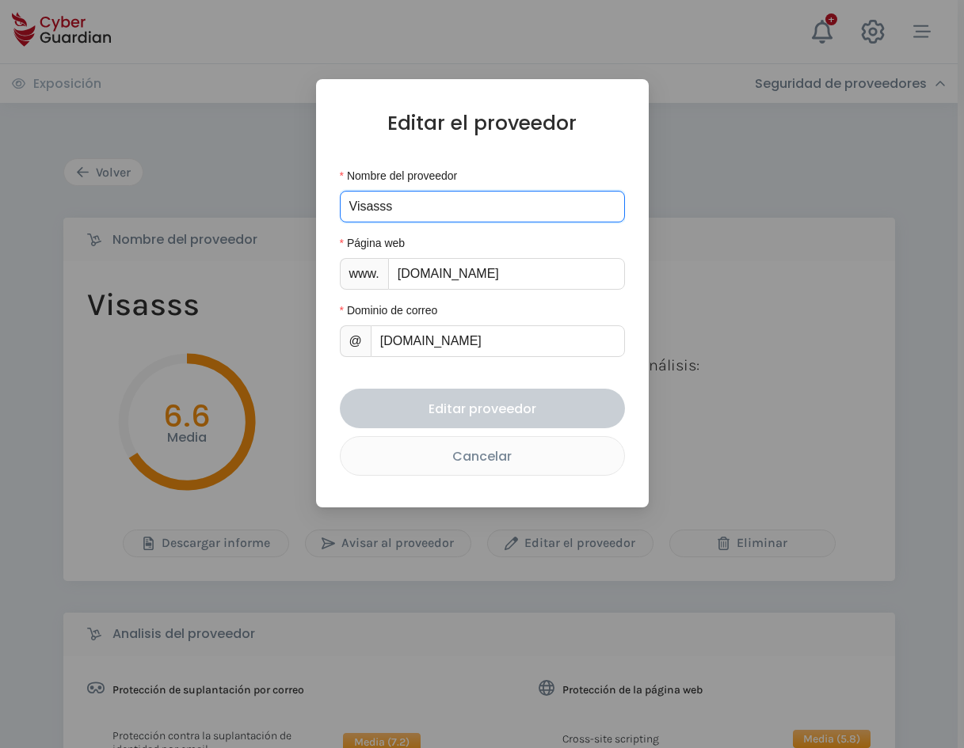
click at [505, 213] on input "Visasss" at bounding box center [482, 207] width 285 height 32
click at [504, 218] on input "Visasss" at bounding box center [482, 207] width 285 height 32
click at [504, 207] on input "Visasss" at bounding box center [482, 207] width 285 height 32
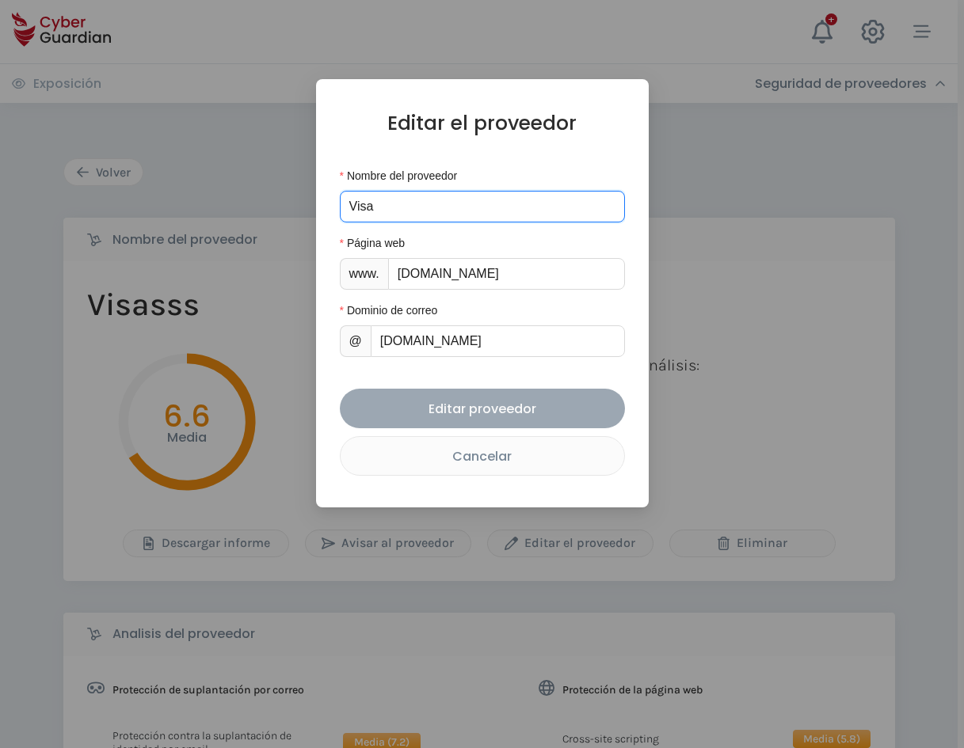
type input "Visa"
click at [518, 418] on div "Editar proveedor" at bounding box center [482, 409] width 261 height 20
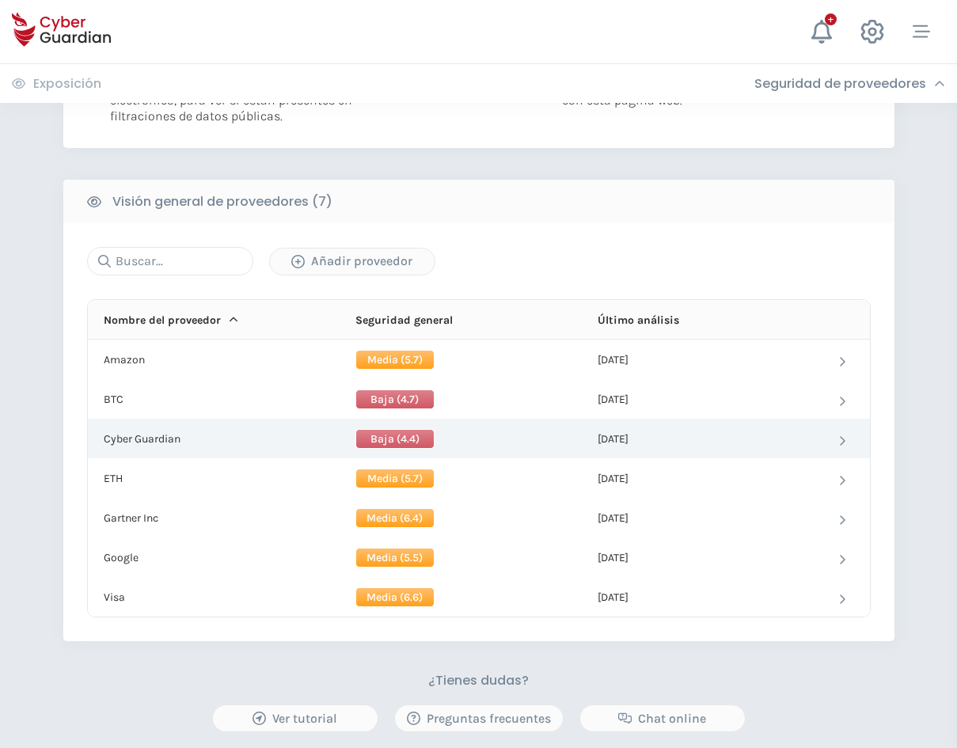
scroll to position [554, 0]
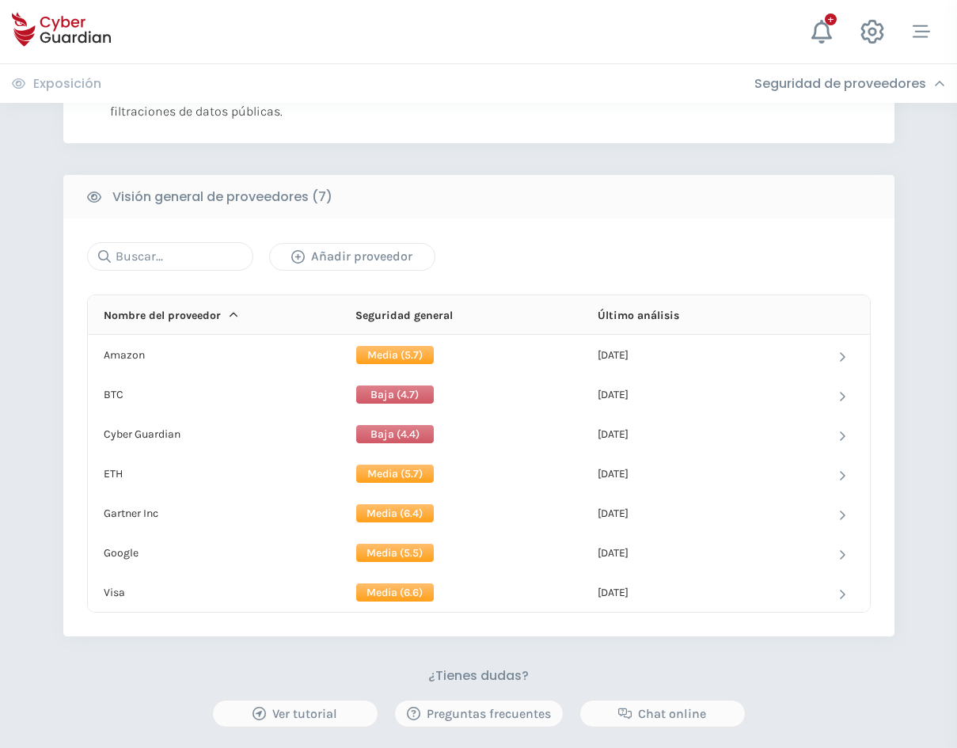
click at [313, 266] on button "Añadir proveedor" at bounding box center [352, 257] width 166 height 28
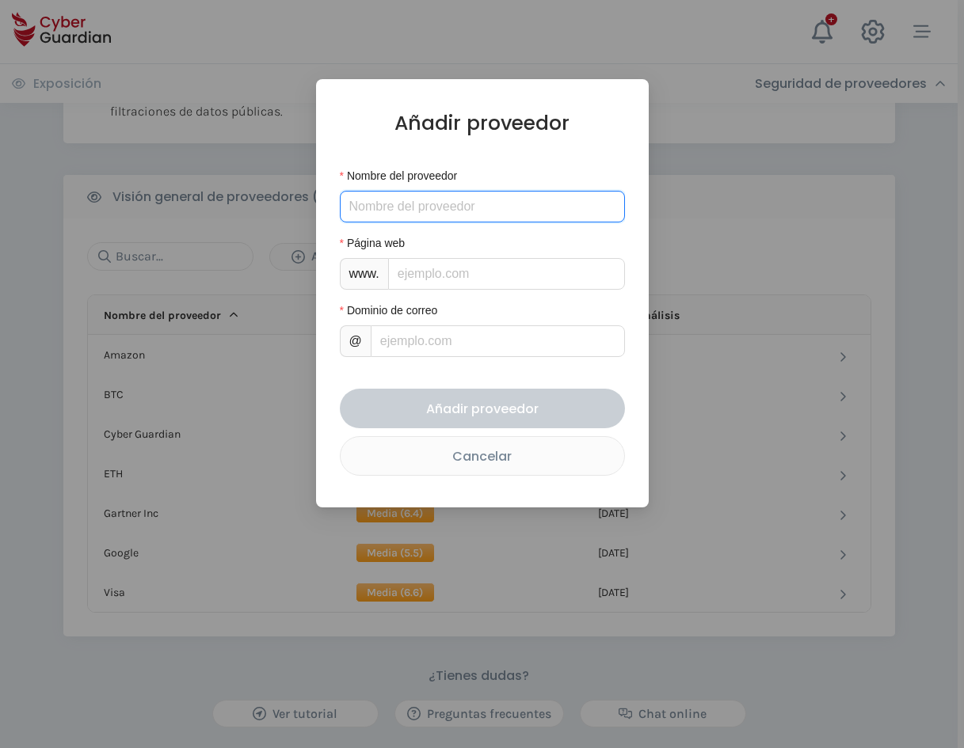
click at [477, 203] on input "Nombre del proveedor" at bounding box center [482, 207] width 285 height 32
type input "testetstetststs"
type input "e"
type input "ej"
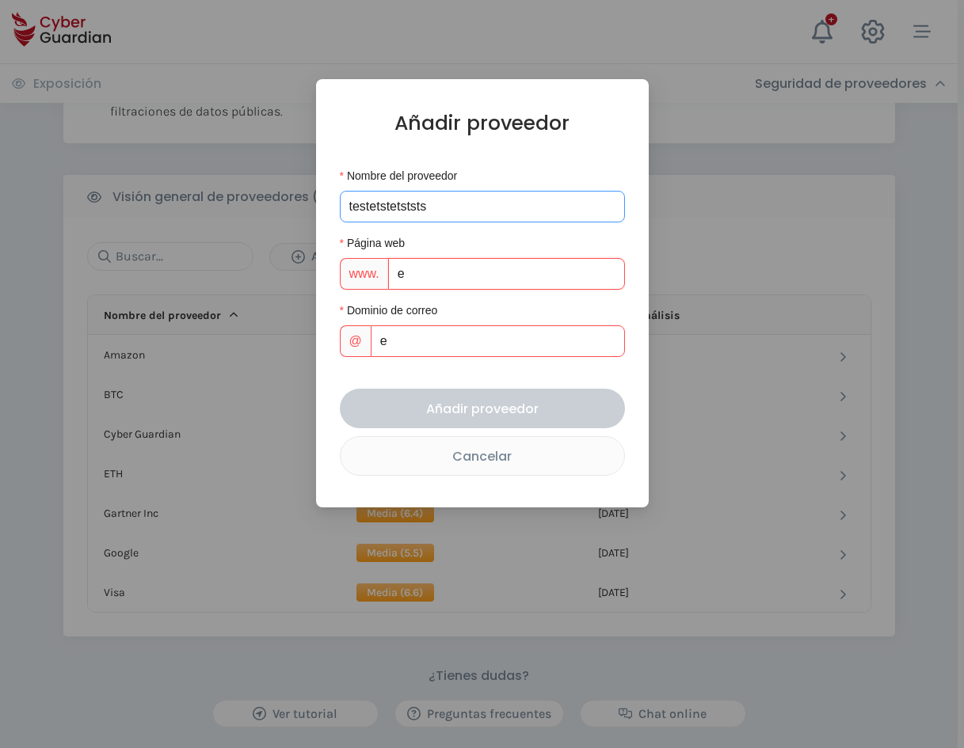
type input "ej"
type input "eje"
type input "ejem"
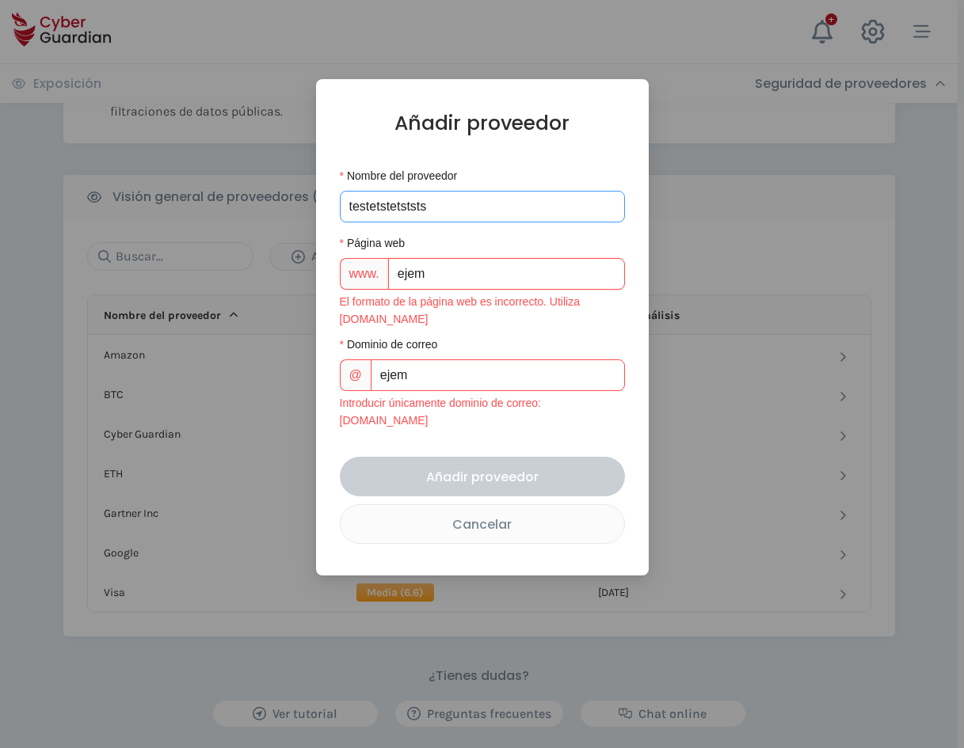
type input "ejemp"
type input "ejempl"
type input "ejemplo"
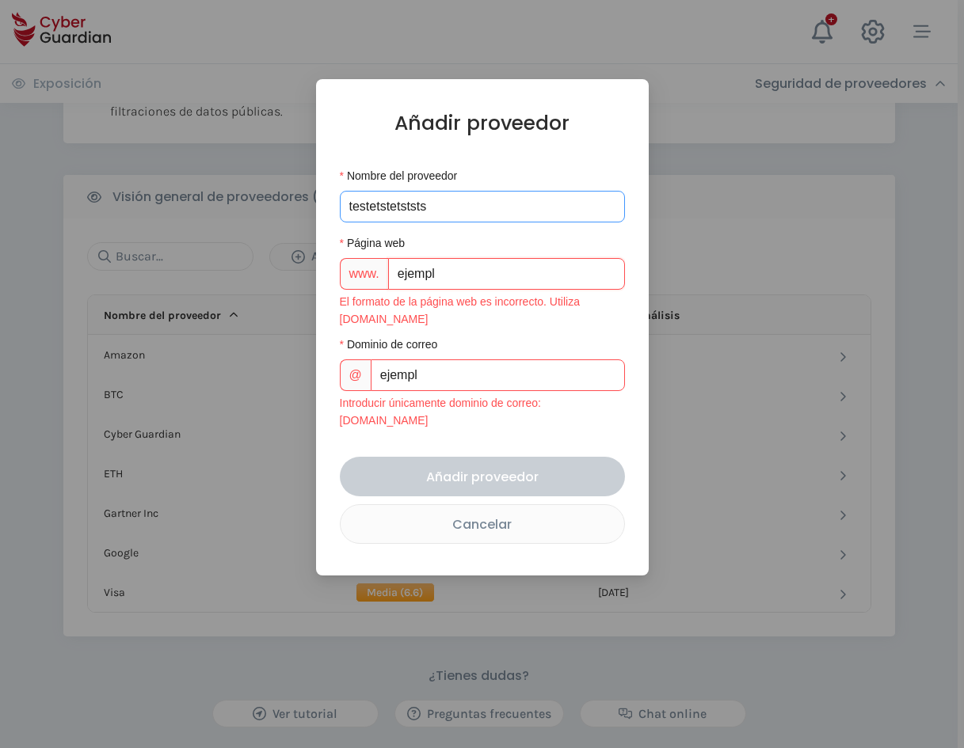
type input "ejemplo"
type input "ejemplou"
type input "ejemploun"
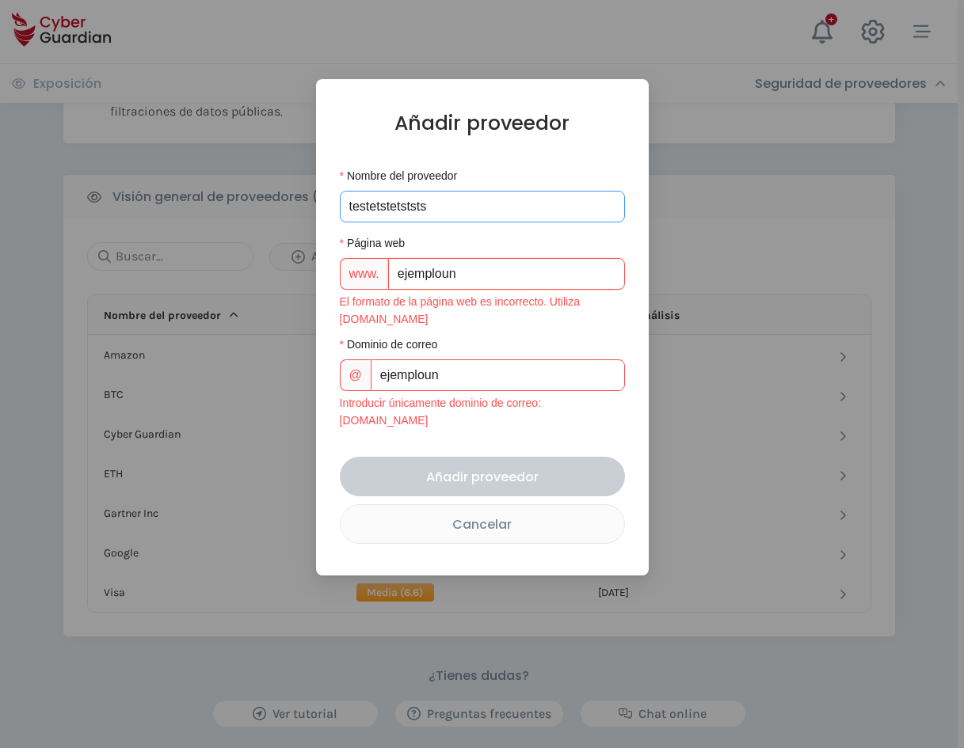
type input "ejemplouno"
type input "ejemplouno."
type input "ejemplouno.e"
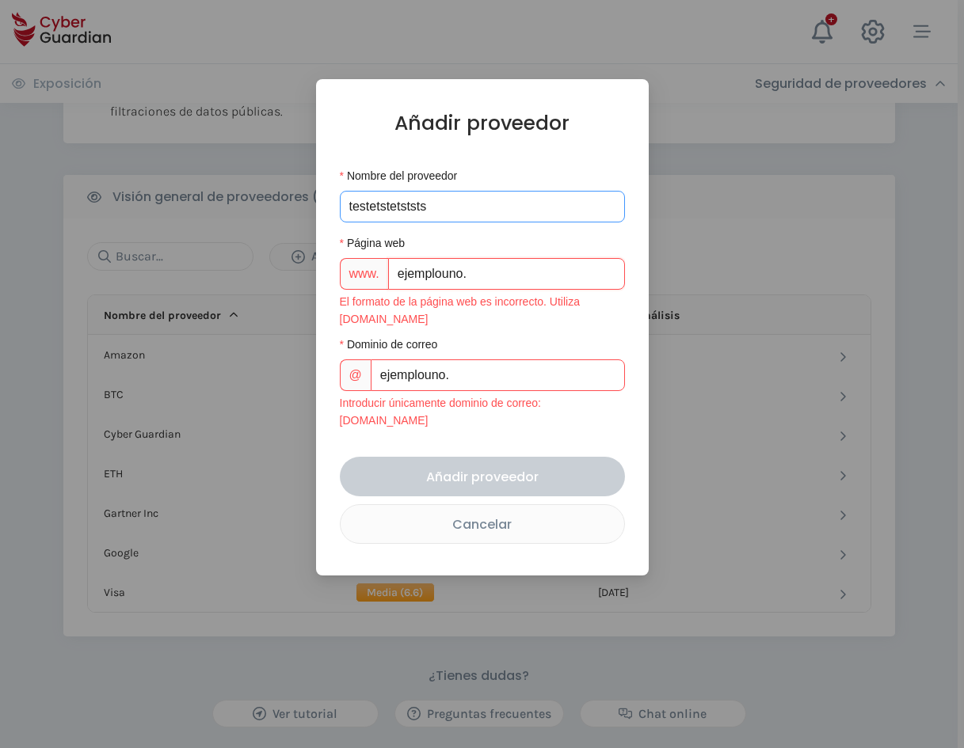
type input "ejemplouno.e"
type input "[DOMAIN_NAME]"
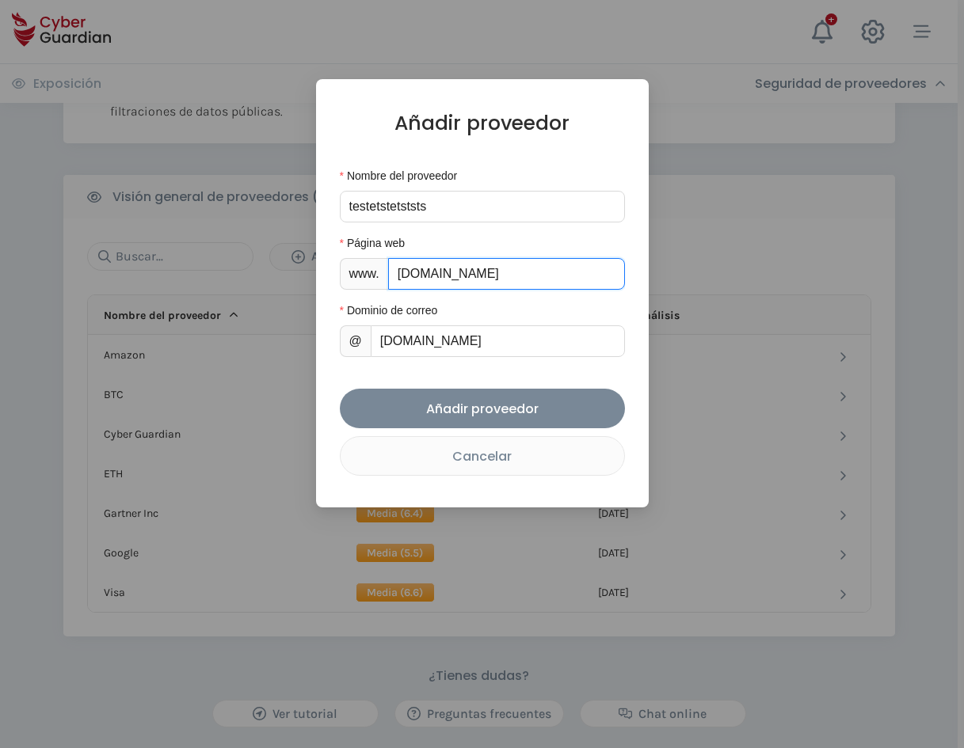
type input "[DOMAIN_NAME]"
click at [522, 371] on form "Nombre del proveedor testetstetststs Página web www. [DOMAIN_NAME] Dominio de c…" at bounding box center [482, 321] width 285 height 309
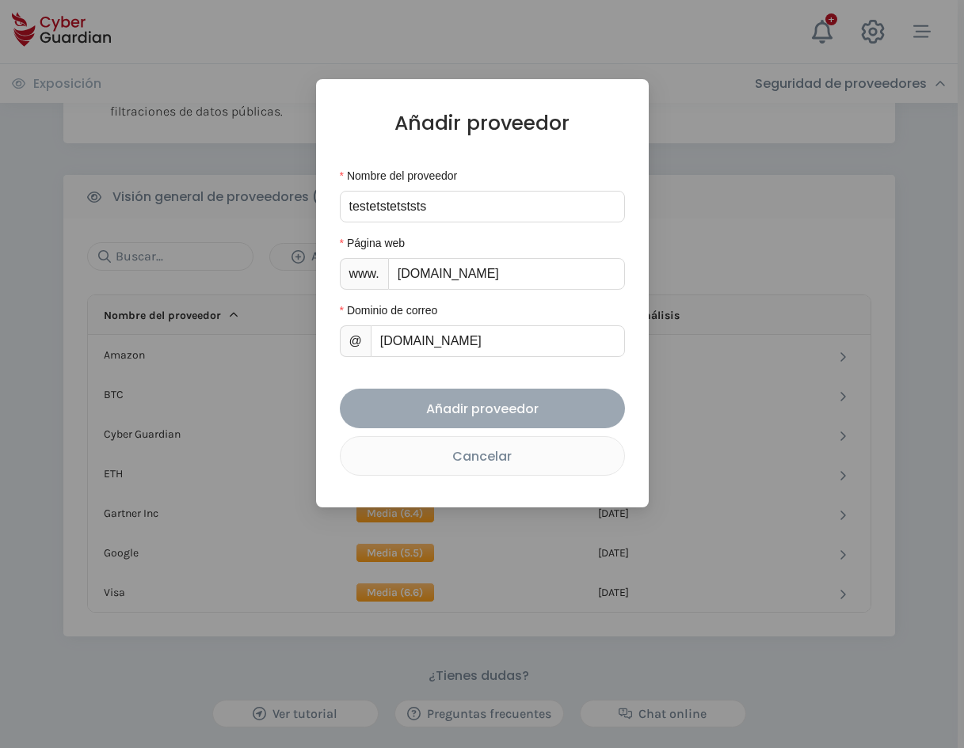
click at [528, 404] on div "Añadir proveedor" at bounding box center [482, 409] width 261 height 20
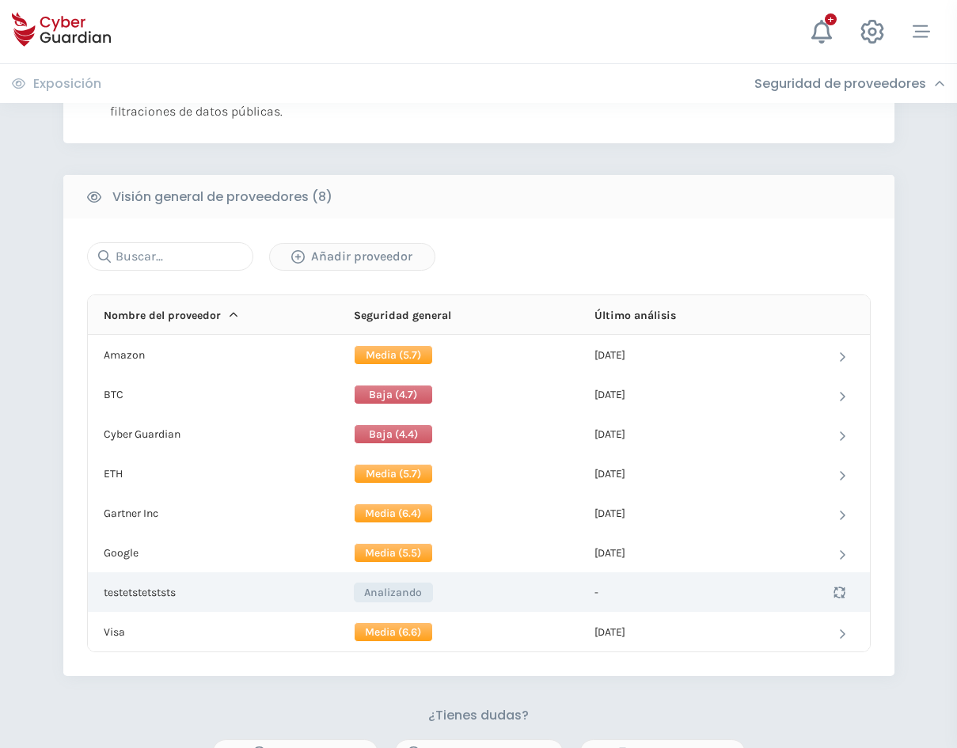
click at [164, 595] on td "testetstetststs" at bounding box center [209, 592] width 242 height 40
click at [171, 595] on td "testetstetststs" at bounding box center [210, 592] width 244 height 40
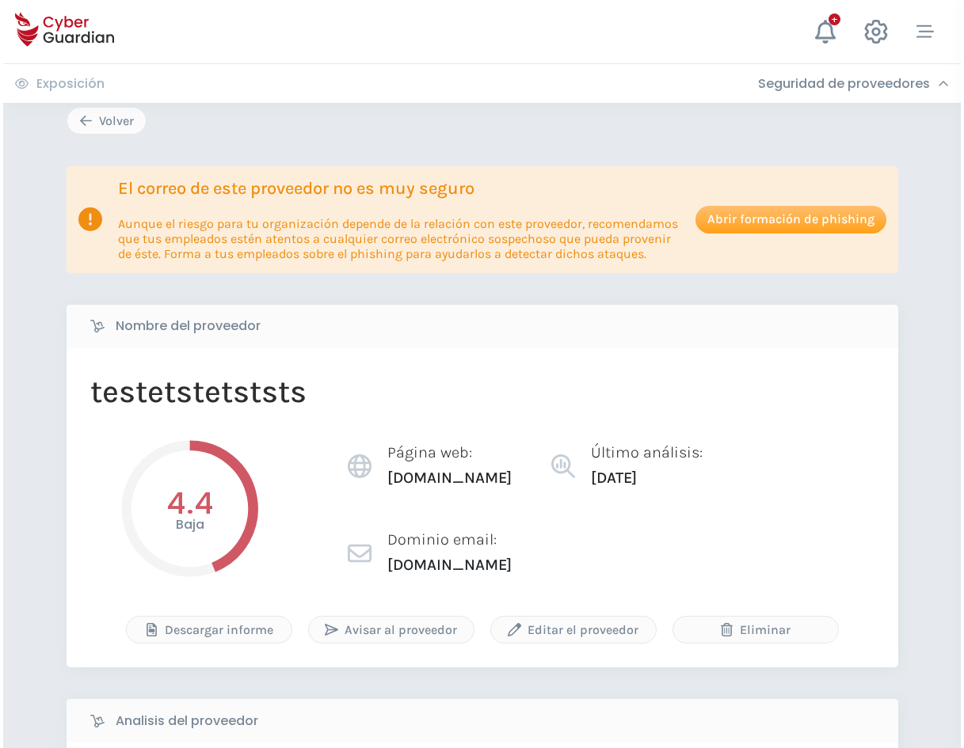
scroll to position [79, 0]
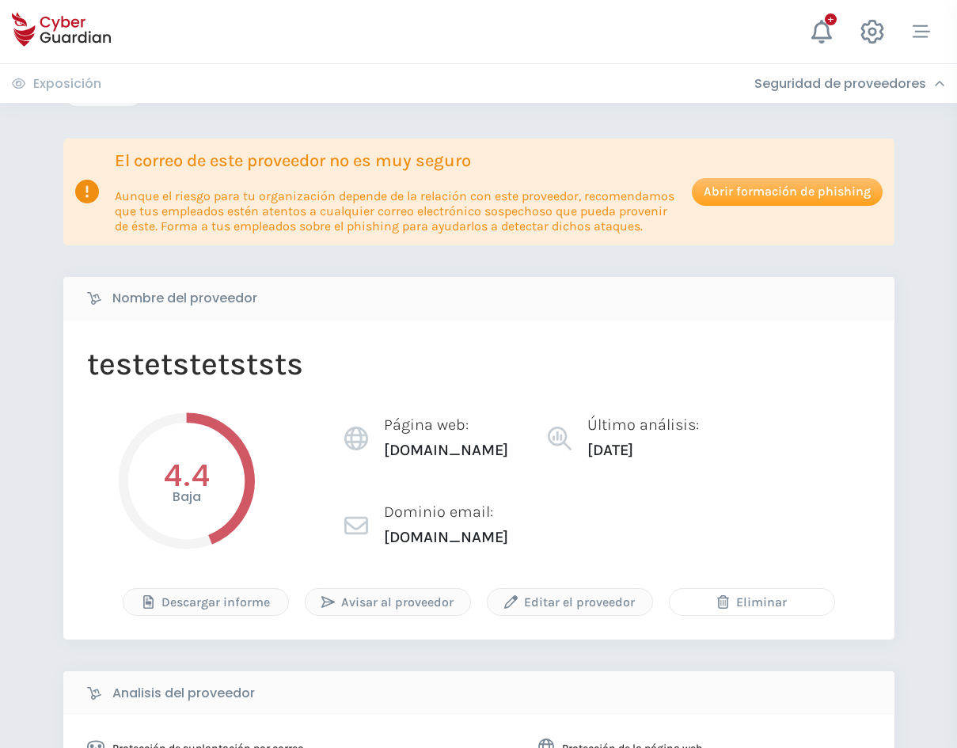
click at [732, 599] on div "Eliminar" at bounding box center [752, 602] width 141 height 19
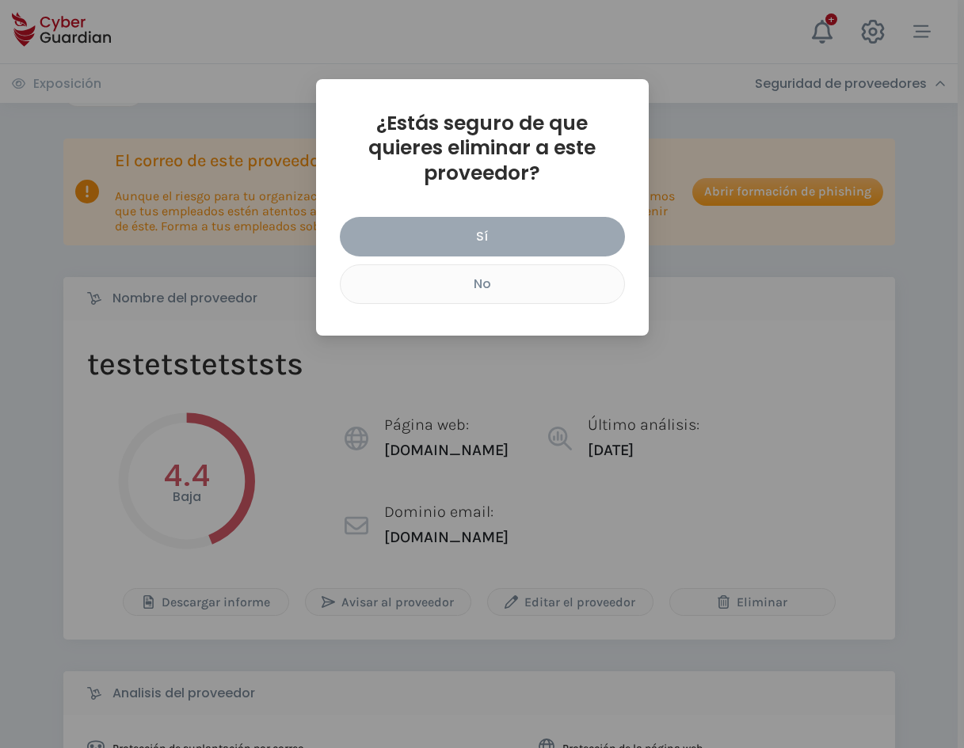
click at [559, 241] on div "Sí" at bounding box center [482, 236] width 261 height 20
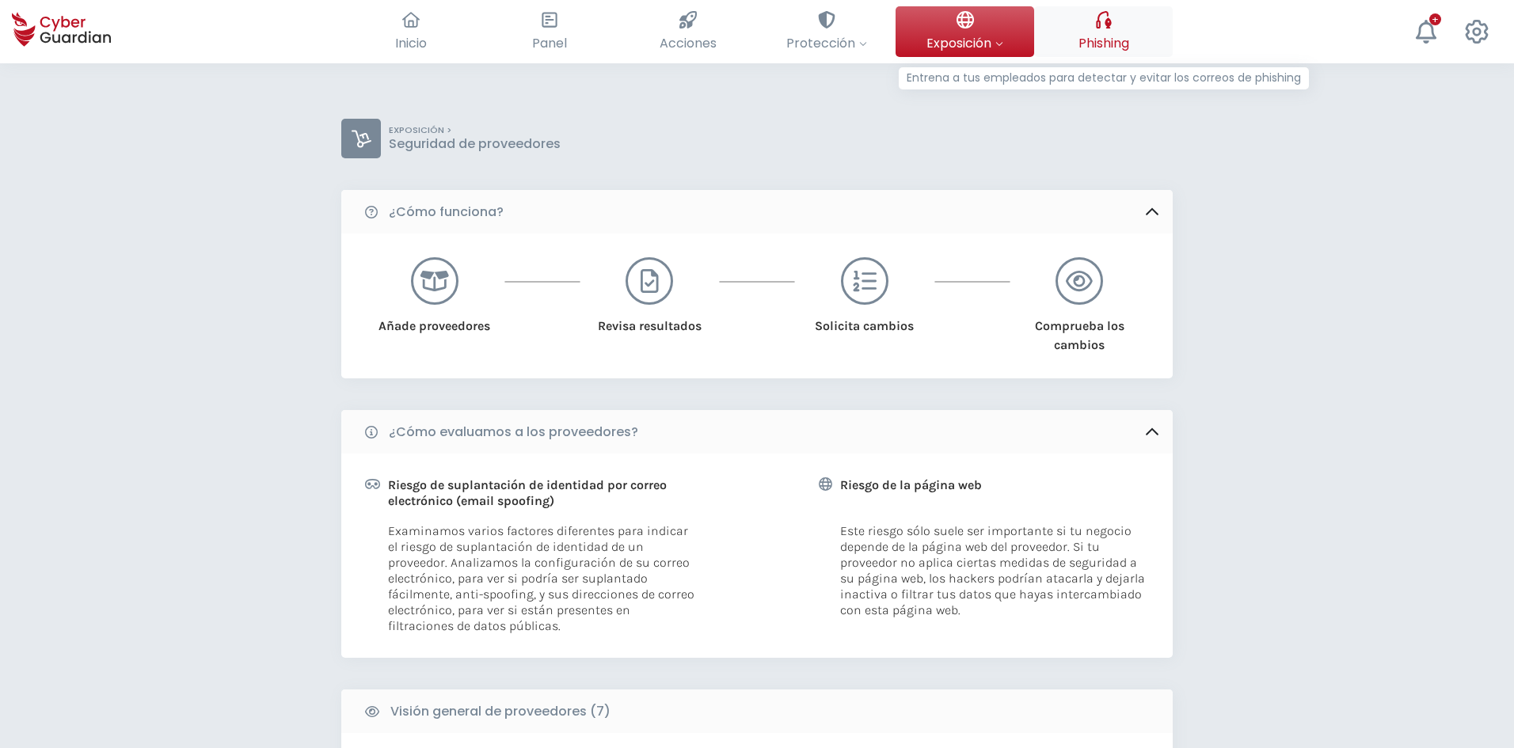
click at [1090, 27] on button "Phishing Entrena a tus empleados para detectar y evitar los correos de phishing" at bounding box center [1103, 31] width 139 height 51
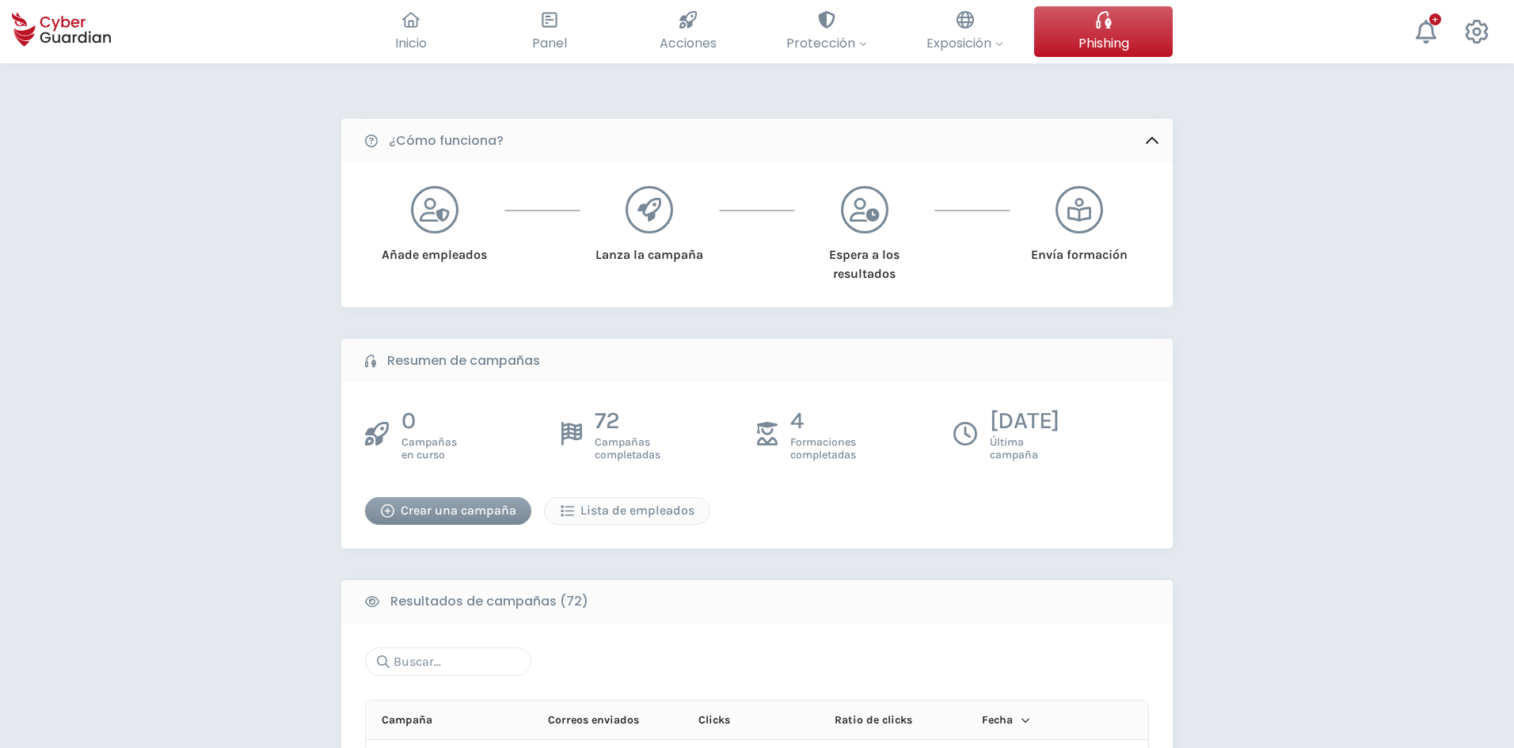
click at [443, 511] on div "Crear una campaña" at bounding box center [448, 510] width 143 height 19
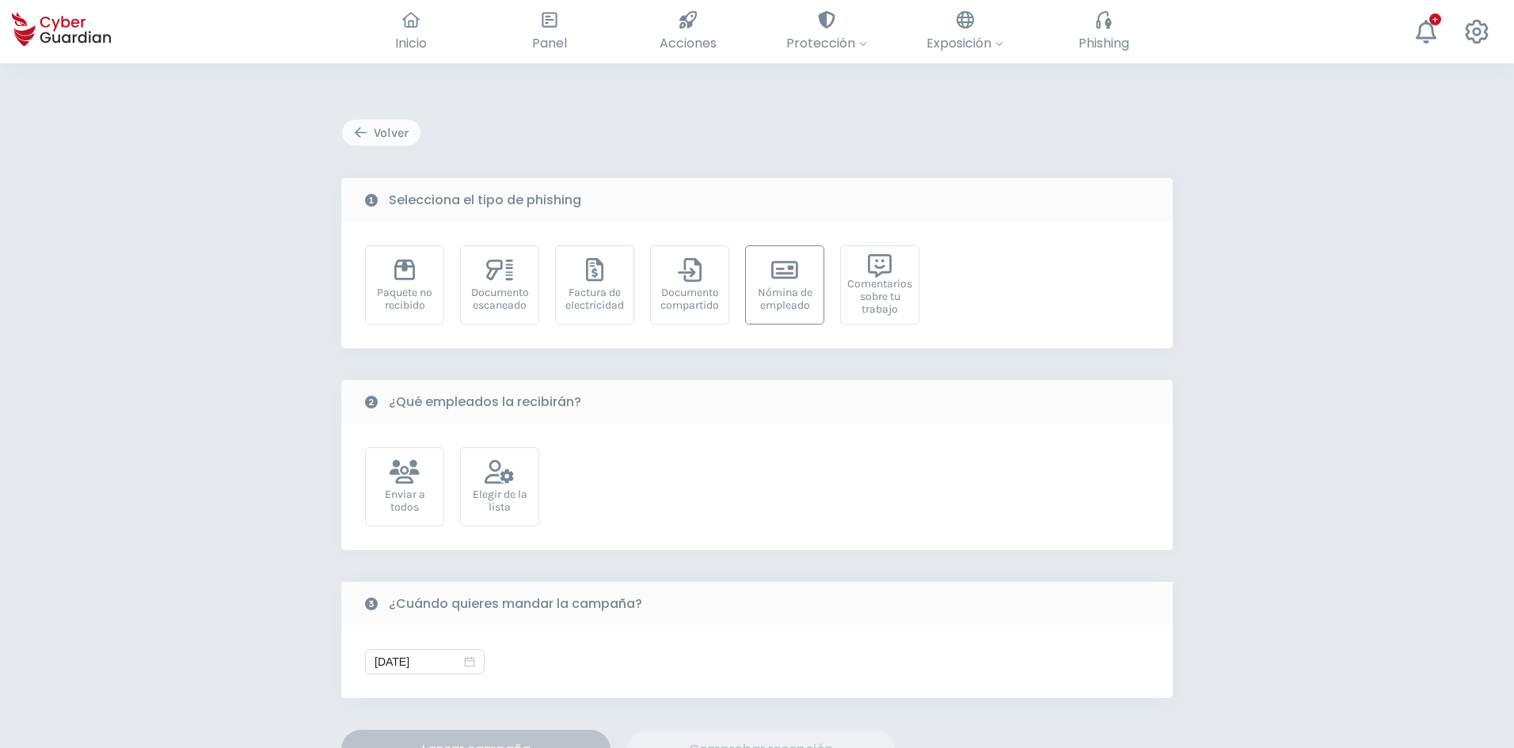
click at [801, 299] on div "Nómina de empleado" at bounding box center [785, 299] width 62 height 25
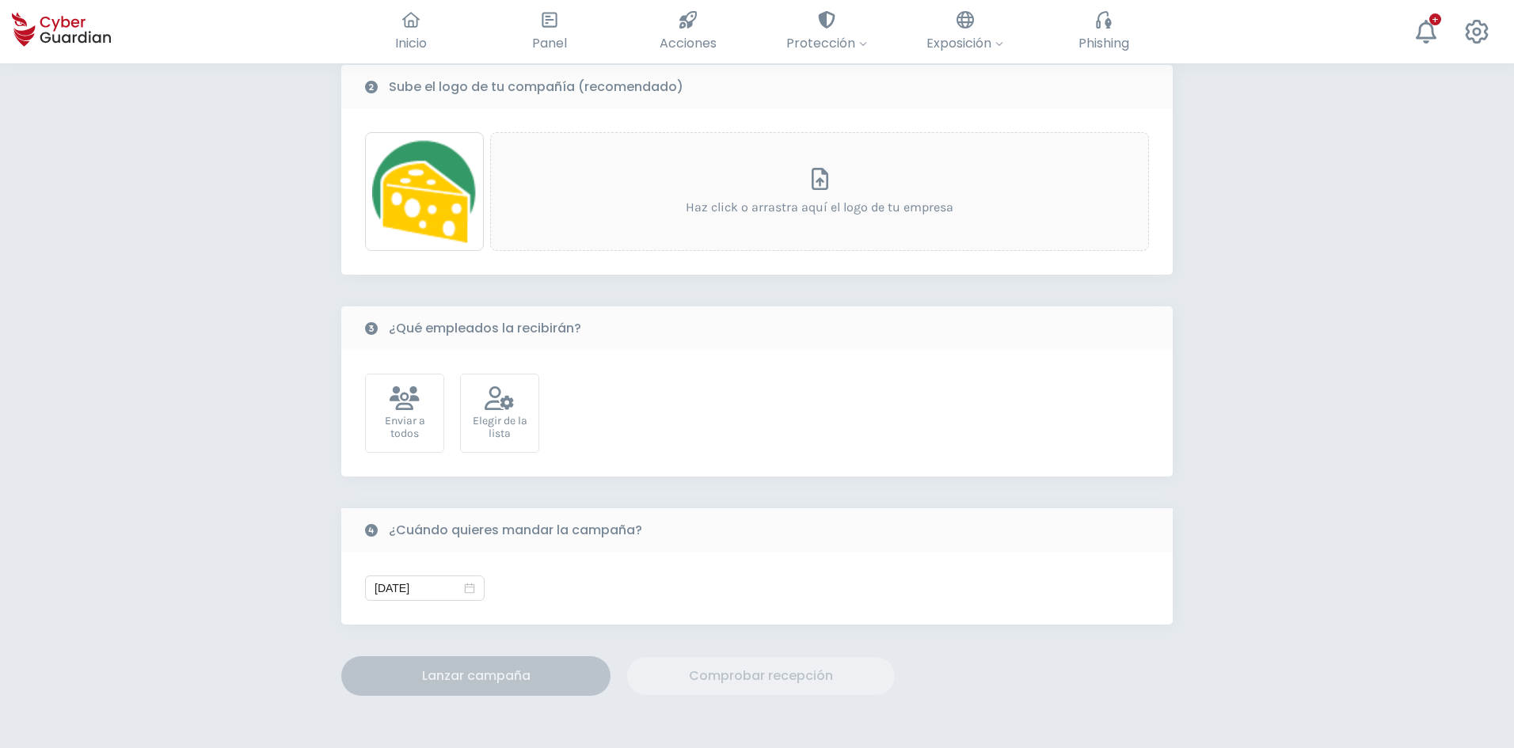
scroll to position [317, 0]
click at [500, 415] on div "Elegir de la lista" at bounding box center [500, 425] width 62 height 25
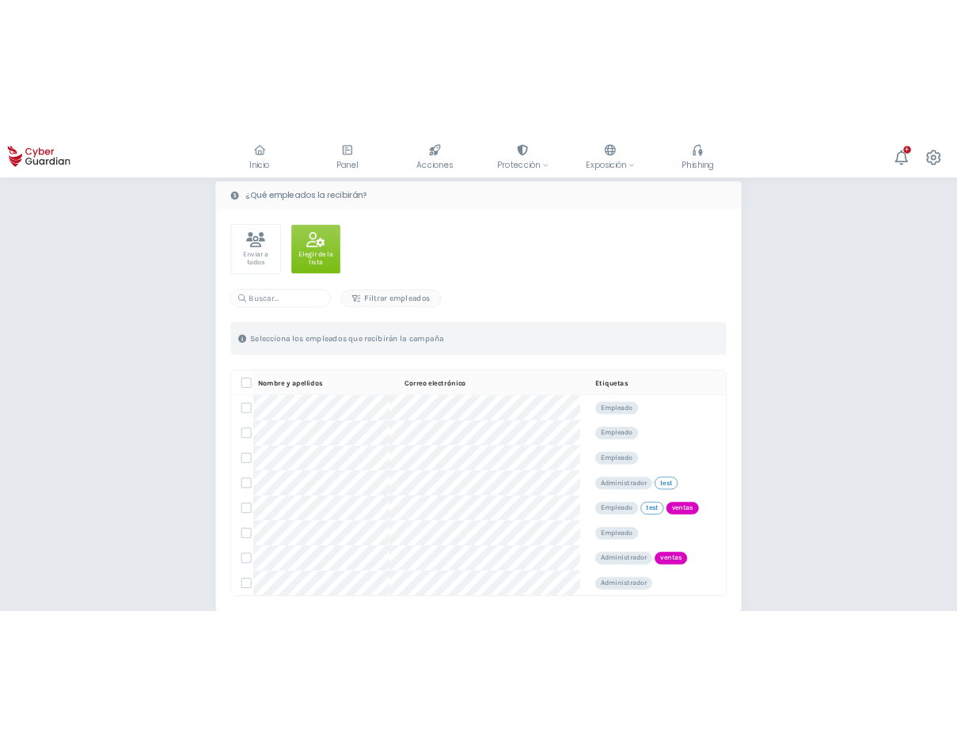
scroll to position [554, 0]
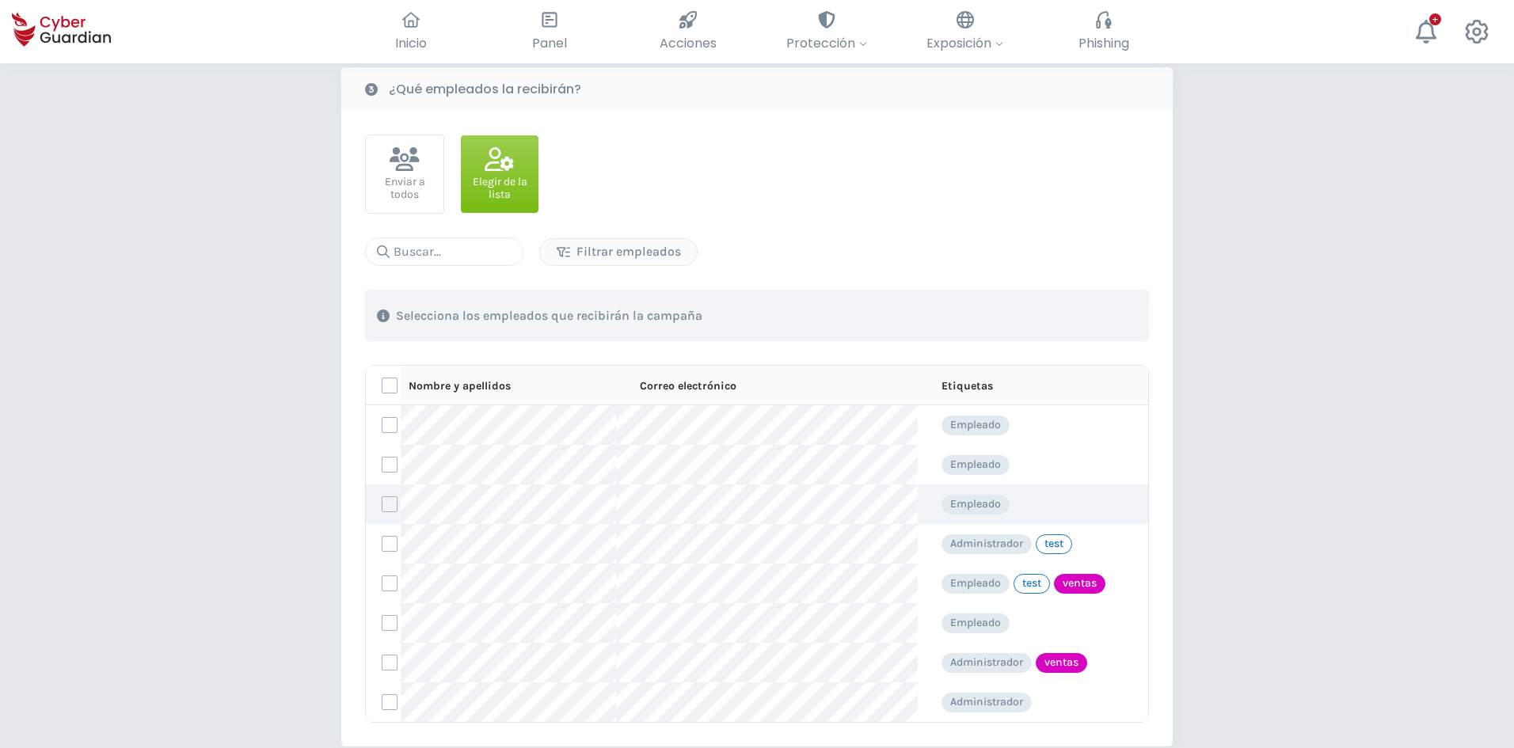
click at [388, 503] on label at bounding box center [390, 504] width 16 height 16
click at [382, 503] on input "checkbox" at bounding box center [382, 504] width 0 height 14
click at [390, 547] on label at bounding box center [390, 544] width 16 height 16
click at [382, 547] on input "checkbox" at bounding box center [382, 544] width 0 height 14
click at [382, 706] on label at bounding box center [390, 702] width 16 height 16
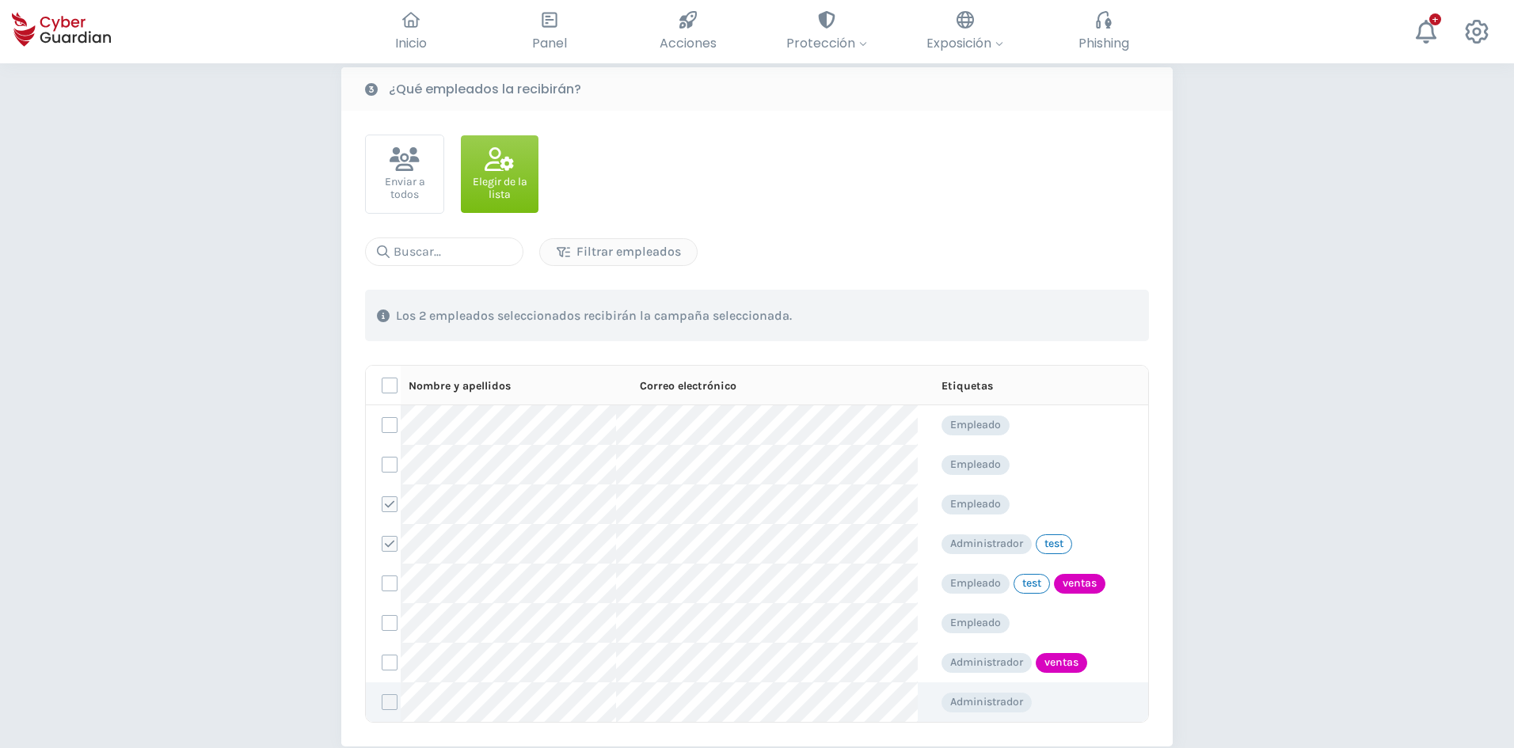
click at [382, 706] on input "checkbox" at bounding box center [382, 702] width 0 height 14
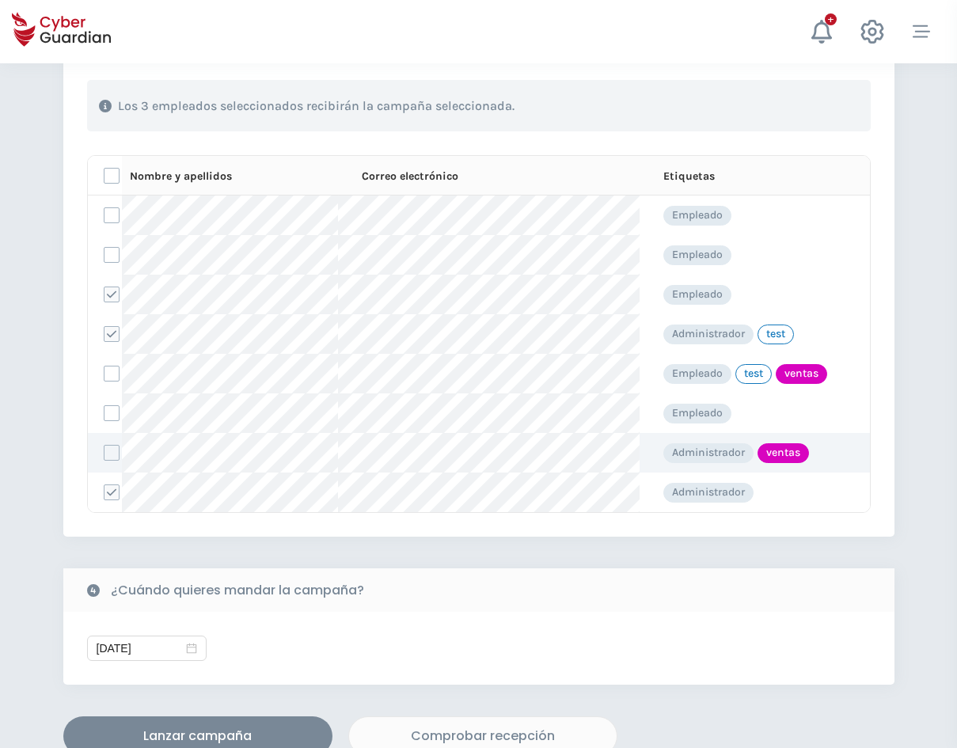
scroll to position [792, 0]
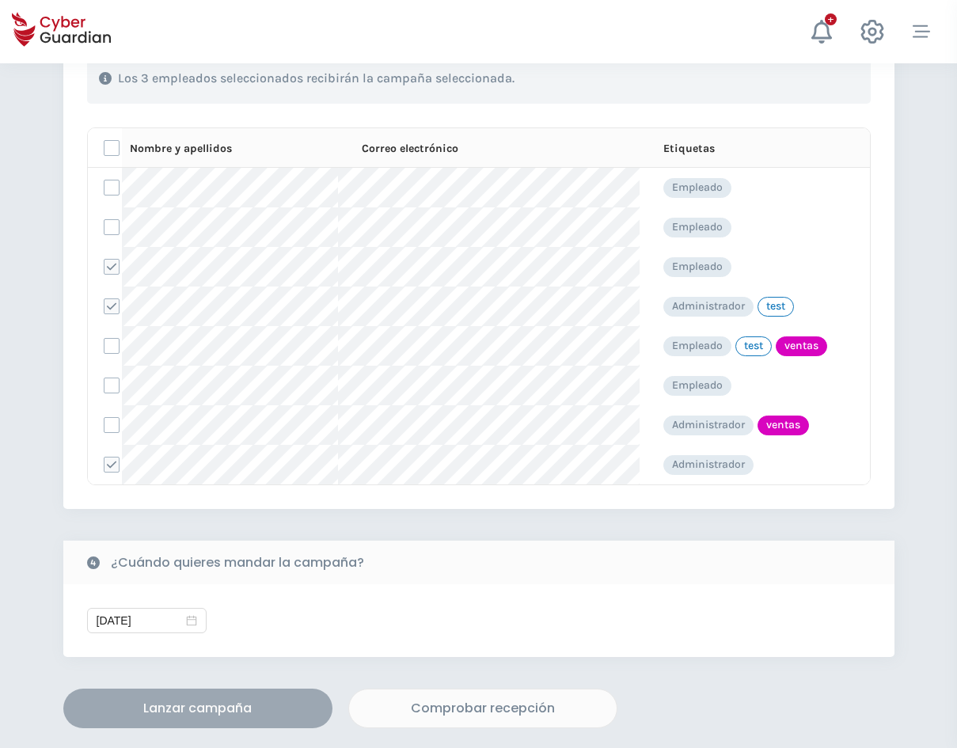
click at [225, 718] on button "Lanzar campaña" at bounding box center [197, 709] width 269 height 40
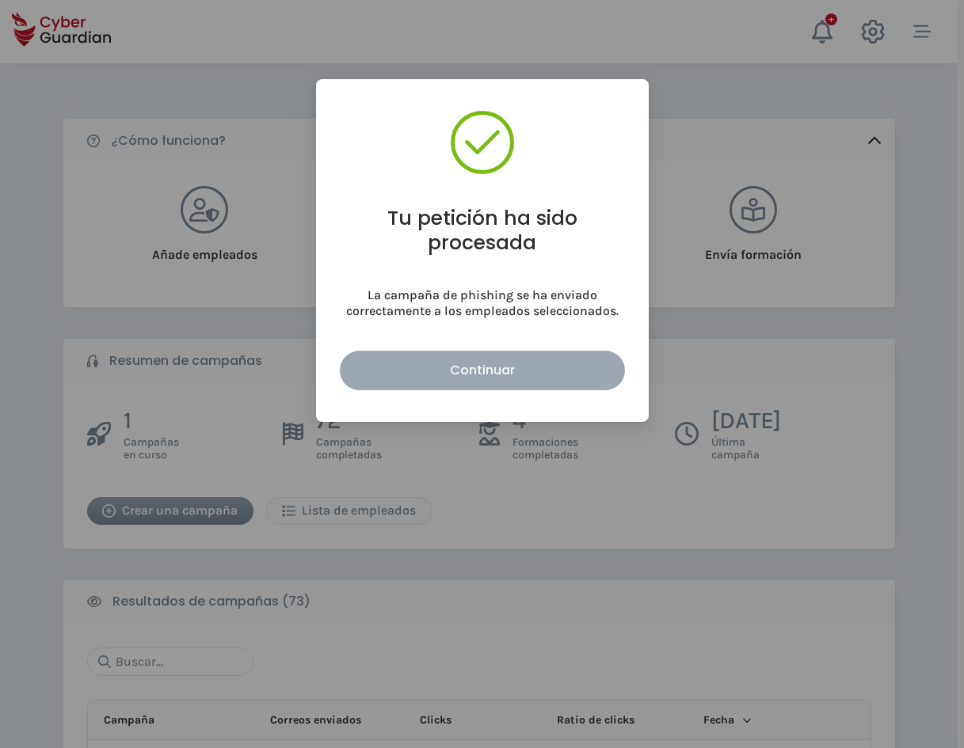
click at [409, 359] on button "Continuar" at bounding box center [482, 371] width 285 height 40
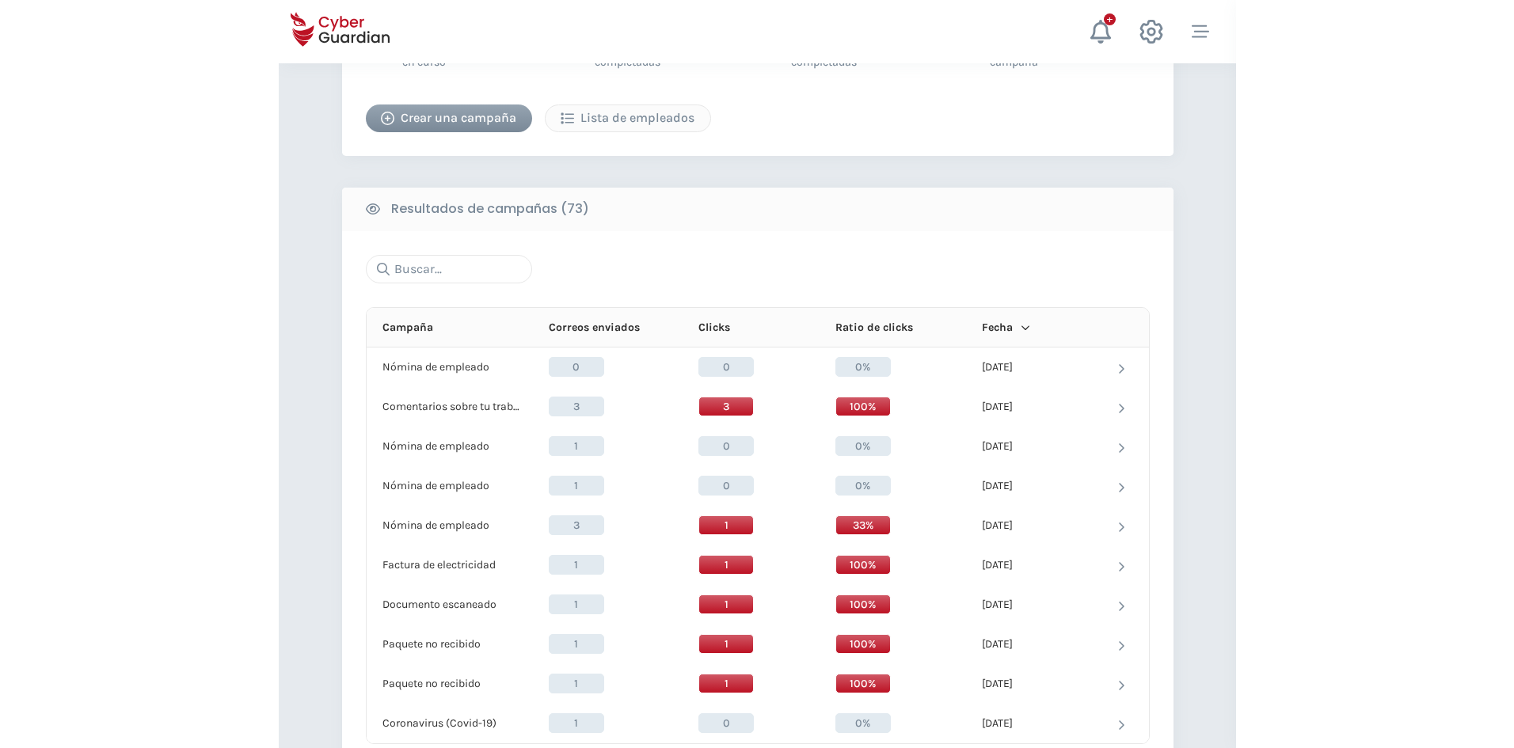
scroll to position [475, 0]
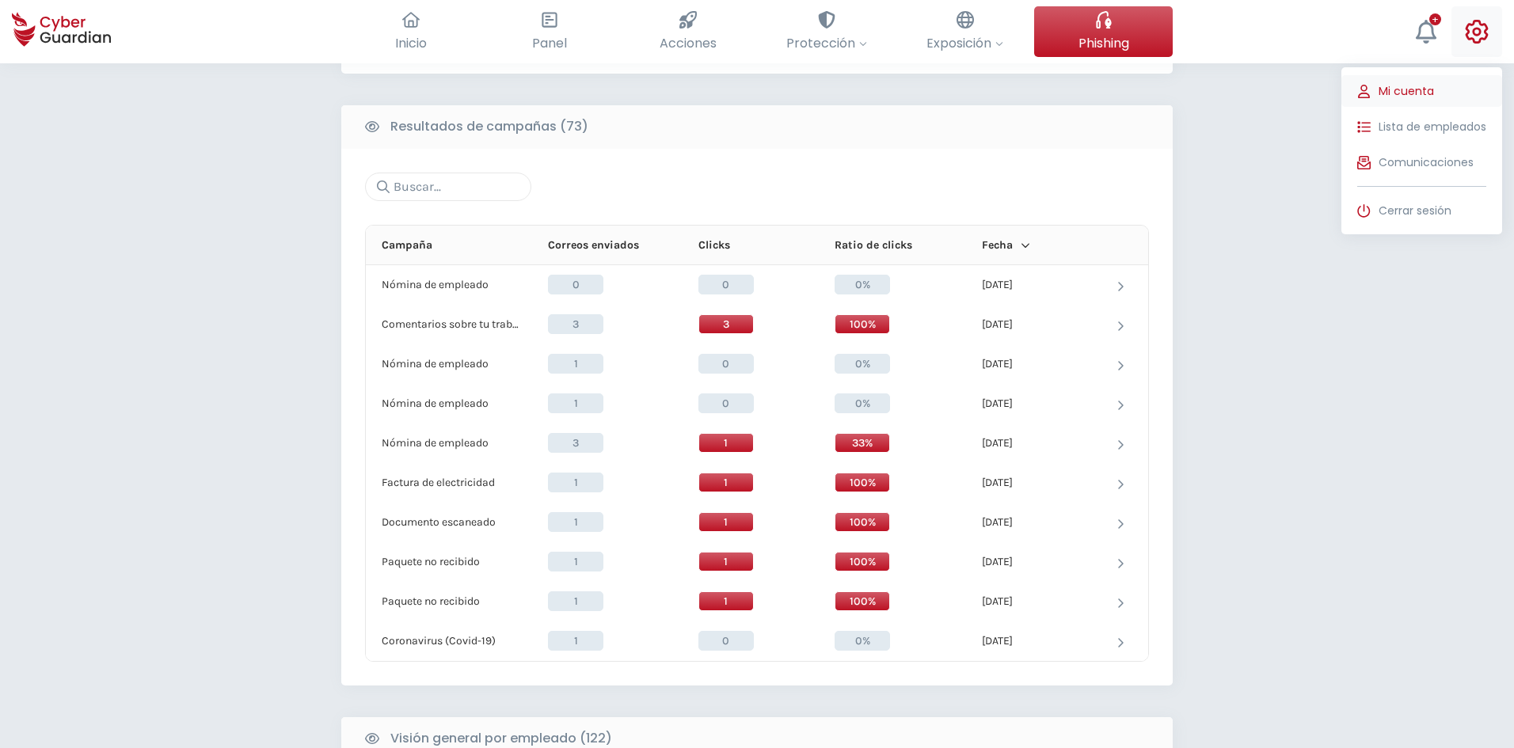
click at [1424, 98] on span "Mi cuenta" at bounding box center [1405, 91] width 55 height 17
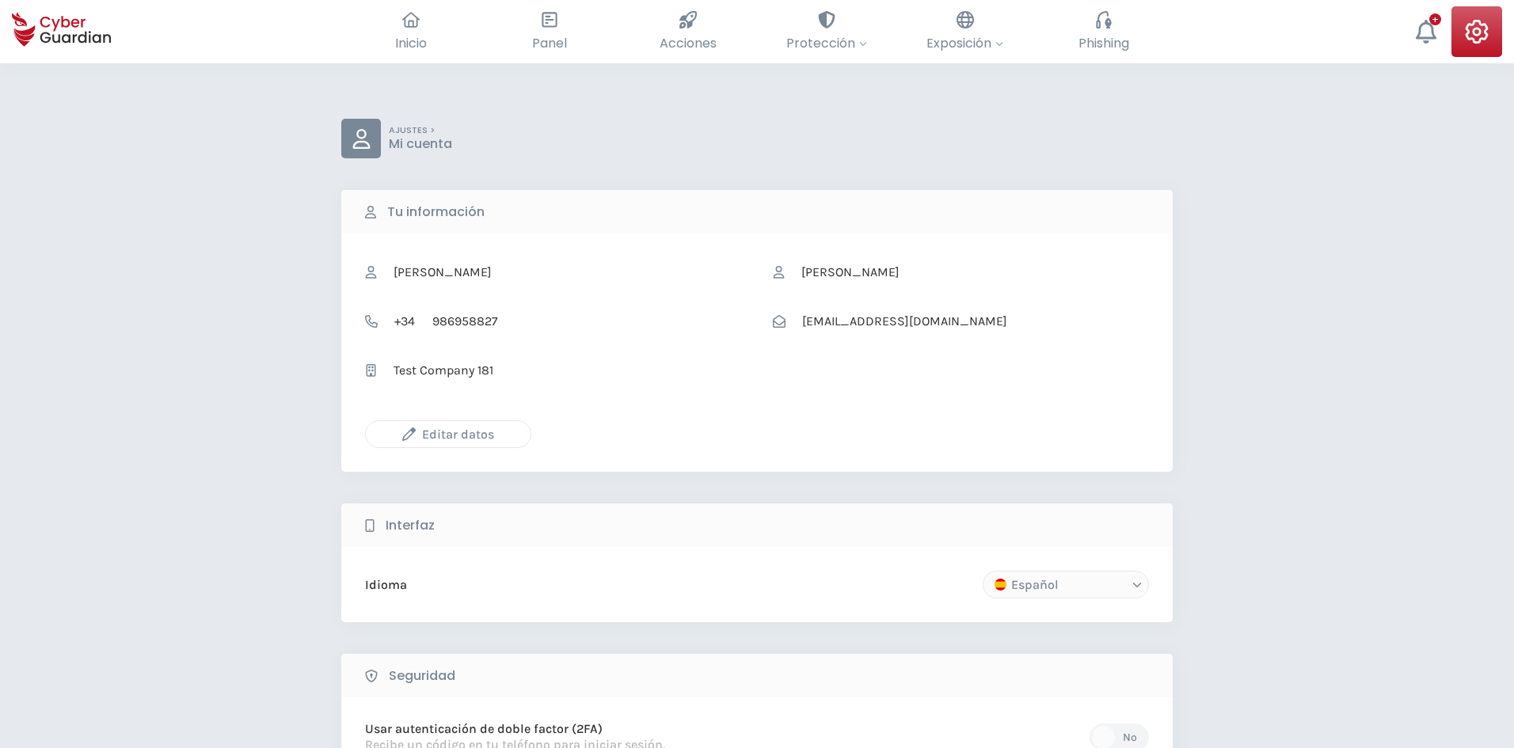
click at [450, 431] on div "Editar datos" at bounding box center [448, 434] width 141 height 20
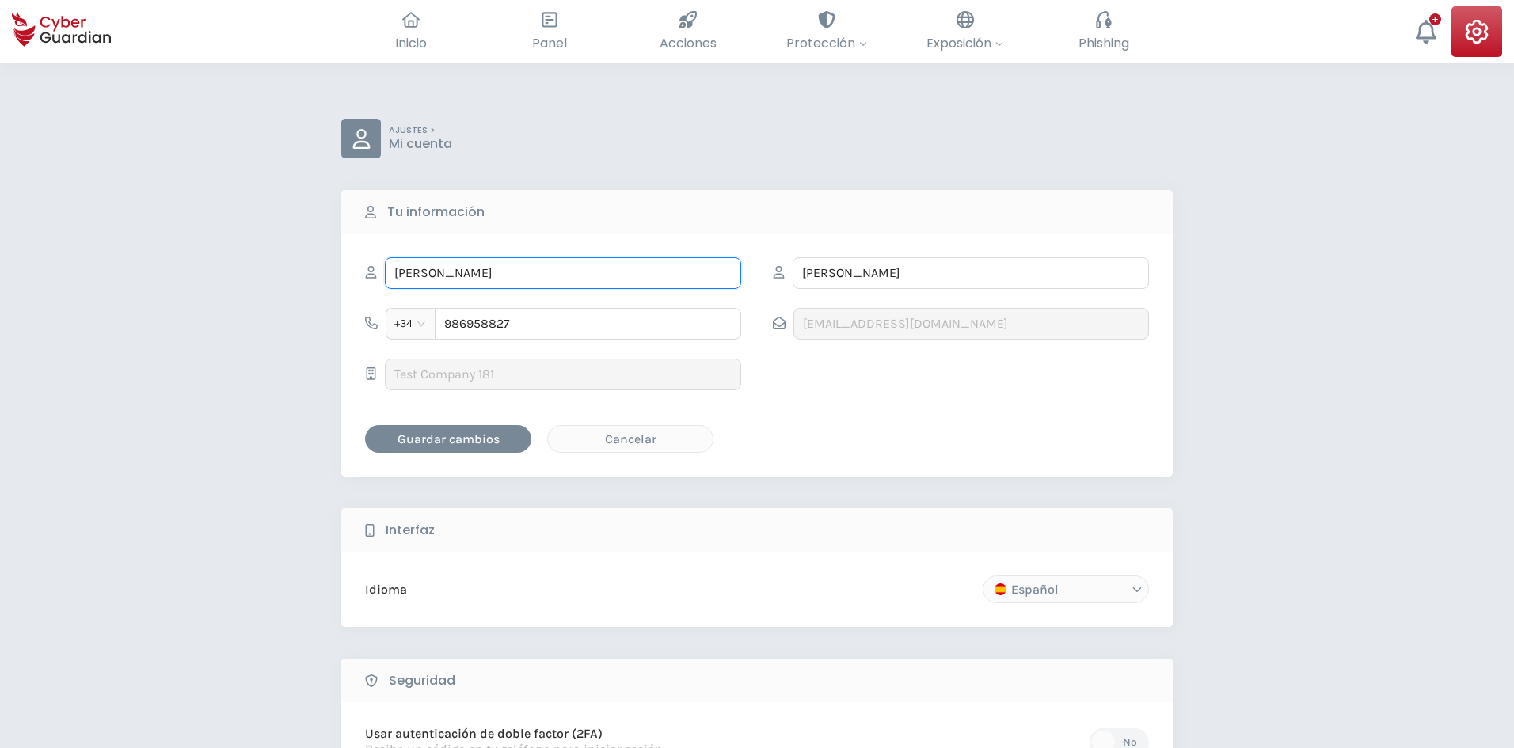
click at [517, 279] on input "[PERSON_NAME]" at bounding box center [563, 273] width 356 height 32
type input "[PERSON_NAME]"
click at [876, 276] on input "[PERSON_NAME]" at bounding box center [971, 273] width 356 height 32
type input "DIEGOs"
click at [556, 317] on input "986958827" at bounding box center [588, 324] width 306 height 32
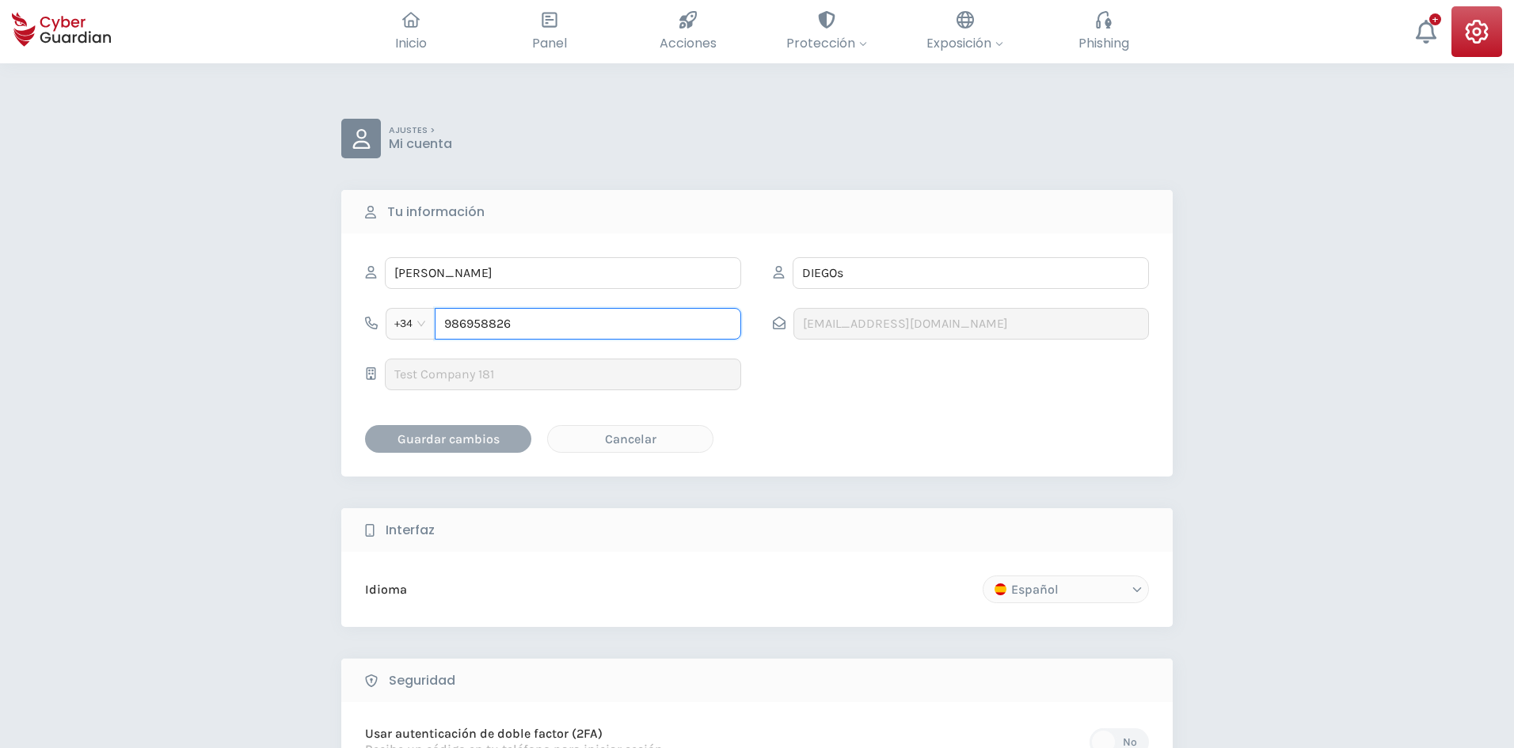
type input "986958826"
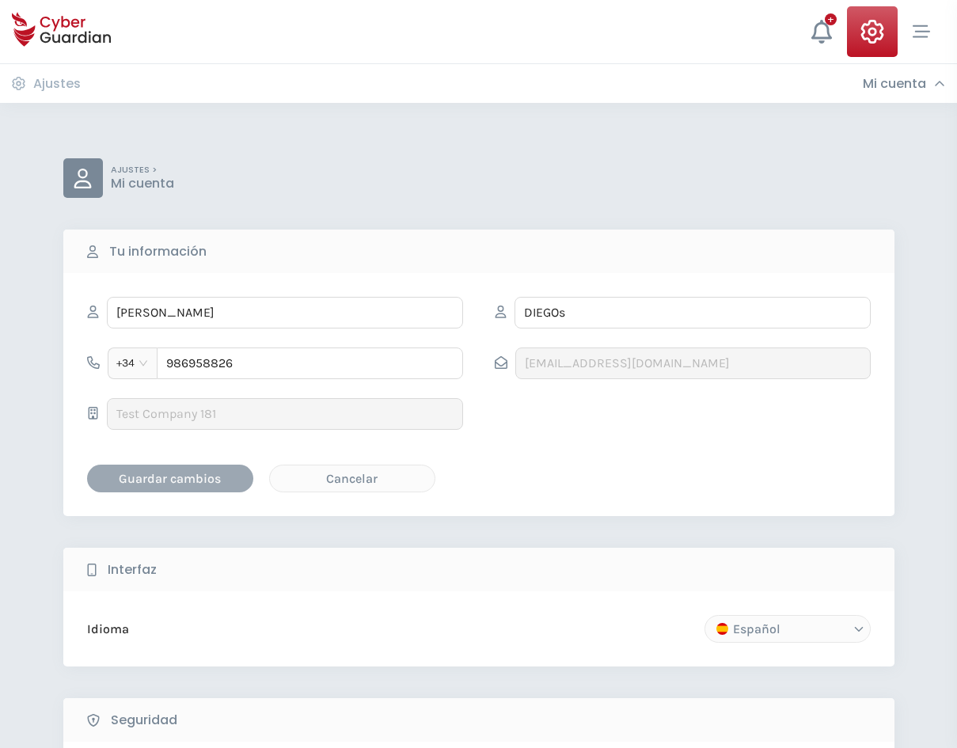
click at [162, 477] on div "Guardar cambios" at bounding box center [170, 479] width 143 height 20
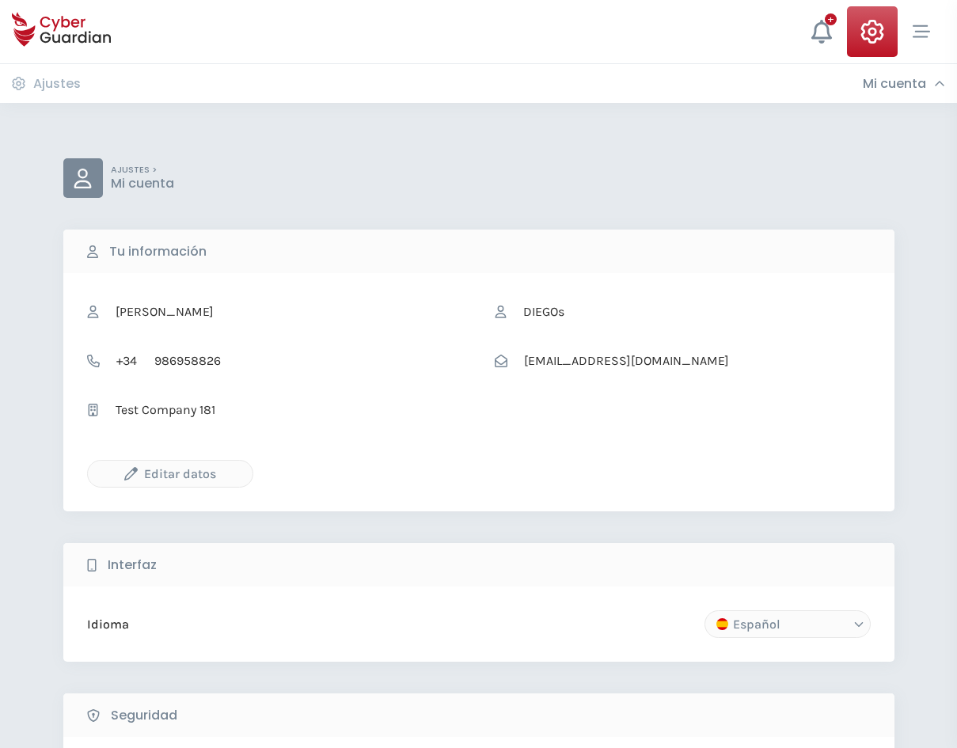
click at [934, 83] on icon at bounding box center [939, 84] width 11 height 13
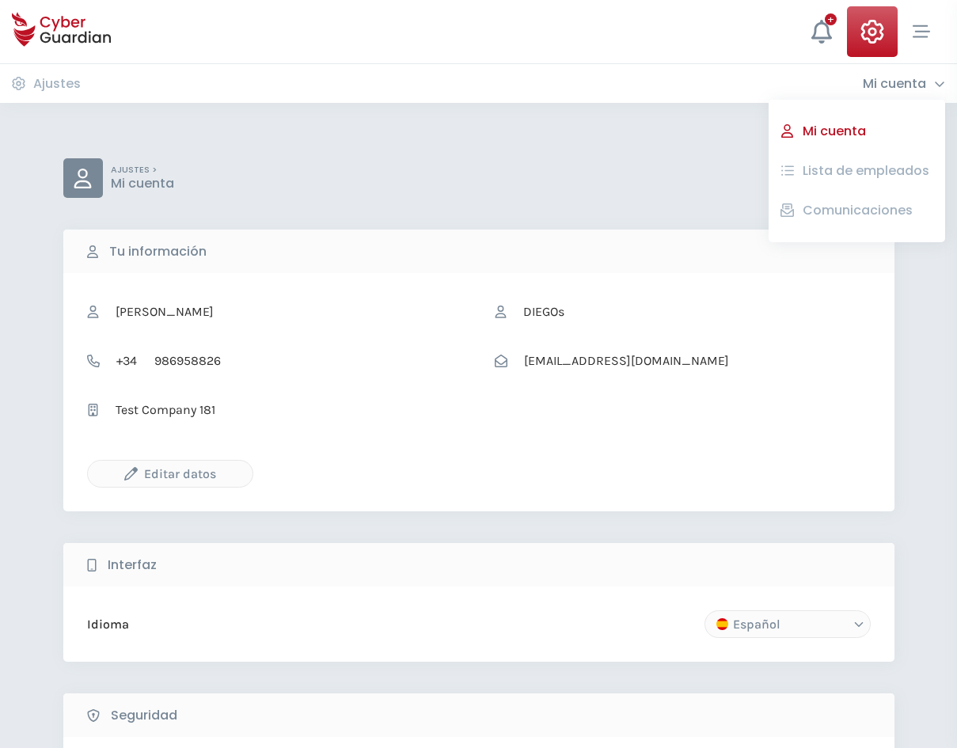
click at [896, 169] on button "Lista de empleados" at bounding box center [866, 171] width 135 height 27
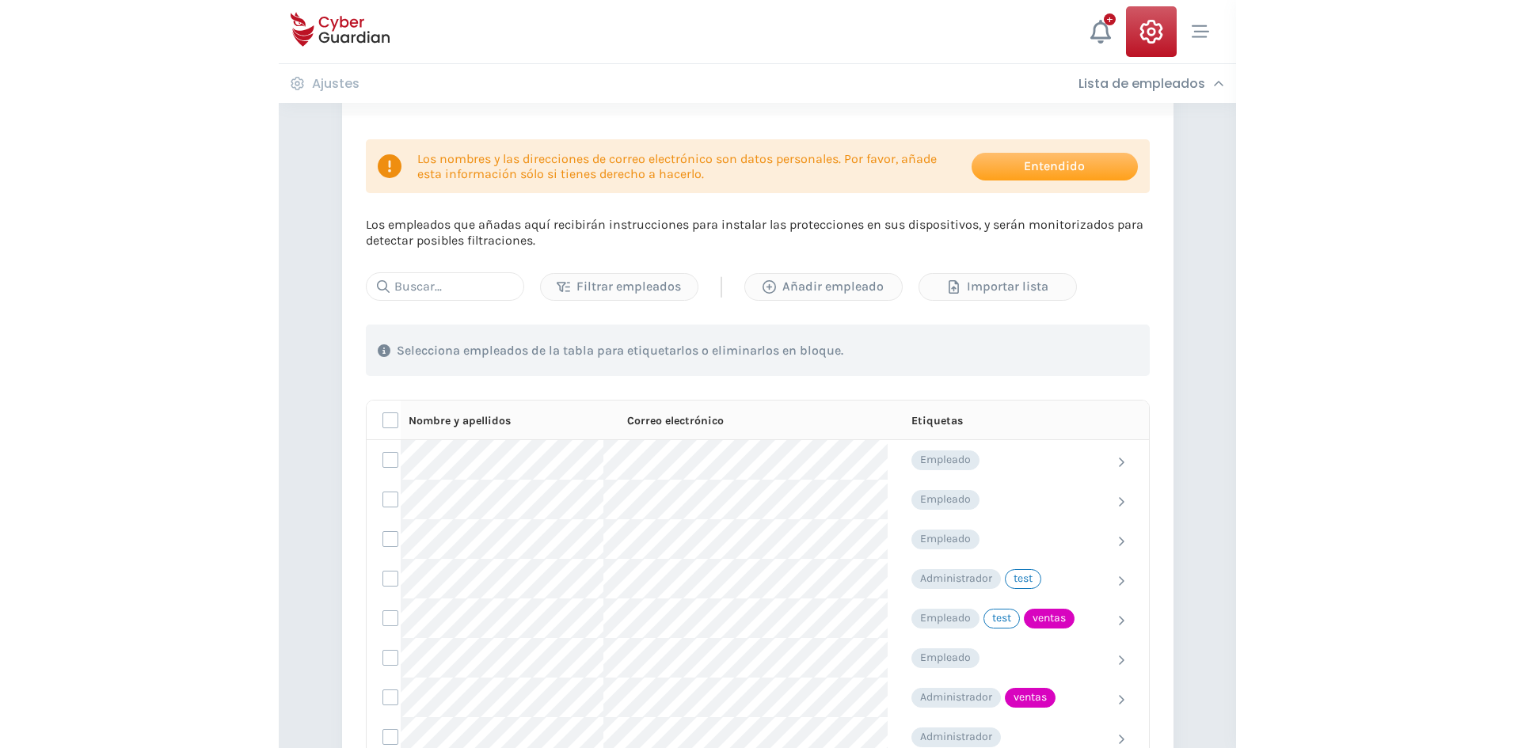
scroll to position [158, 0]
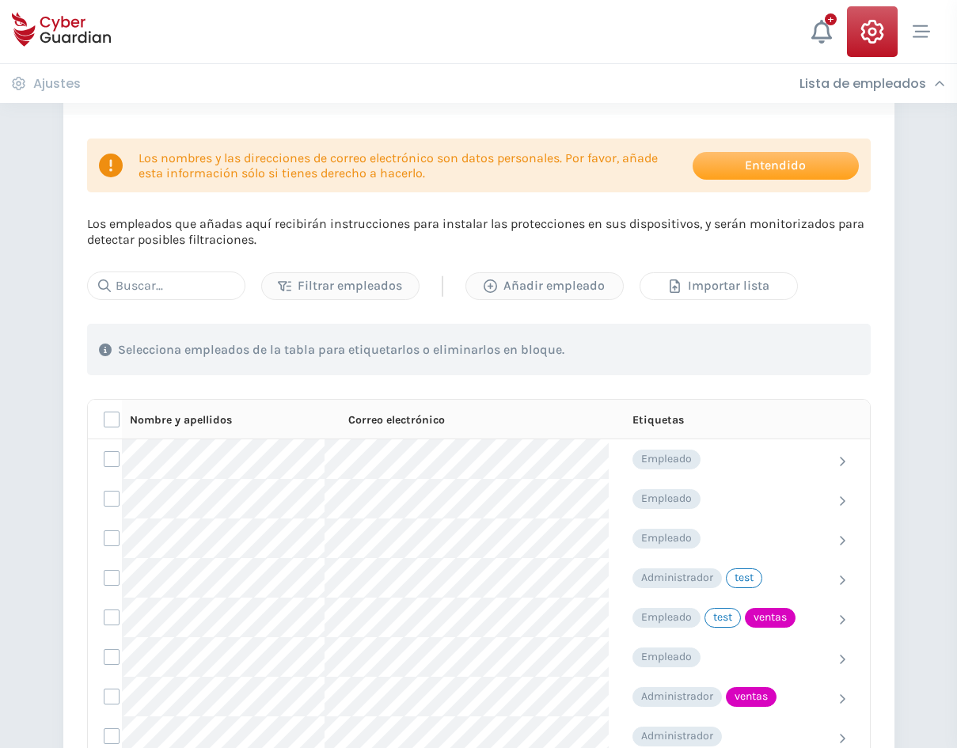
click at [740, 279] on div "Importar lista" at bounding box center [718, 285] width 133 height 19
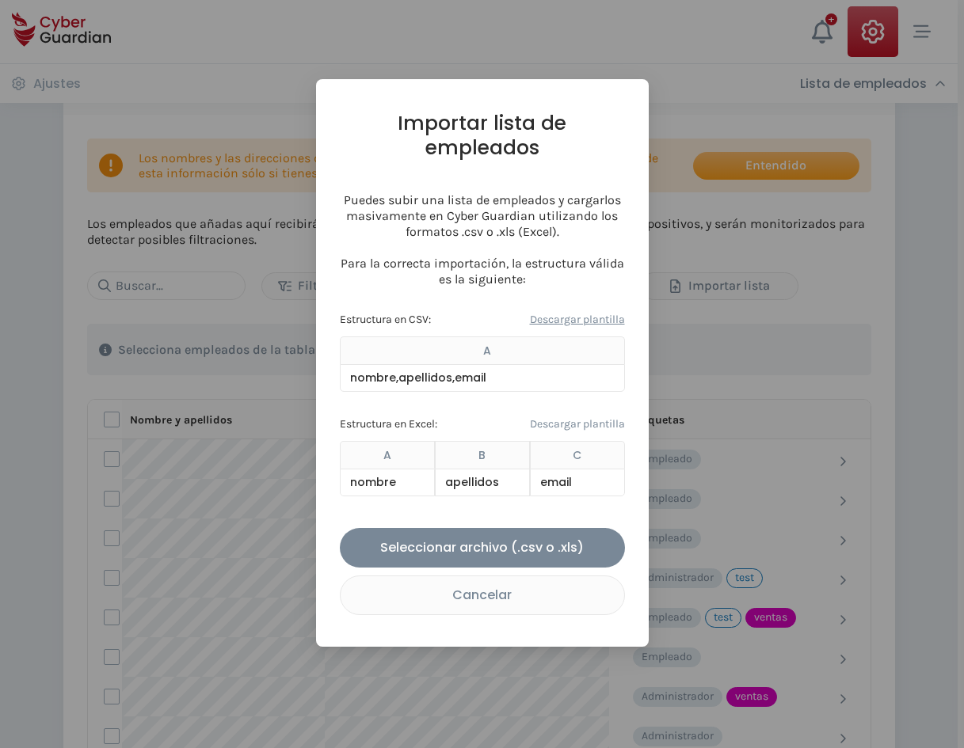
drag, startPoint x: 595, startPoint y: 290, endPoint x: 597, endPoint y: 299, distance: 9.8
click at [595, 311] on link "Descargar plantilla" at bounding box center [577, 319] width 95 height 17
click at [600, 416] on link "Descargar plantilla" at bounding box center [577, 424] width 95 height 17
click at [715, 498] on div "Importar lista de empleados Puedes subir una lista de empleados y cargarlos mas…" at bounding box center [482, 374] width 964 height 748
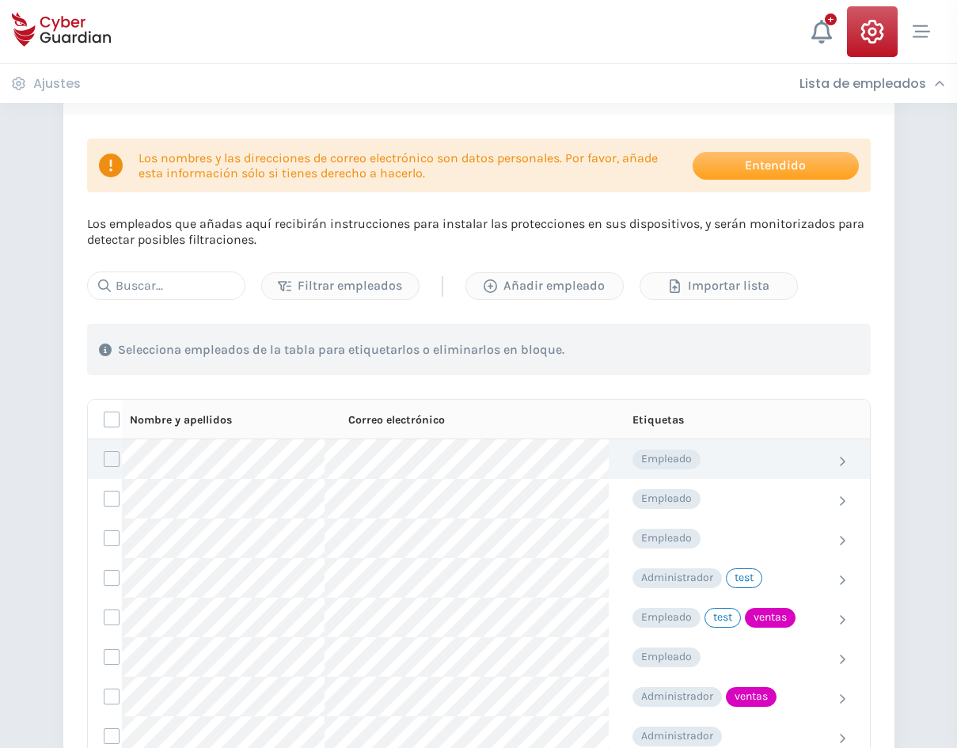
click at [109, 460] on label at bounding box center [112, 459] width 16 height 16
click at [105, 460] on input "checkbox" at bounding box center [105, 459] width 0 height 14
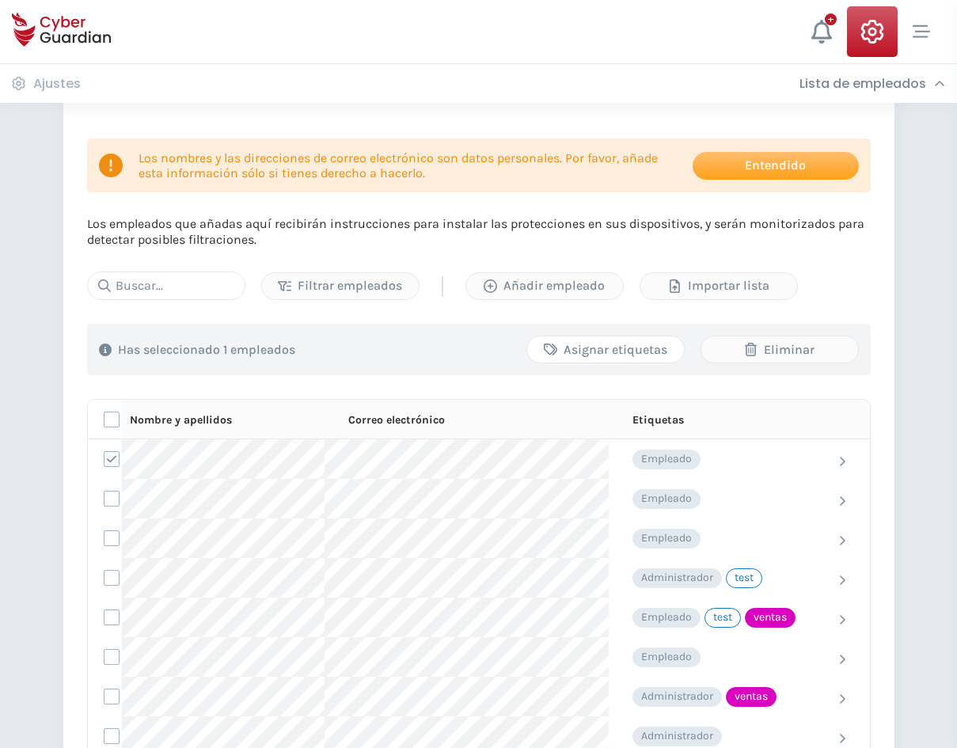
click at [629, 358] on div "Asignar etiquetas" at bounding box center [605, 349] width 133 height 19
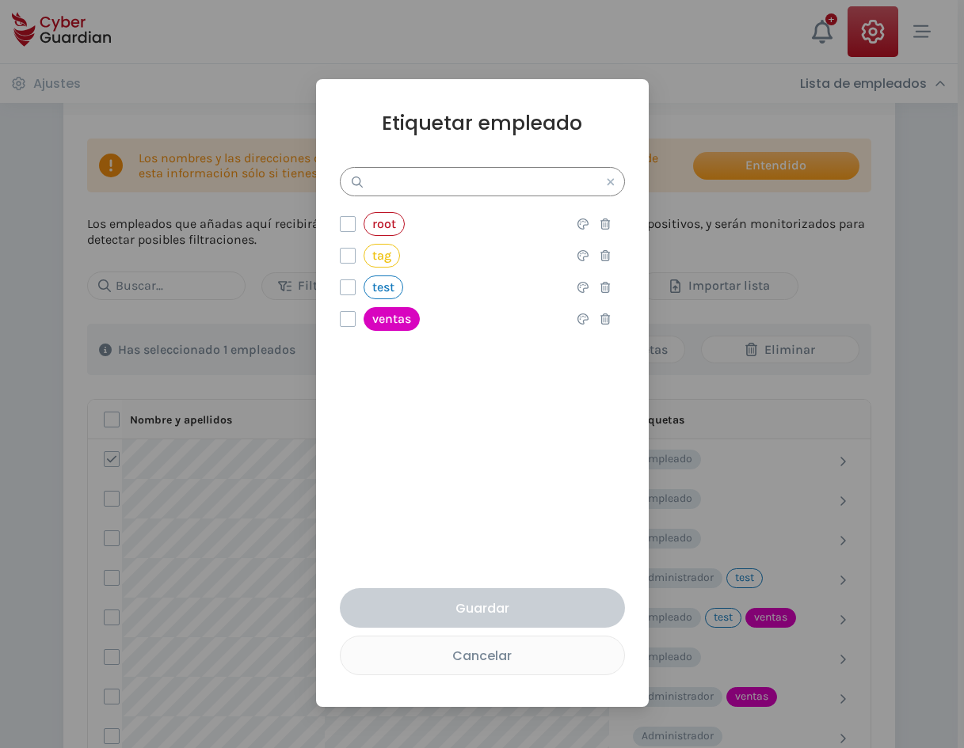
click at [508, 183] on input "text" at bounding box center [482, 181] width 285 height 29
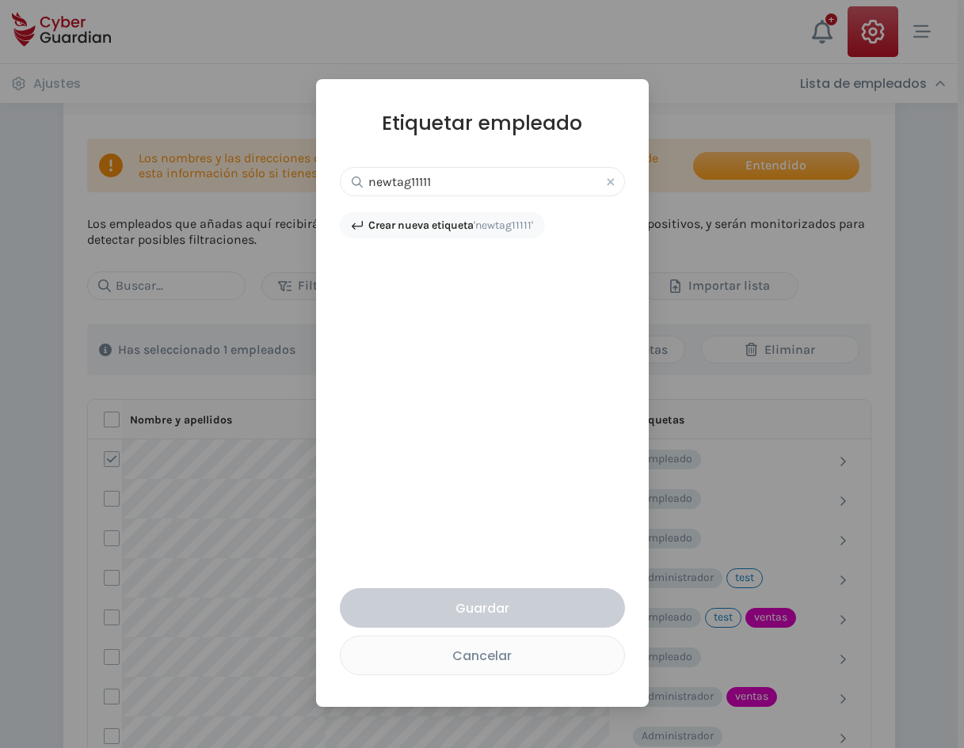
click at [457, 226] on strong "Crear nueva etiqueta" at bounding box center [420, 225] width 105 height 13
click at [476, 184] on input "newtag11111" at bounding box center [482, 181] width 285 height 29
type input "newtag.newtag"
click at [454, 223] on strong "Crear nueva etiqueta" at bounding box center [420, 225] width 105 height 13
click at [613, 184] on icon at bounding box center [610, 181] width 7 height 7
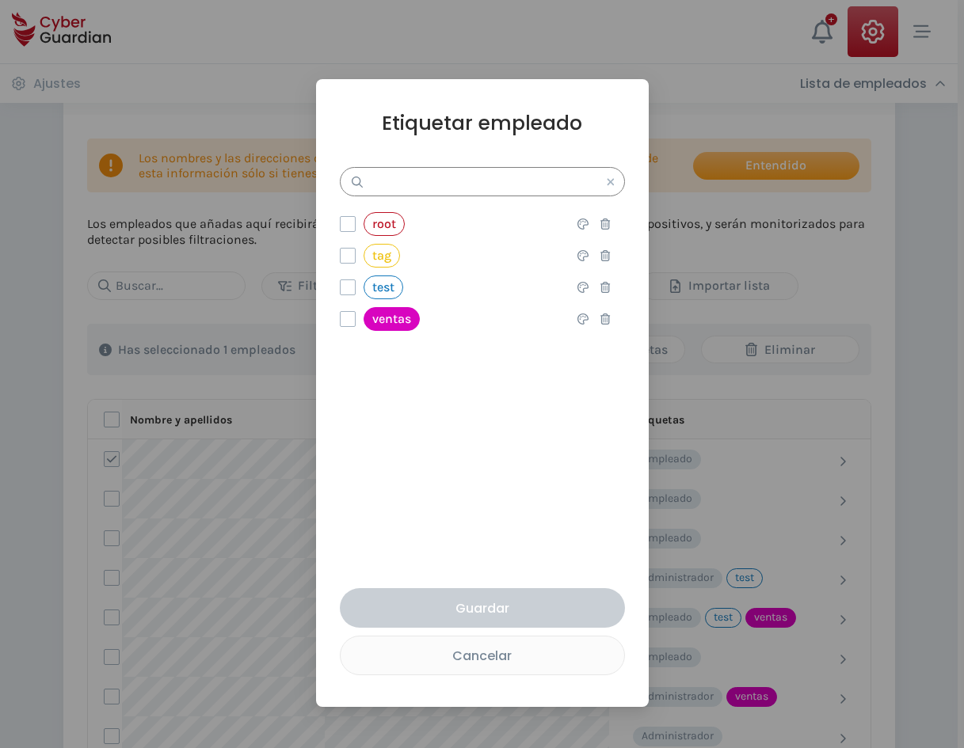
click at [448, 177] on input "text" at bounding box center [482, 181] width 285 height 29
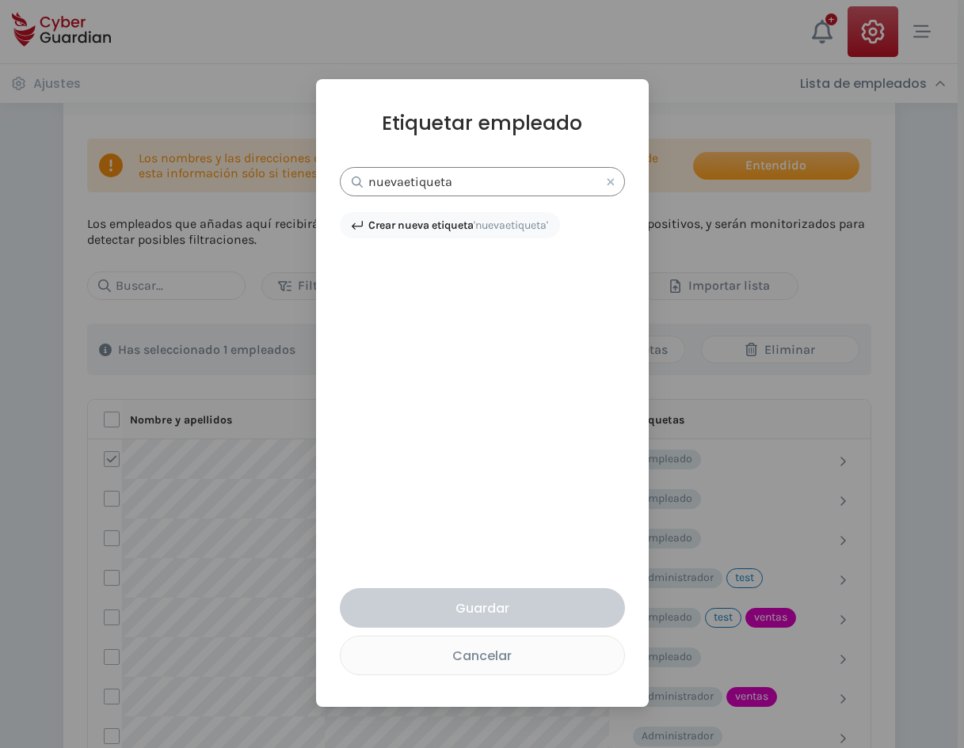
type input "nuevaetiqueta"
click at [447, 232] on div "Crear nueva etiqueta 'nuevaetiqueta'" at bounding box center [458, 225] width 180 height 17
click at [515, 667] on button "Cancelar" at bounding box center [482, 656] width 285 height 40
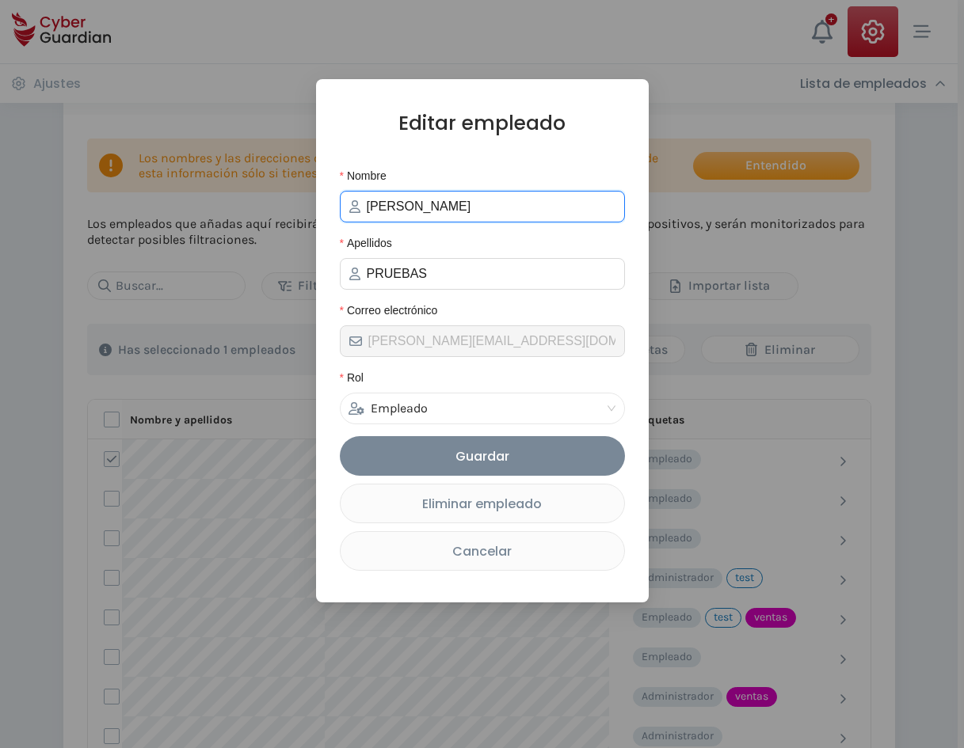
click at [439, 209] on input "[PERSON_NAME]" at bounding box center [491, 206] width 249 height 19
type input "[PERSON_NAME]"
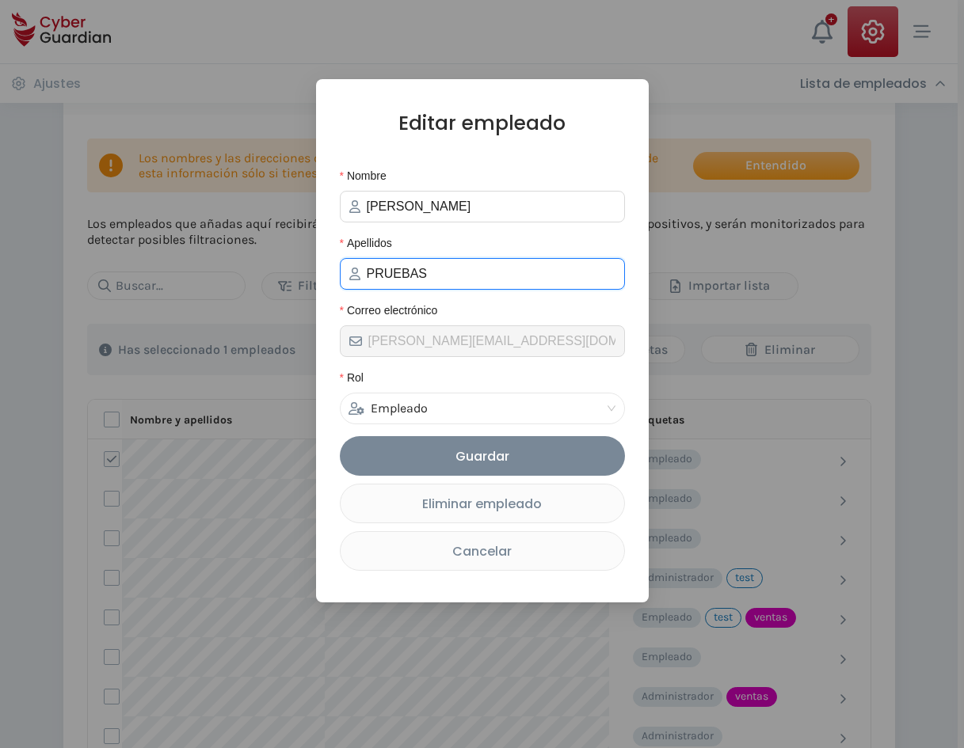
click at [454, 272] on input "PRUEBAS" at bounding box center [491, 273] width 249 height 19
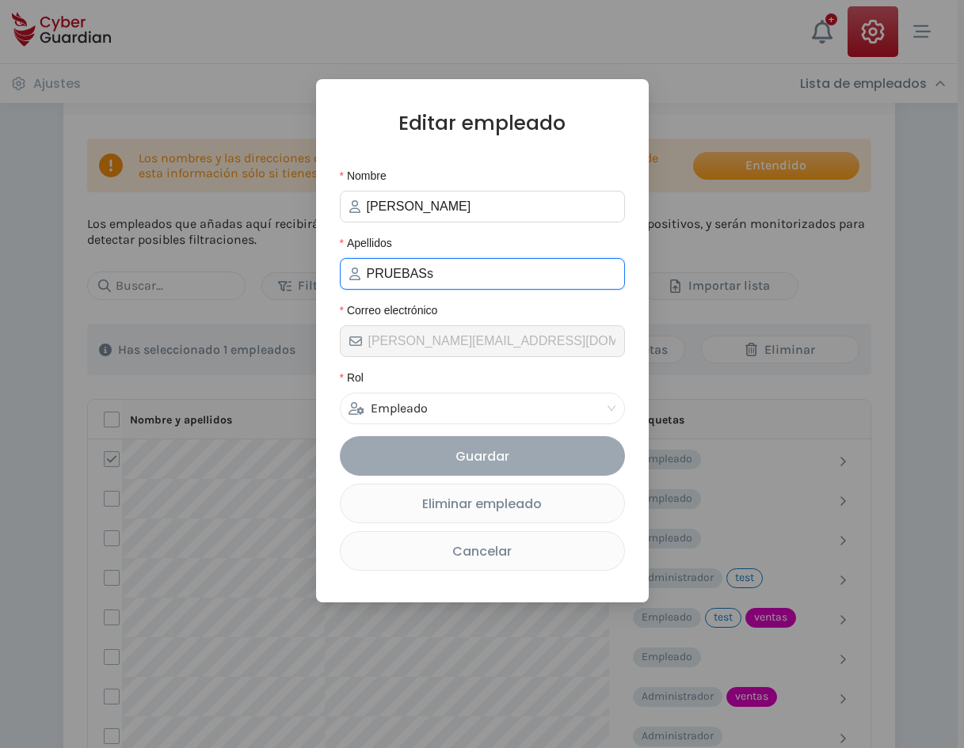
type input "PRUEBASs"
click at [523, 452] on div "Guardar" at bounding box center [482, 457] width 261 height 20
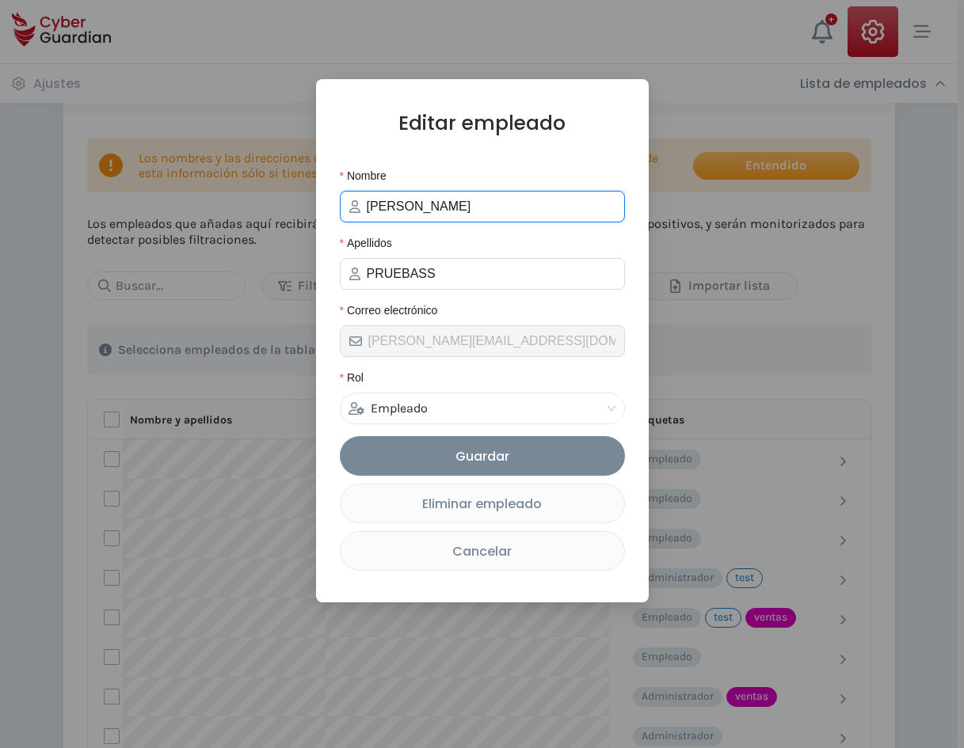
click at [466, 207] on input "[PERSON_NAME]" at bounding box center [491, 206] width 249 height 19
type input "[PERSON_NAME]"
drag, startPoint x: 398, startPoint y: 258, endPoint x: 405, endPoint y: 263, distance: 8.6
click at [398, 258] on span "PRUEBASS" at bounding box center [482, 274] width 285 height 32
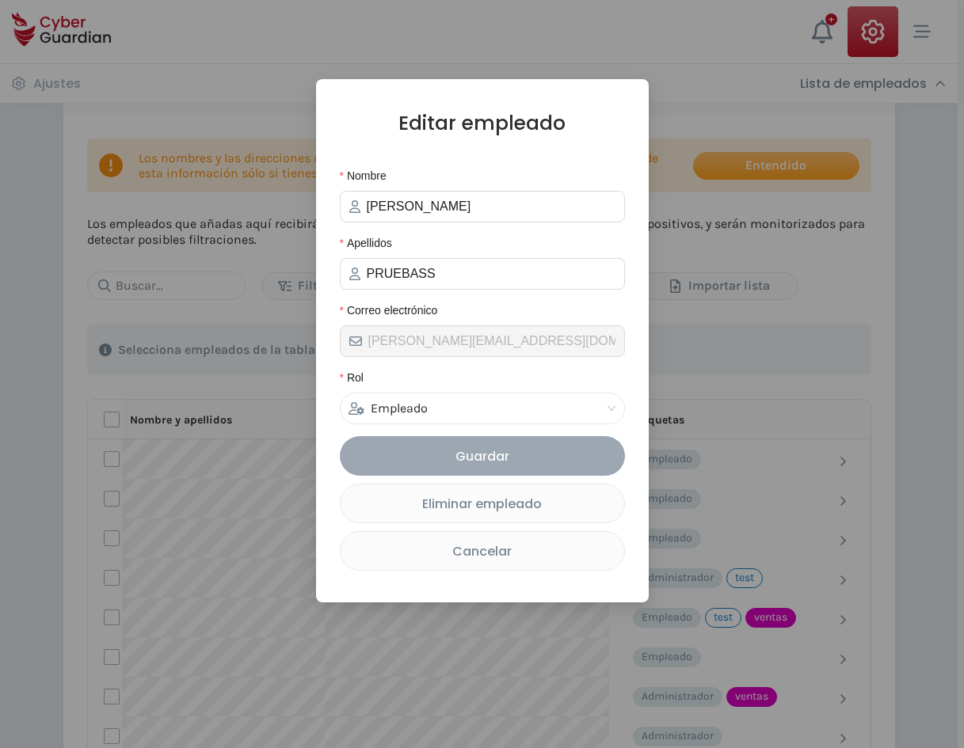
click at [495, 457] on div "Guardar" at bounding box center [482, 457] width 261 height 20
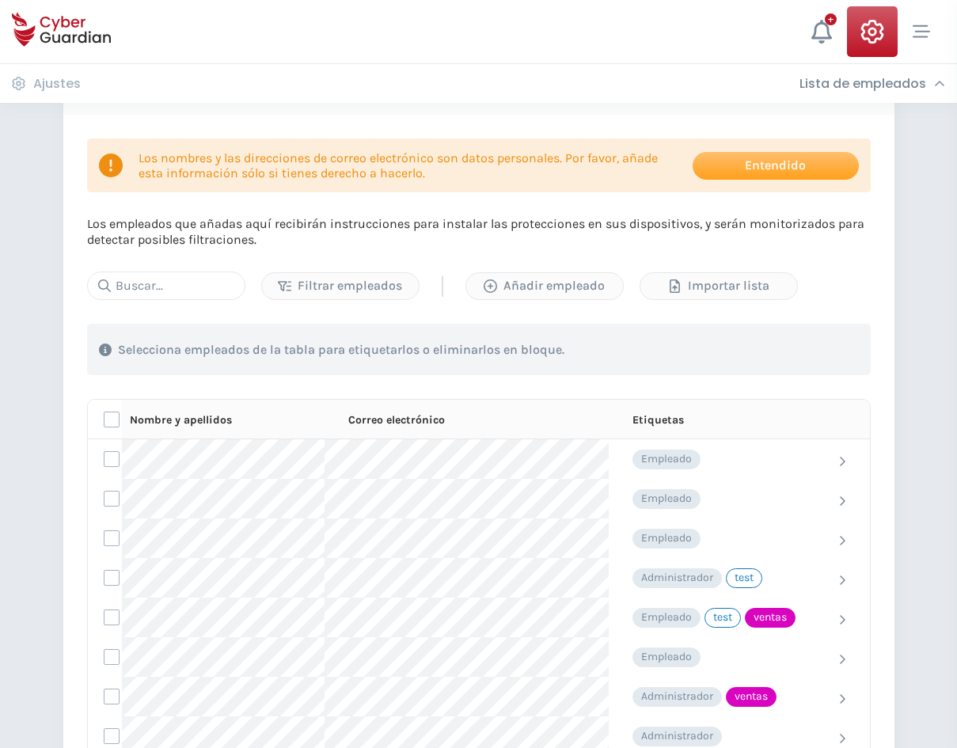
click at [865, 85] on h3 "Lista de empleados" at bounding box center [863, 84] width 127 height 16
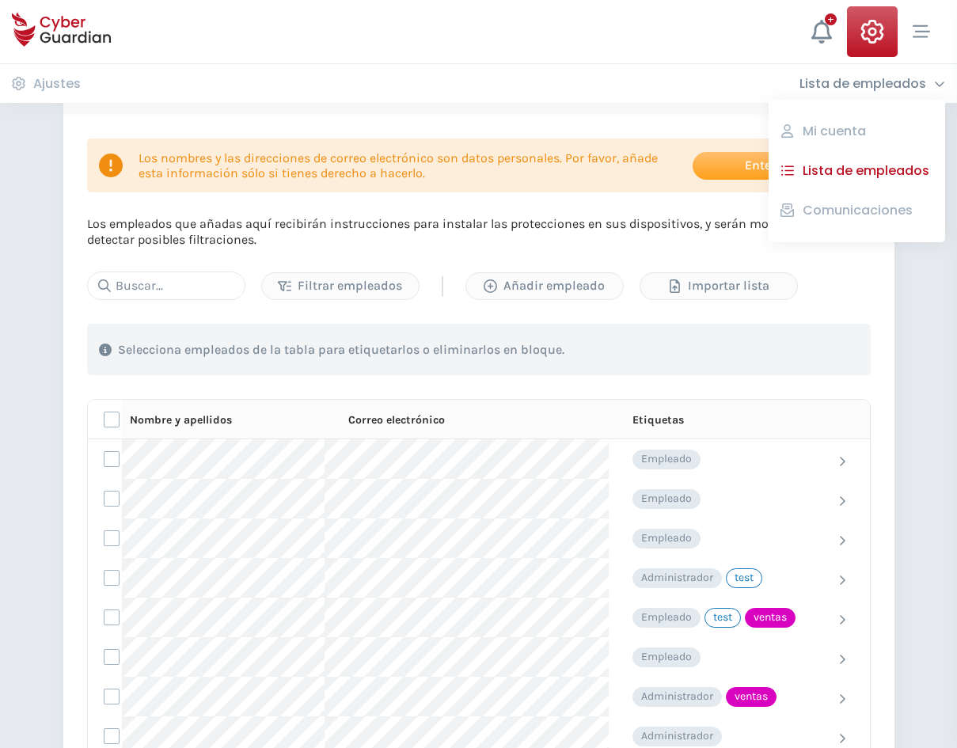
click at [901, 323] on div "AJUSTES > Lista de empleados 5/200 empleados - 3/15 administradores Los nombres…" at bounding box center [478, 487] width 957 height 1084
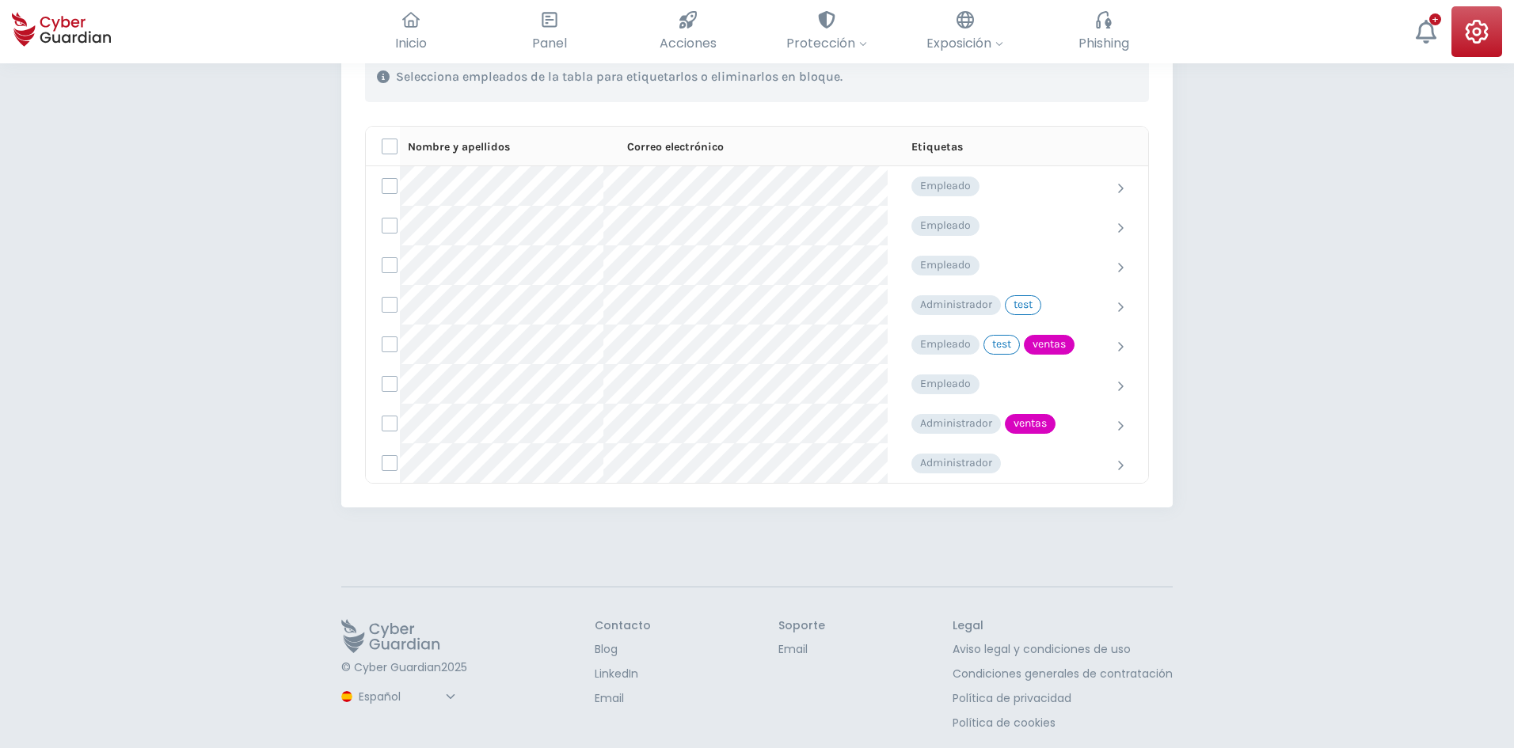
scroll to position [399, 0]
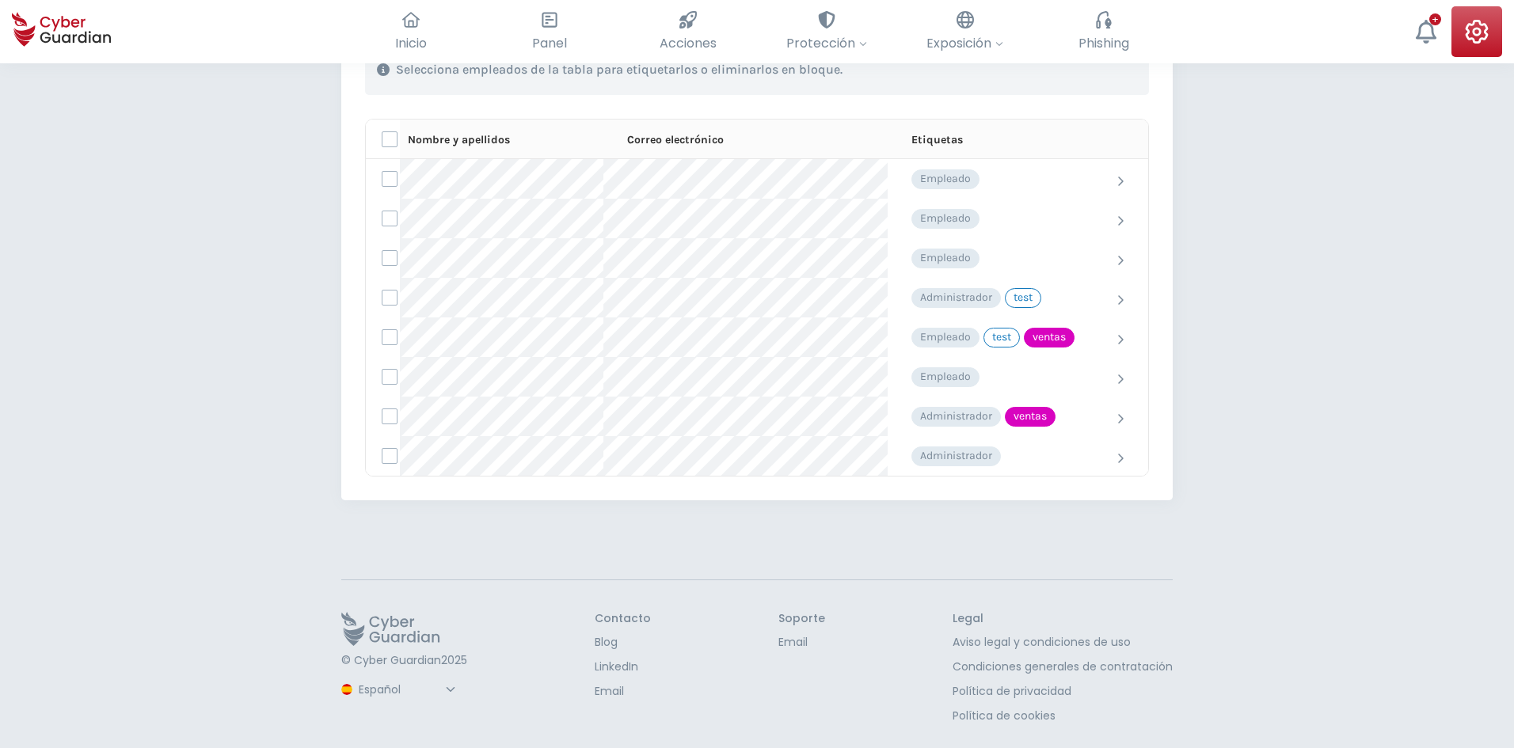
click at [1196, 380] on div "AJUSTES > Lista de empleados 5/200 empleados - 3/15 administradores Los nombres…" at bounding box center [757, 206] width 1514 height 1084
click at [1320, 426] on div "AJUSTES > Lista de empleados 5/200 empleados - 3/15 administradores Los nombres…" at bounding box center [757, 206] width 1514 height 1084
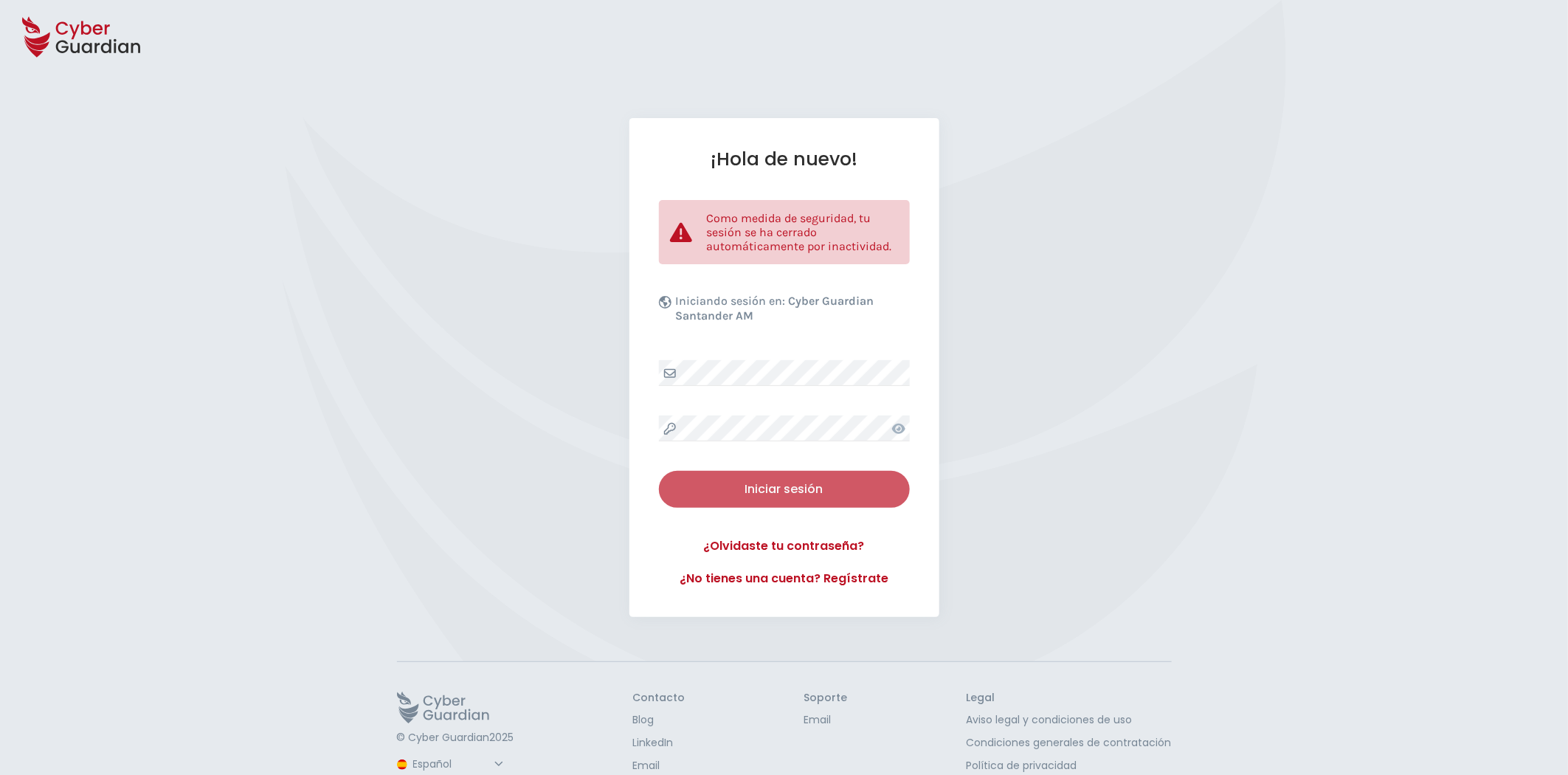
click at [782, 490] on div "Iniciar sesión" at bounding box center [784, 489] width 228 height 18
